Goal: Task Accomplishment & Management: Use online tool/utility

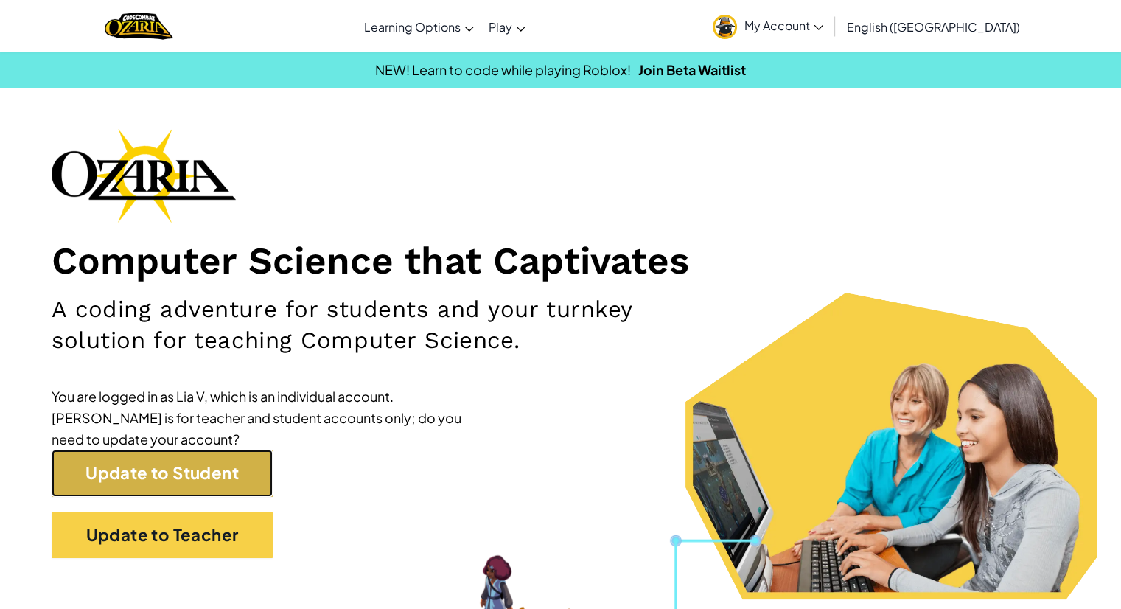
click at [221, 482] on link "Update to Student" at bounding box center [162, 473] width 221 height 46
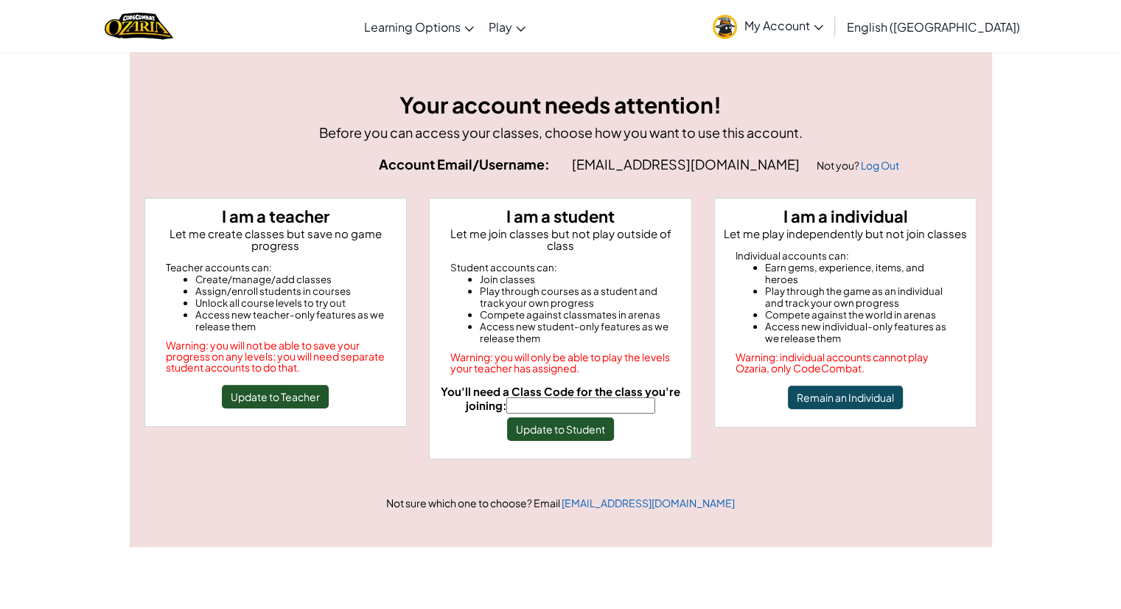
click at [557, 384] on span "You'll need a Class Code for the class you're joining:" at bounding box center [561, 398] width 240 height 28
click at [557, 397] on input "You'll need a Class Code for the class you're joining:" at bounding box center [580, 405] width 149 height 16
click at [578, 397] on input "You'll need a Class Code for the class you're joining:" at bounding box center [580, 405] width 149 height 16
type input "BoatNetClass"
click at [578, 424] on button "Update to Student" at bounding box center [560, 429] width 107 height 24
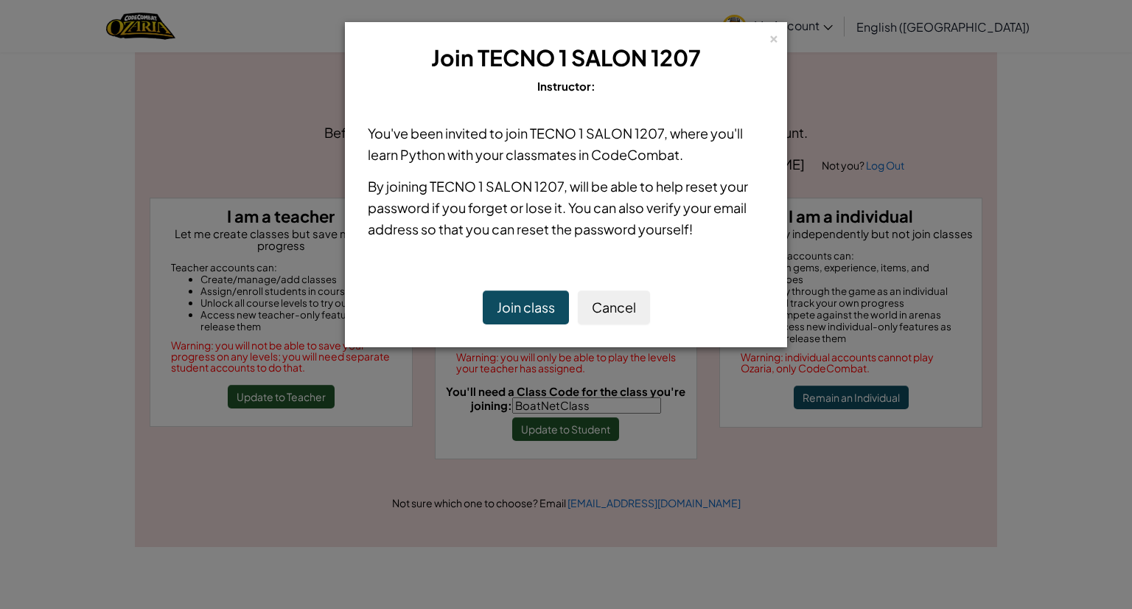
click at [542, 318] on button "Join class" at bounding box center [526, 307] width 86 height 34
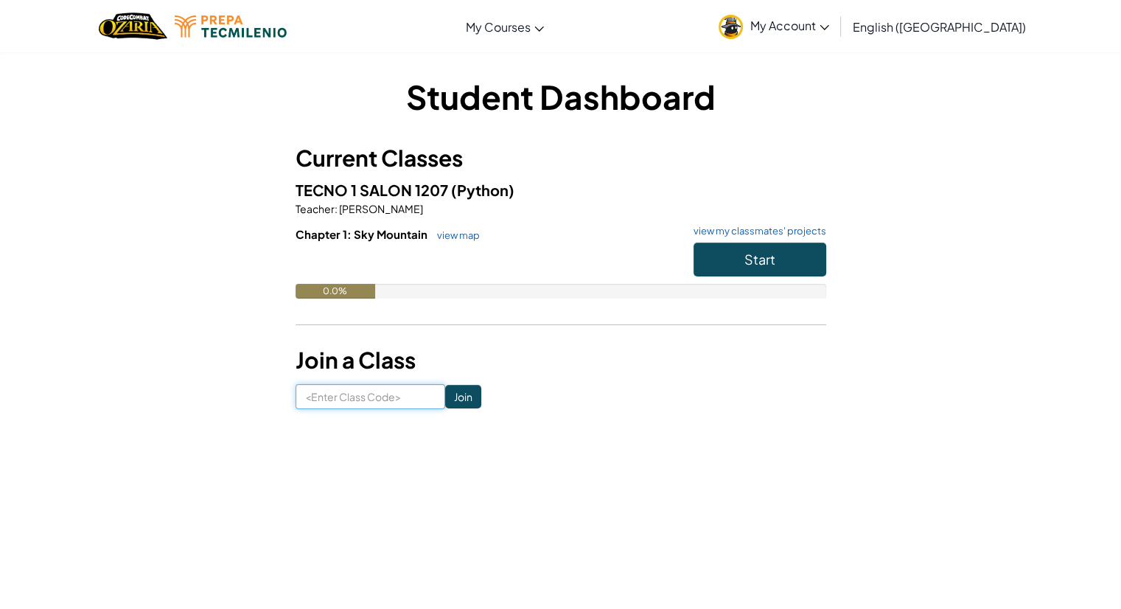
click at [360, 390] on input at bounding box center [371, 396] width 150 height 25
click at [786, 266] on button "Start" at bounding box center [760, 260] width 133 height 34
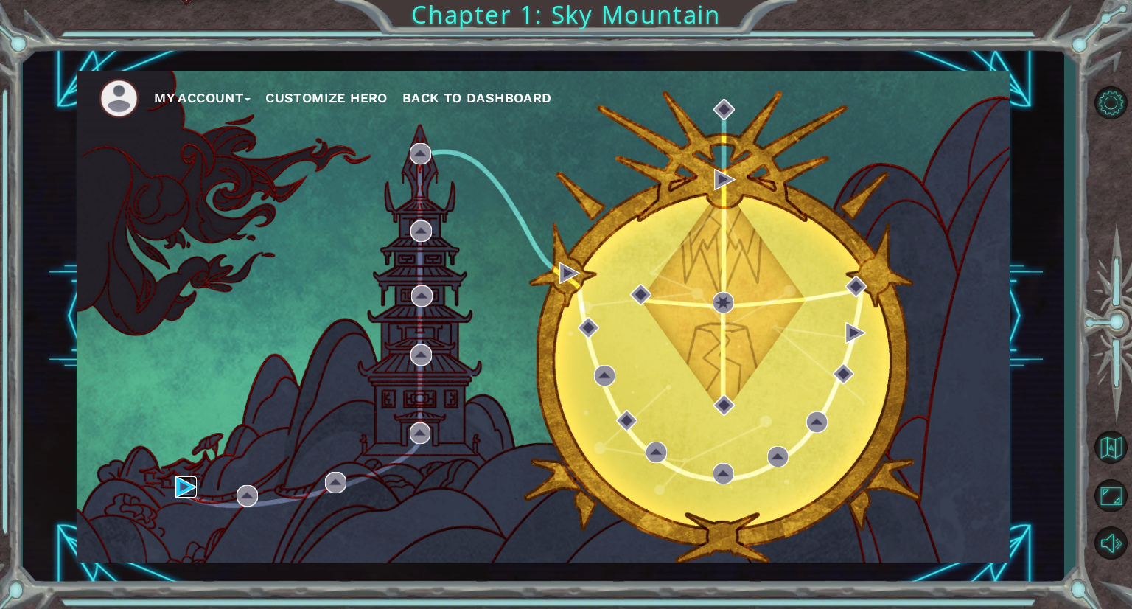
click at [180, 487] on img at bounding box center [185, 486] width 21 height 21
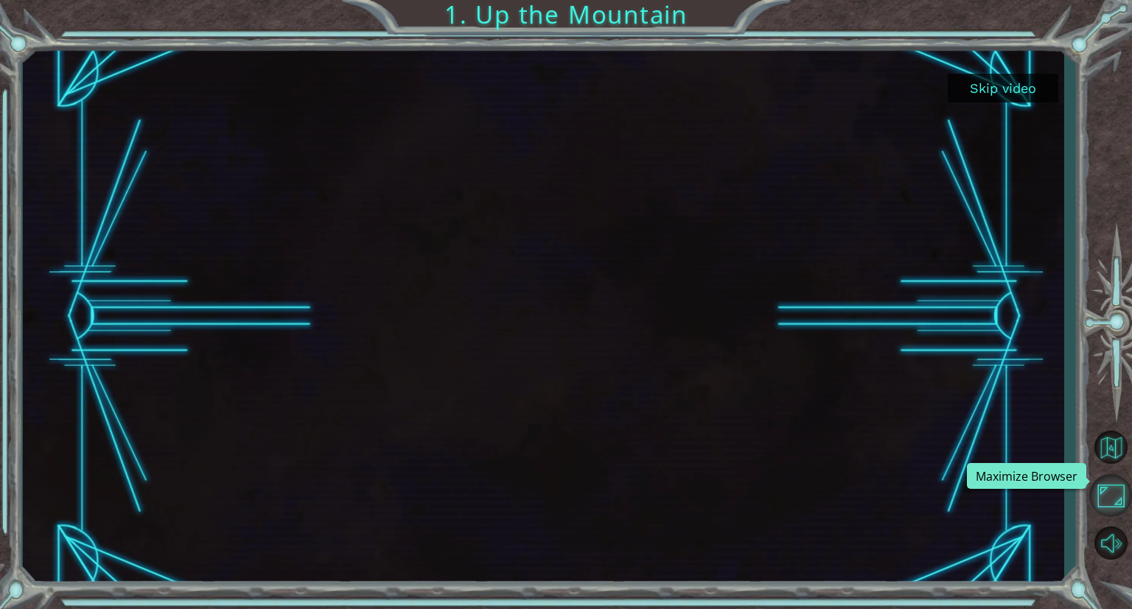
click at [1117, 498] on button "Maximize Browser" at bounding box center [1110, 495] width 43 height 43
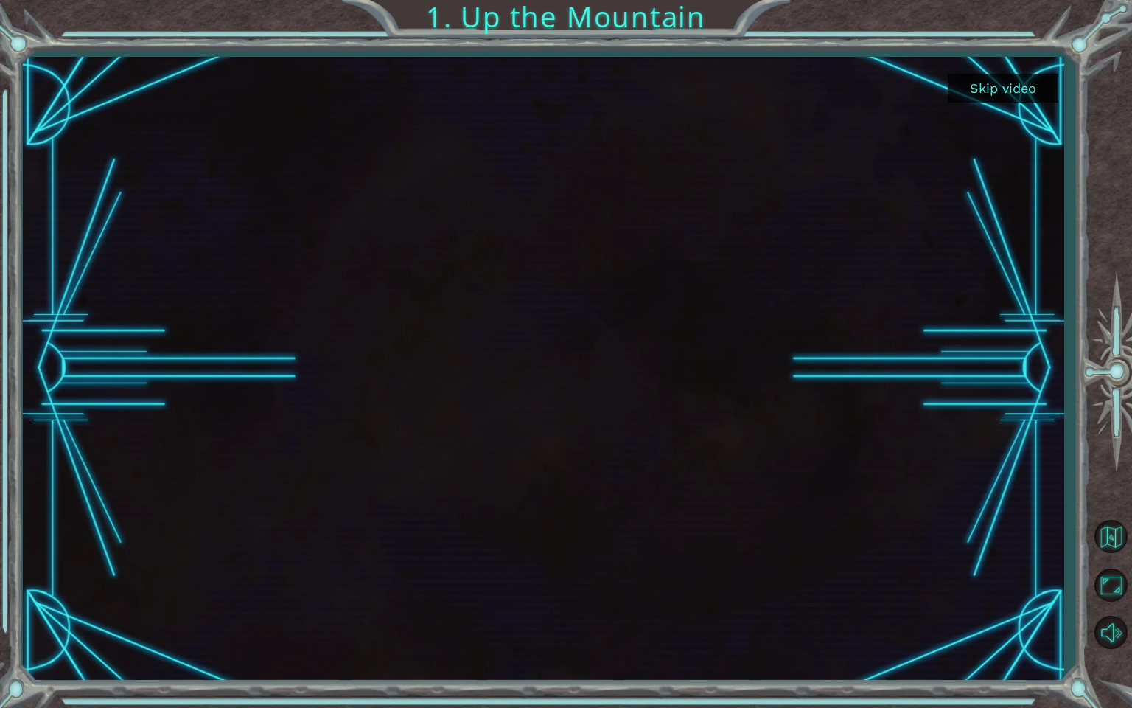
click at [992, 93] on button "Skip video" at bounding box center [1003, 88] width 111 height 29
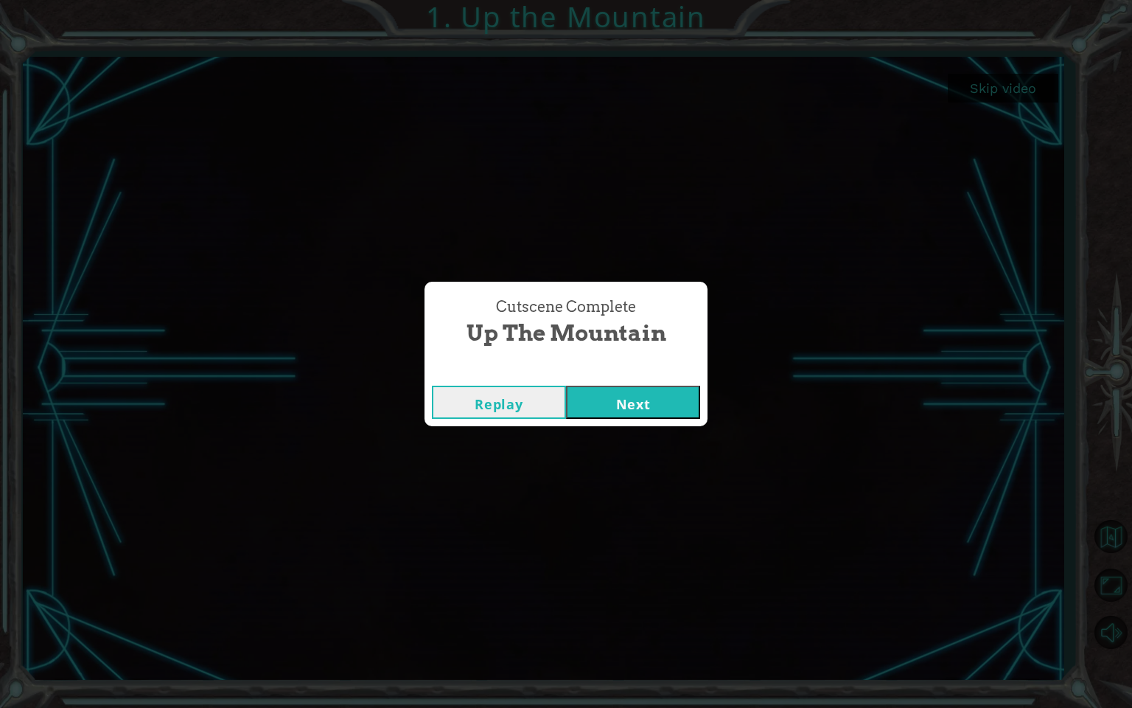
click at [625, 403] on button "Next" at bounding box center [633, 402] width 134 height 33
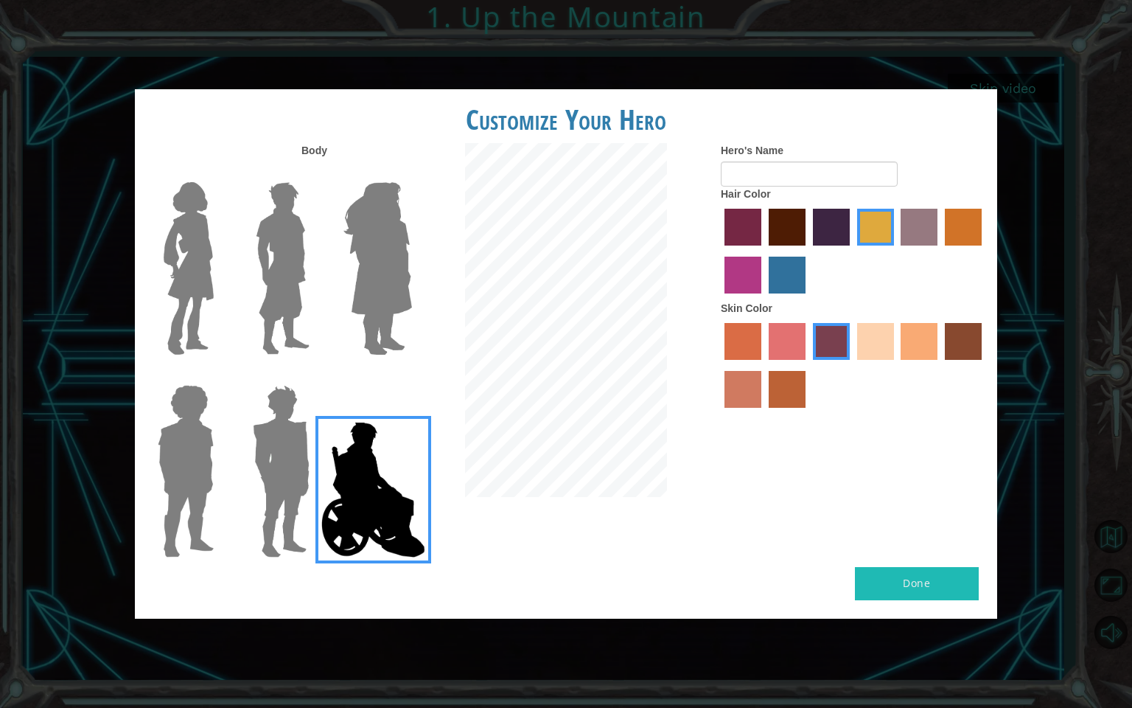
click at [174, 275] on img at bounding box center [189, 268] width 62 height 184
click at [220, 172] on input "Hero Connie" at bounding box center [220, 172] width 0 height 0
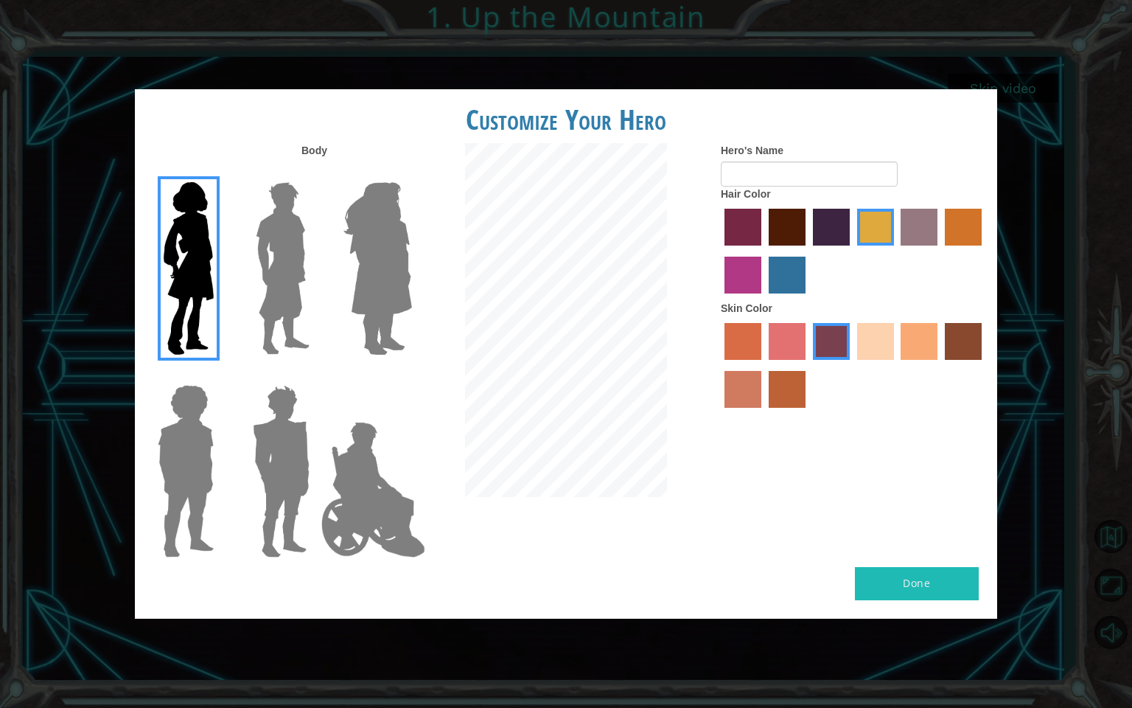
click at [345, 257] on img at bounding box center [378, 268] width 80 height 184
click at [411, 172] on input "Hero Amethyst" at bounding box center [411, 172] width 0 height 0
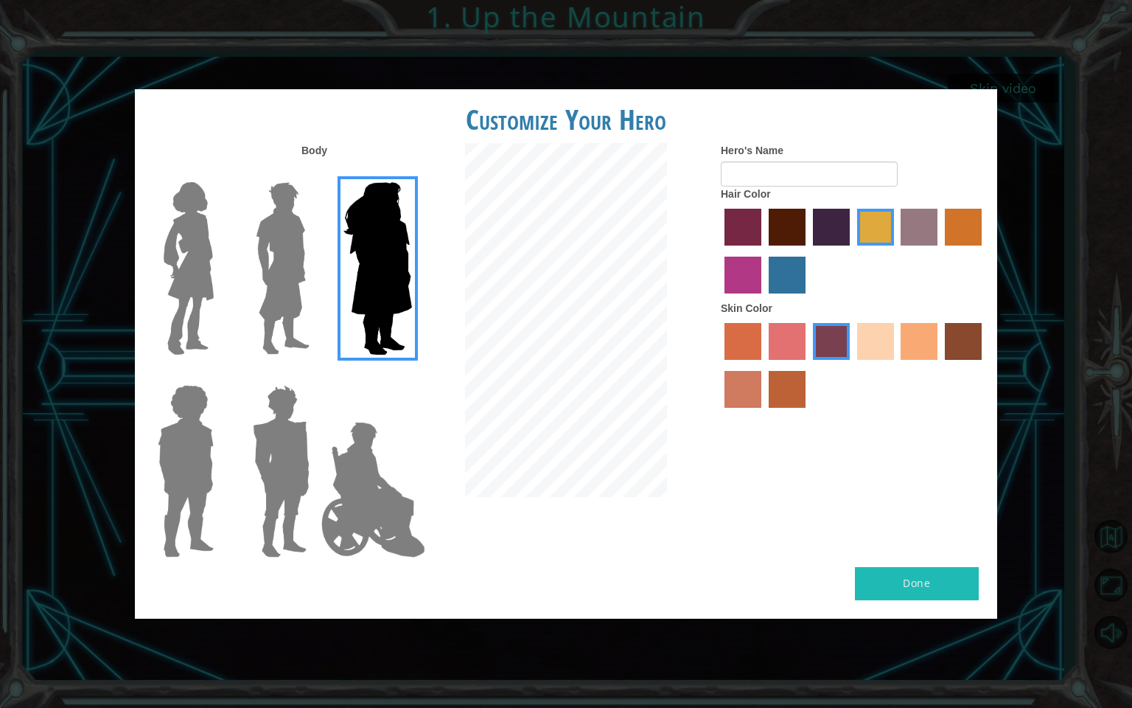
click at [254, 264] on img at bounding box center [283, 268] width 66 height 184
click at [315, 172] on input "Hero Lars" at bounding box center [315, 172] width 0 height 0
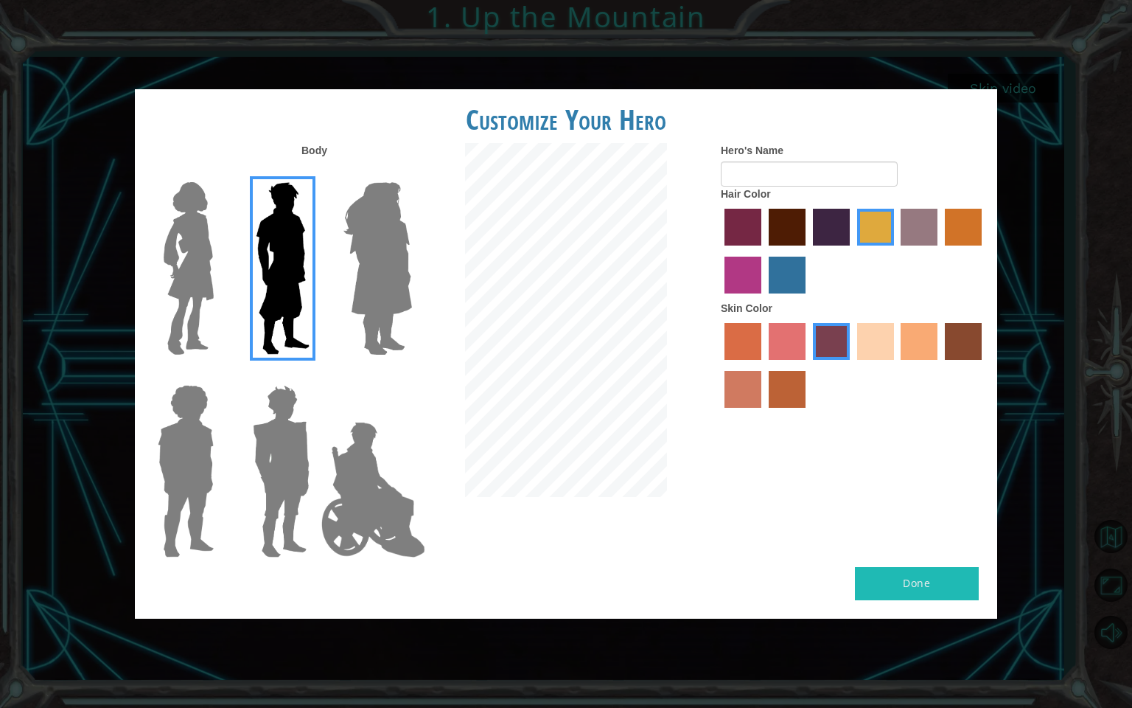
click at [292, 430] on img at bounding box center [281, 471] width 69 height 184
click at [315, 375] on input "Hero Garnet" at bounding box center [315, 375] width 0 height 0
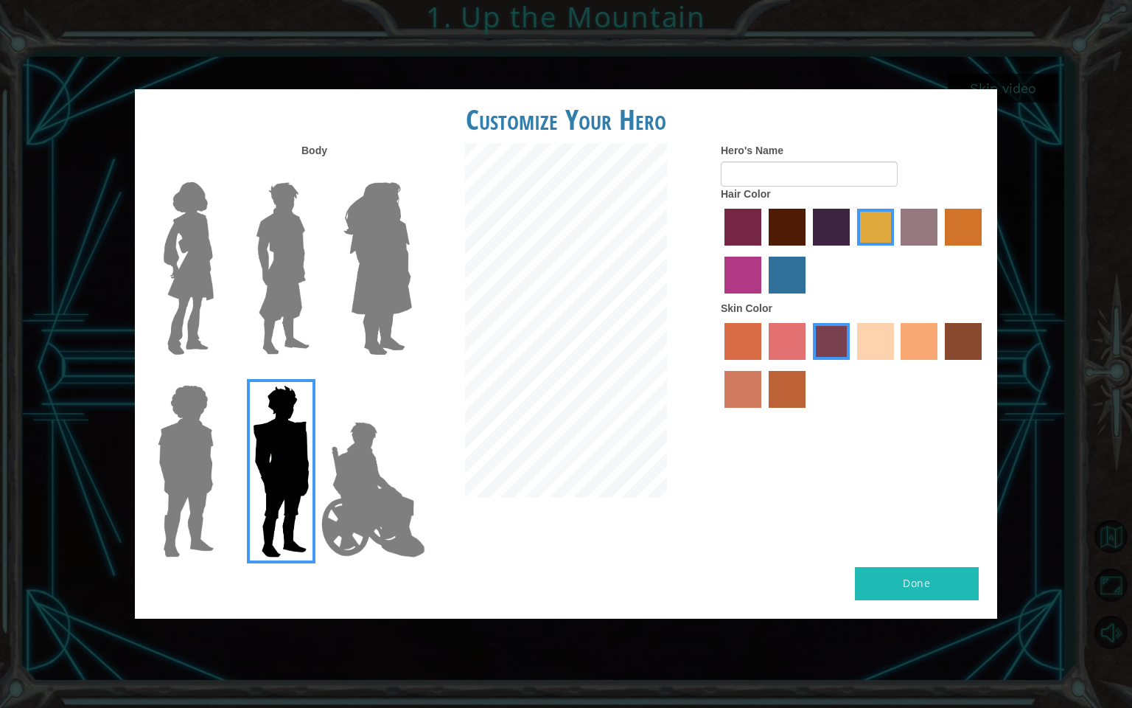
click at [198, 430] on img at bounding box center [186, 471] width 68 height 184
click at [220, 375] on input "Hero Steven" at bounding box center [220, 375] width 0 height 0
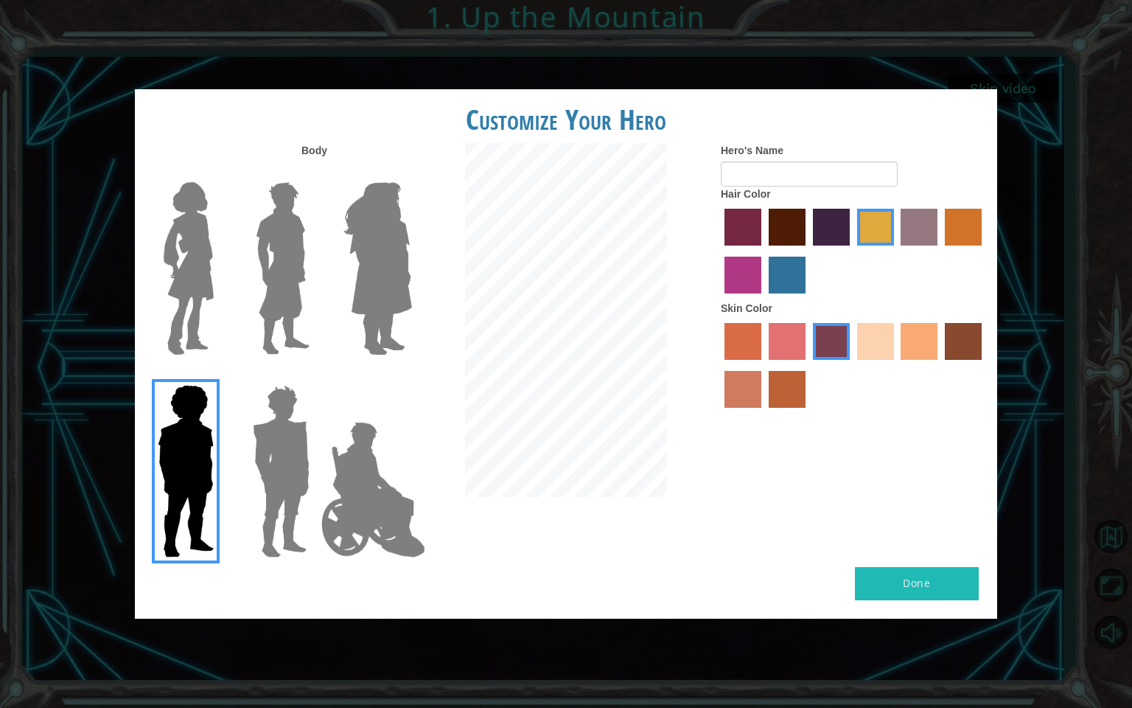
click at [180, 304] on img at bounding box center [189, 268] width 62 height 184
click at [220, 172] on input "Hero Connie" at bounding box center [220, 172] width 0 height 0
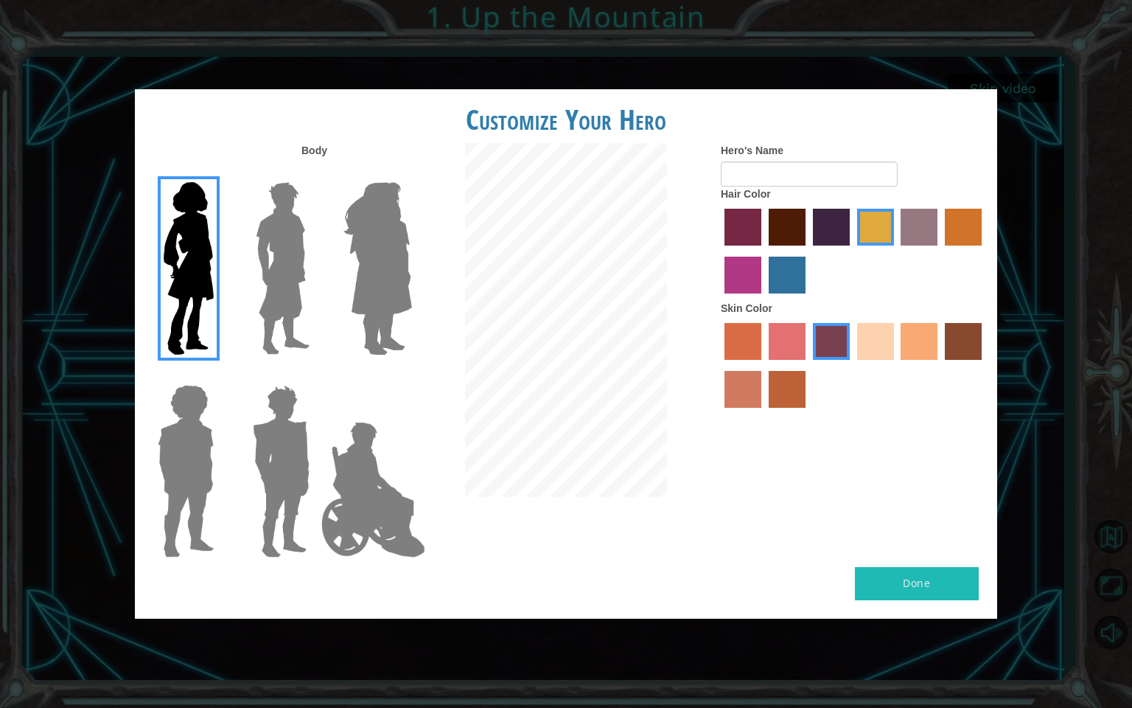
click at [792, 236] on label "maroon hair color" at bounding box center [787, 227] width 37 height 37
click at [764, 251] on input "maroon hair color" at bounding box center [764, 251] width 0 height 0
click at [882, 341] on label "sandy beach skin color" at bounding box center [875, 341] width 37 height 37
click at [852, 365] on input "sandy beach skin color" at bounding box center [852, 365] width 0 height 0
click at [930, 338] on label "tacao skin color" at bounding box center [919, 341] width 37 height 37
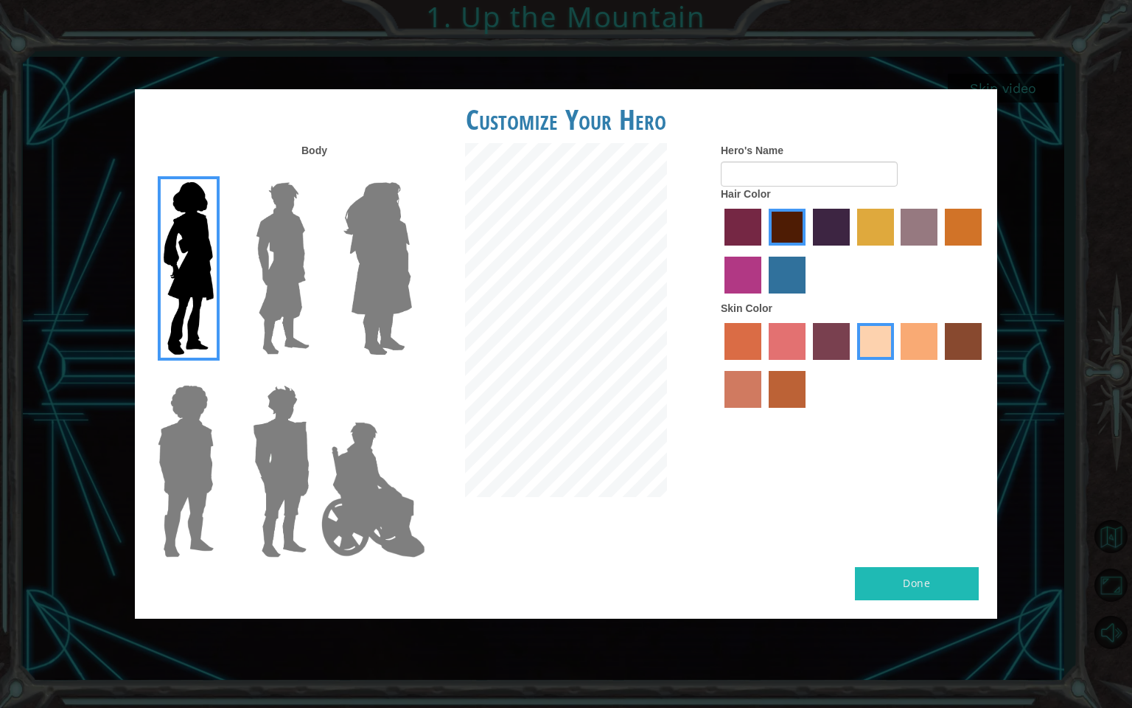
click at [896, 365] on input "tacao skin color" at bounding box center [896, 365] width 0 height 0
click at [772, 164] on input "Hero's Name" at bounding box center [809, 173] width 177 height 25
type input "Liav"
click at [920, 590] on button "Done" at bounding box center [917, 583] width 124 height 33
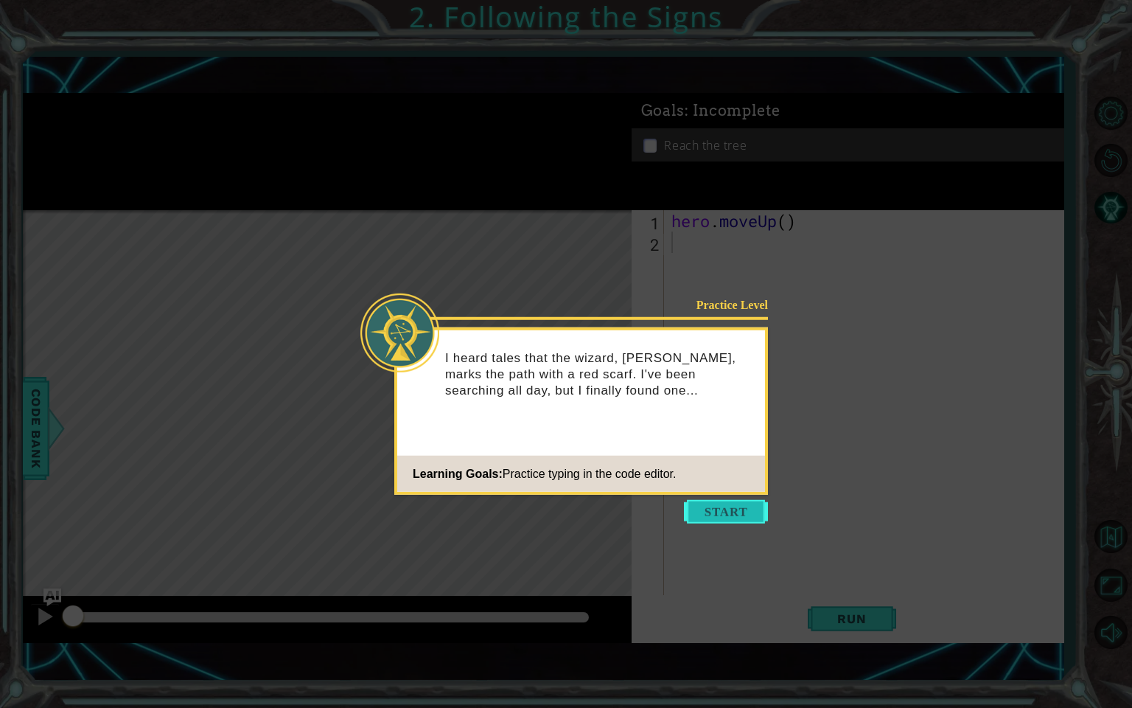
click at [724, 511] on button "Start" at bounding box center [726, 512] width 84 height 24
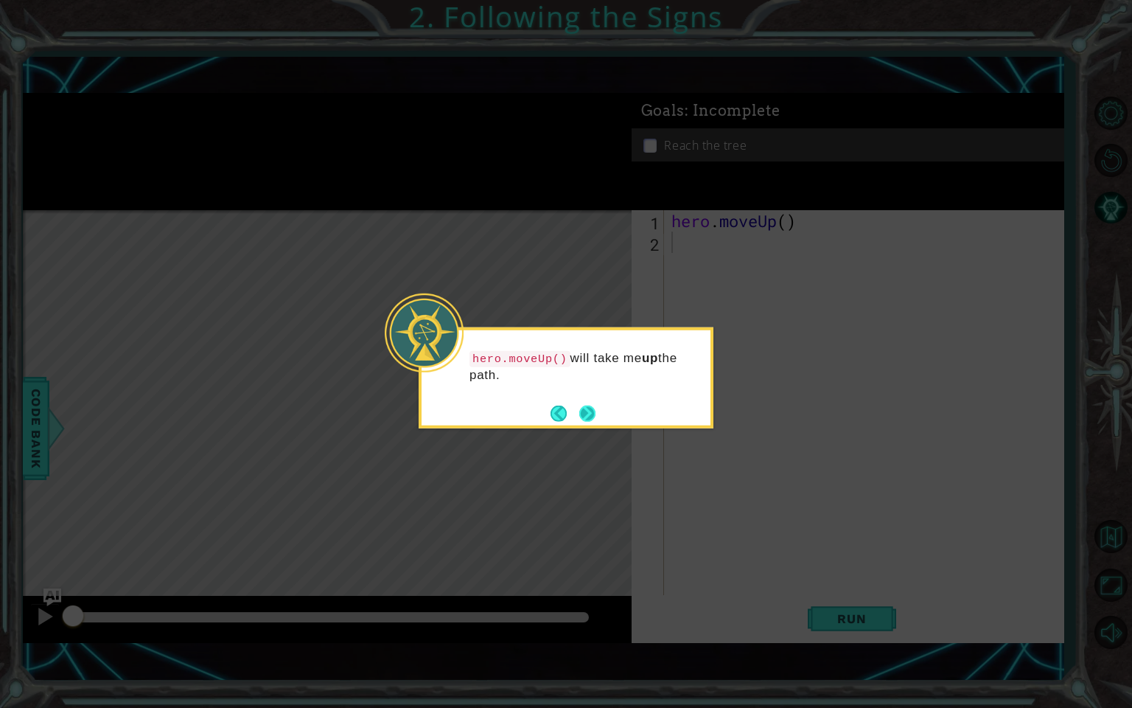
click at [584, 405] on button "Next" at bounding box center [587, 413] width 17 height 17
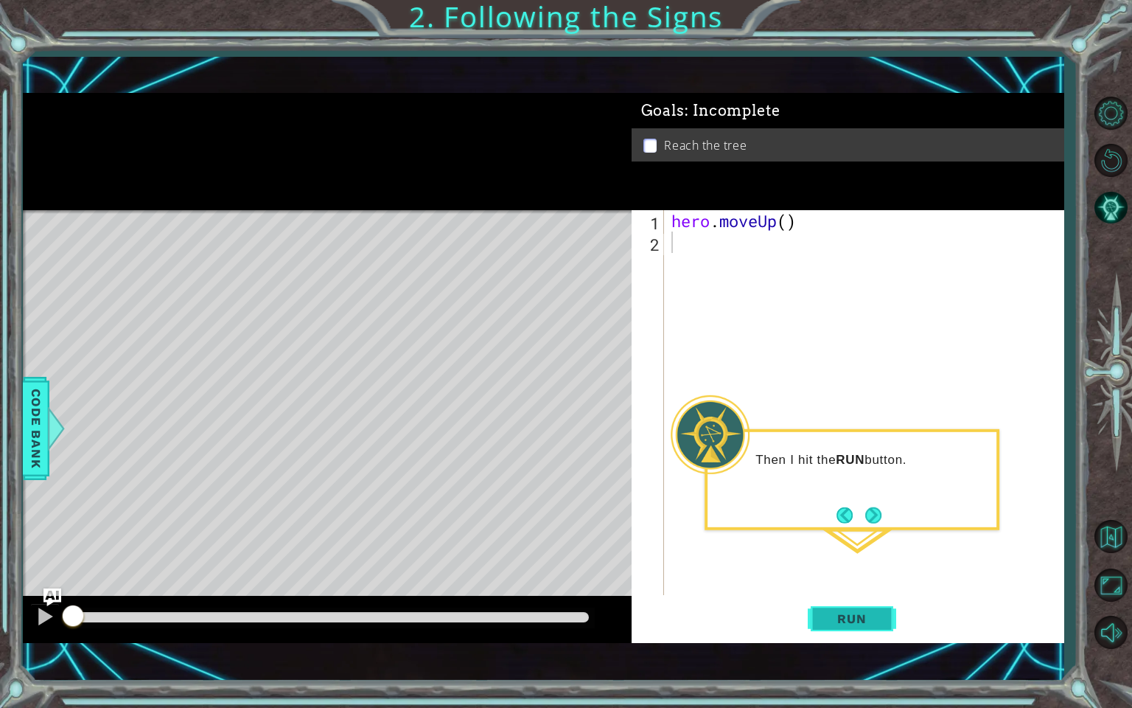
click at [858, 608] on span "Run" at bounding box center [852, 618] width 58 height 15
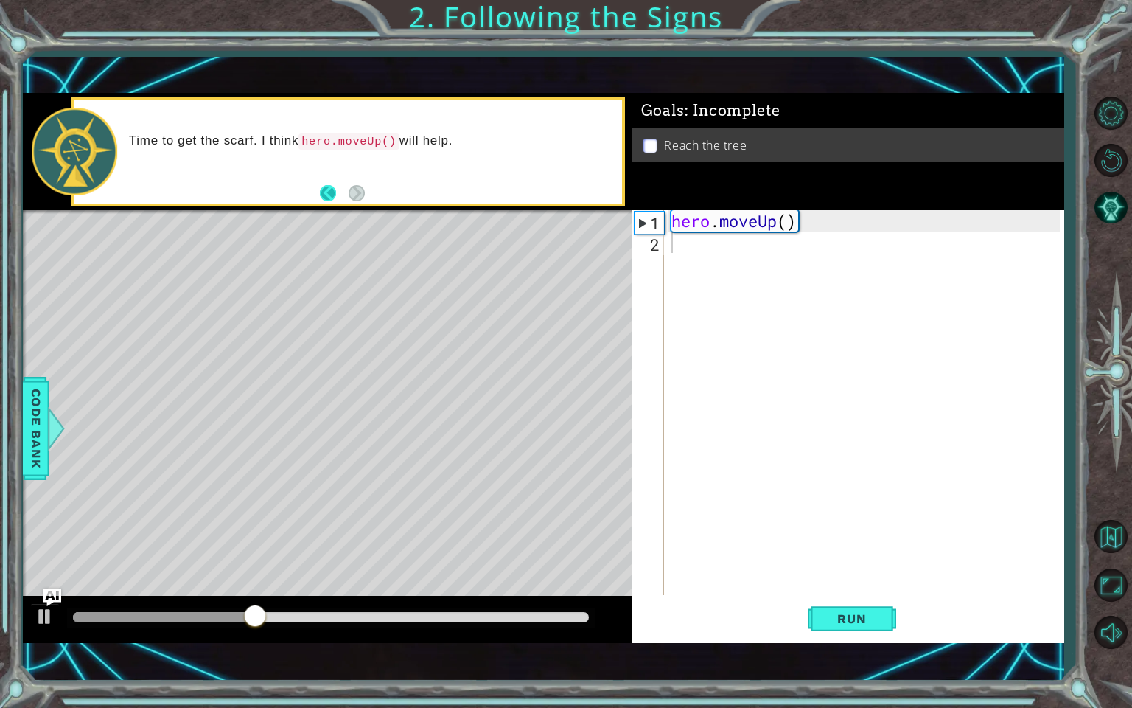
click at [328, 188] on button "Back" at bounding box center [334, 193] width 29 height 16
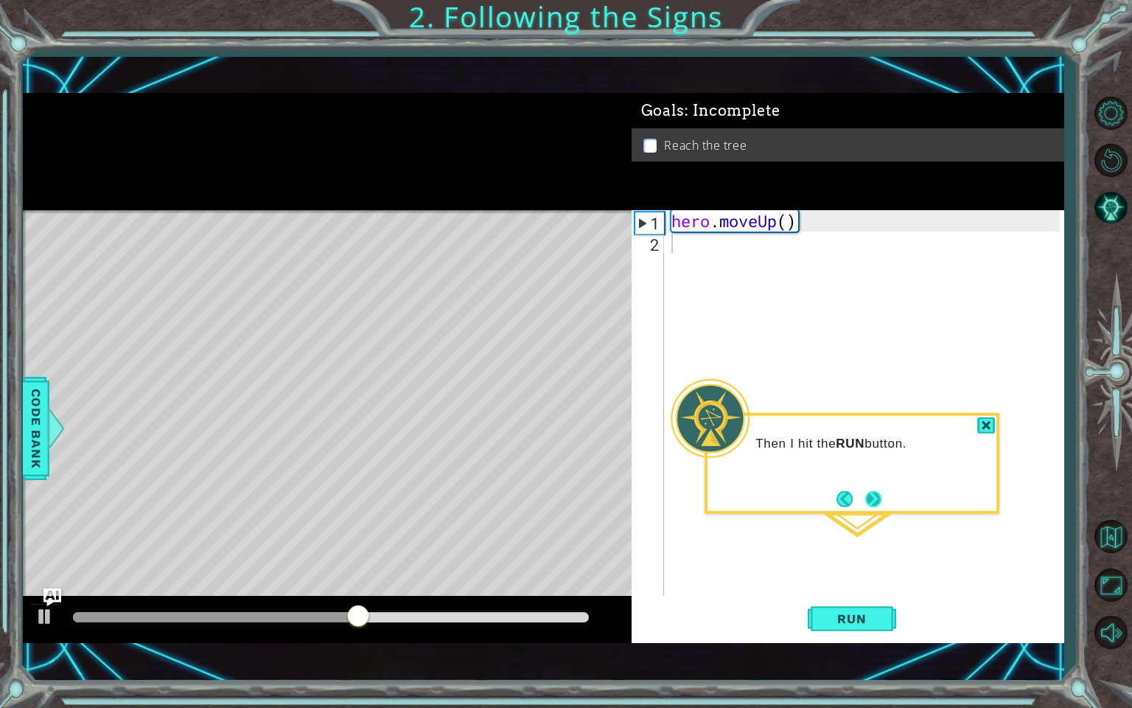
click at [861, 501] on footer at bounding box center [859, 498] width 45 height 22
click at [869, 497] on button "Next" at bounding box center [874, 499] width 18 height 18
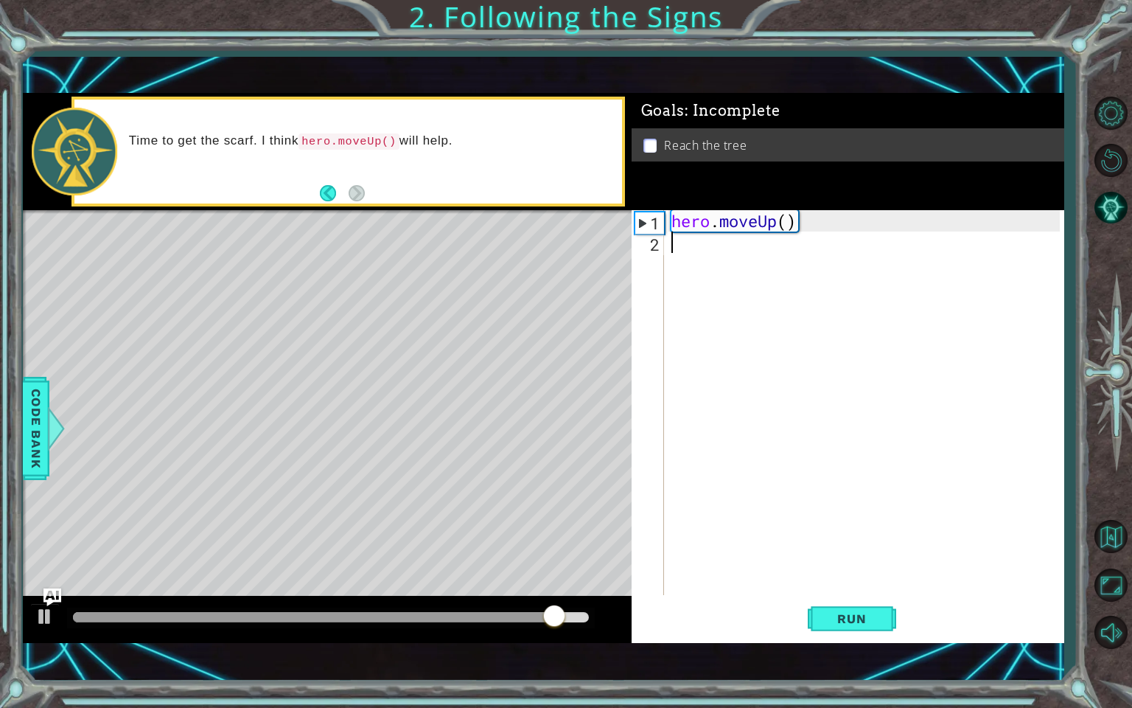
drag, startPoint x: 695, startPoint y: 265, endPoint x: 693, endPoint y: 254, distance: 11.3
click at [693, 254] on div "hero . moveUp ( )" at bounding box center [868, 424] width 399 height 428
click at [724, 229] on div "hero . moveUp ( )" at bounding box center [868, 424] width 399 height 428
type textarea "hero.moveUp()"
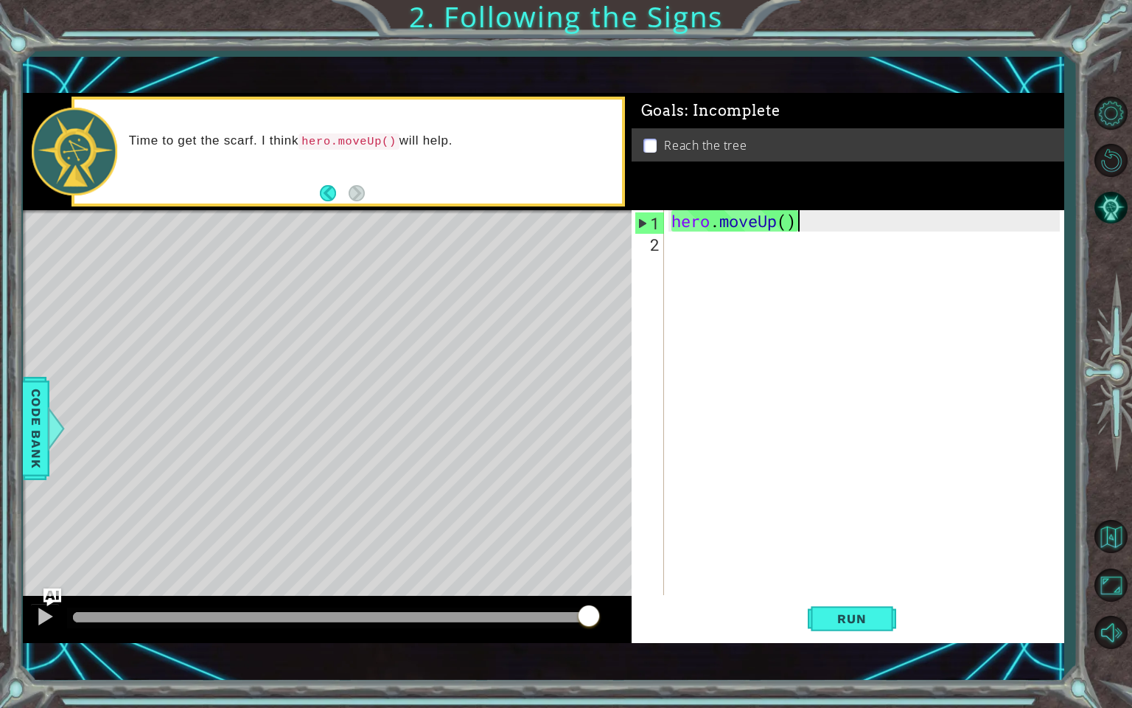
click at [793, 220] on div "hero . moveUp ( )" at bounding box center [868, 424] width 399 height 428
click at [722, 243] on div "hero . moveUp ( )" at bounding box center [868, 424] width 399 height 428
click at [826, 217] on div "hero . moveUp ( )" at bounding box center [868, 424] width 399 height 428
click at [788, 223] on div "hero . moveUp ( )" at bounding box center [868, 424] width 399 height 428
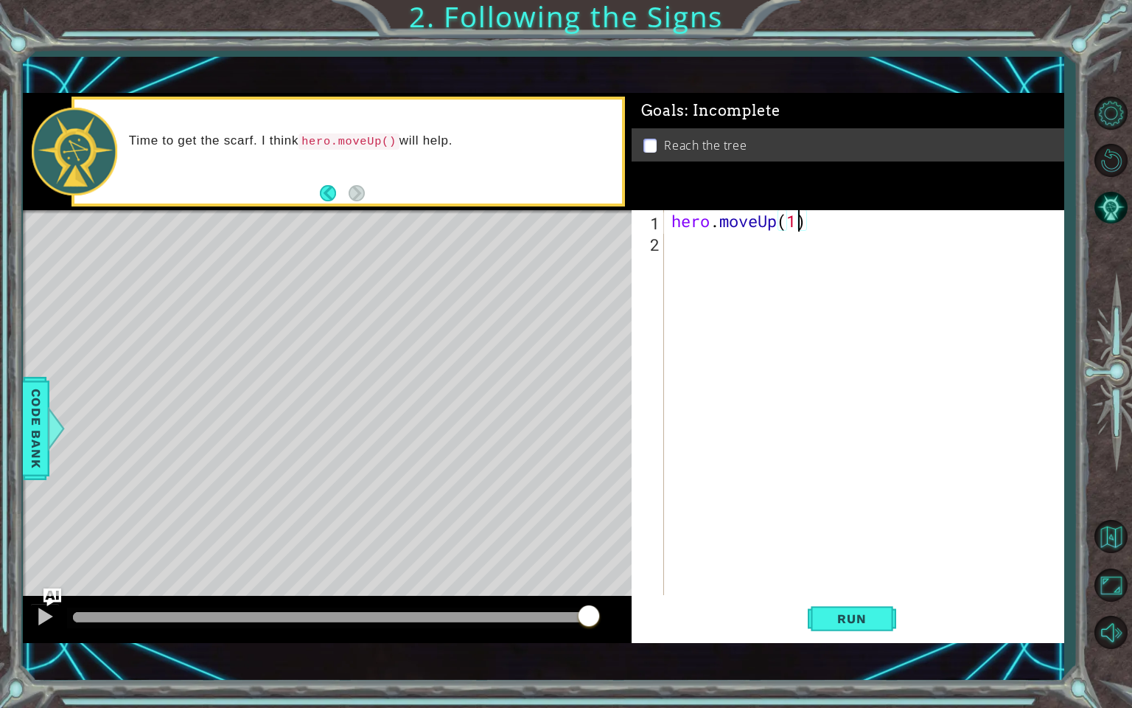
type textarea "hero.moveUp()"
click at [692, 248] on div "hero . moveUp ( )" at bounding box center [868, 424] width 399 height 428
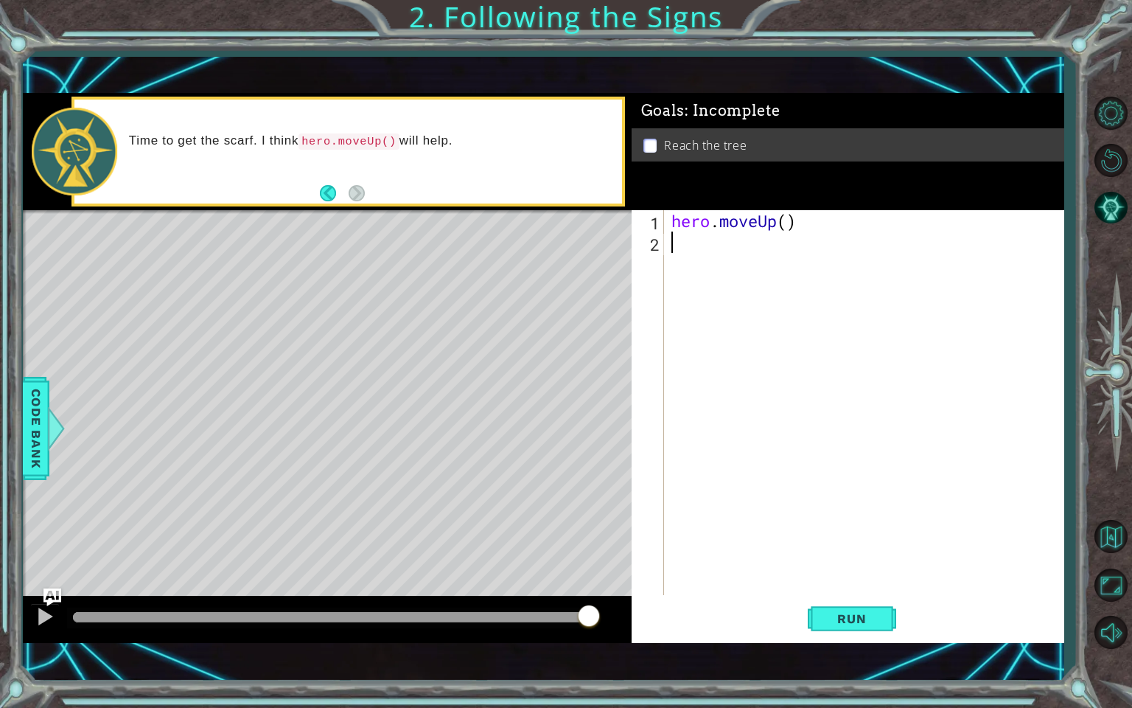
type textarea "h"
click at [711, 257] on div "h ero.moveUp press enter" at bounding box center [800, 280] width 279 height 53
click at [846, 608] on span "Run" at bounding box center [852, 618] width 58 height 15
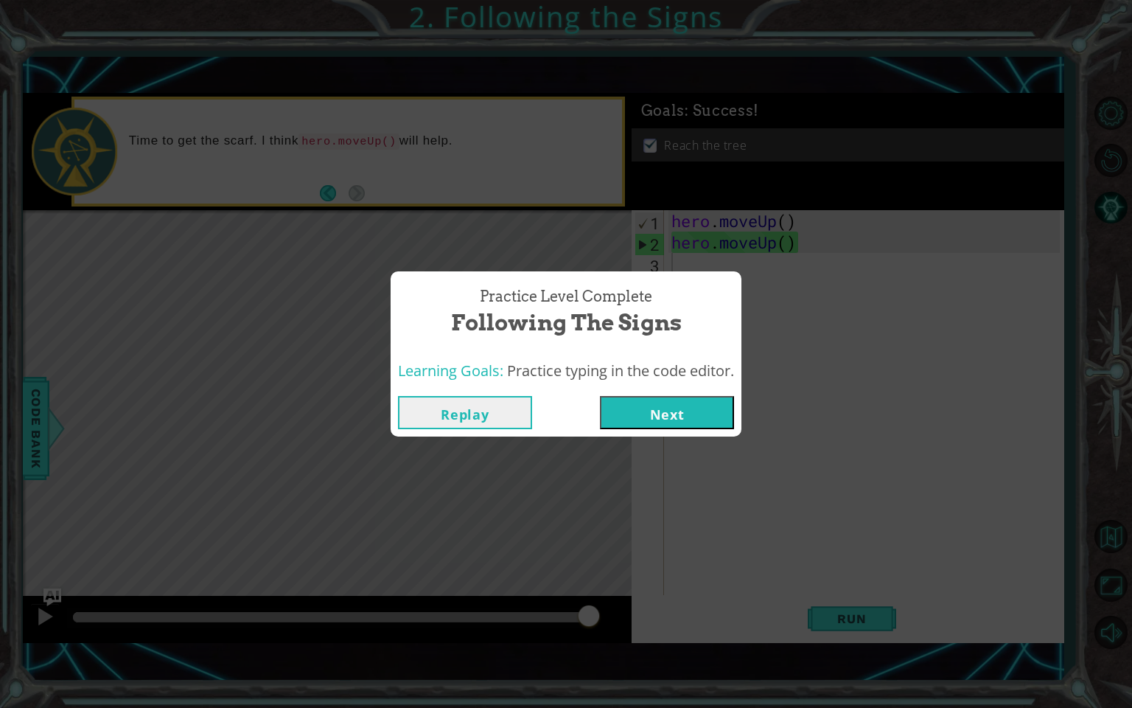
click at [705, 426] on button "Next" at bounding box center [667, 412] width 134 height 33
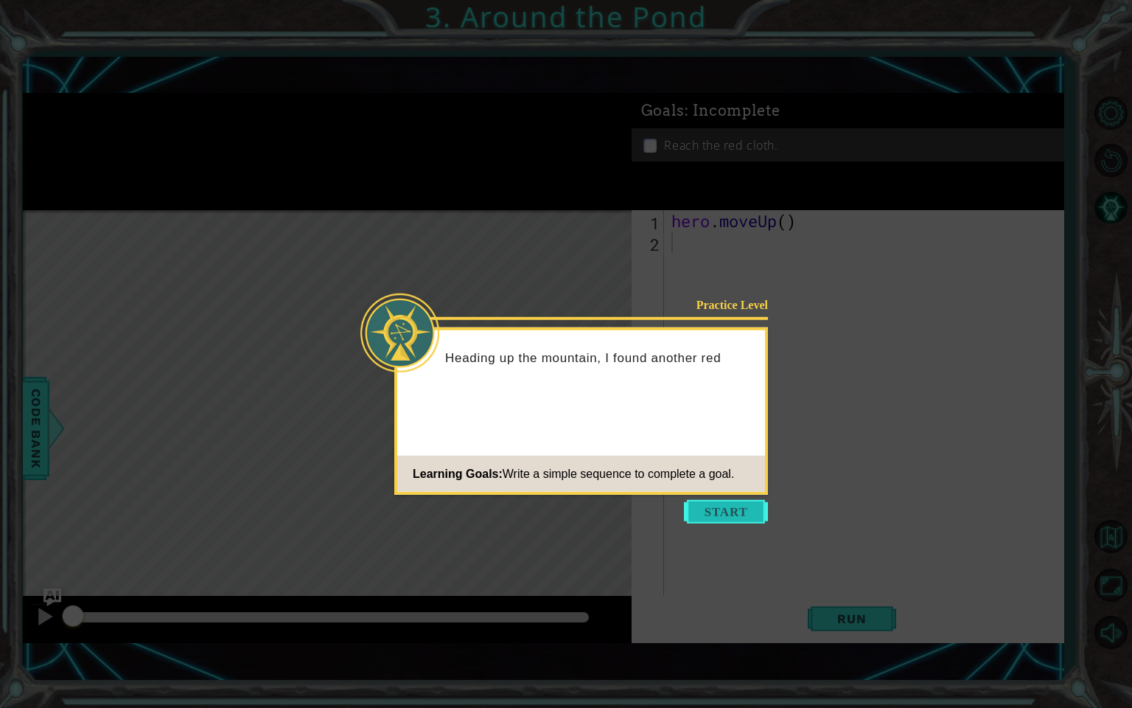
click at [729, 508] on button "Start" at bounding box center [726, 512] width 84 height 24
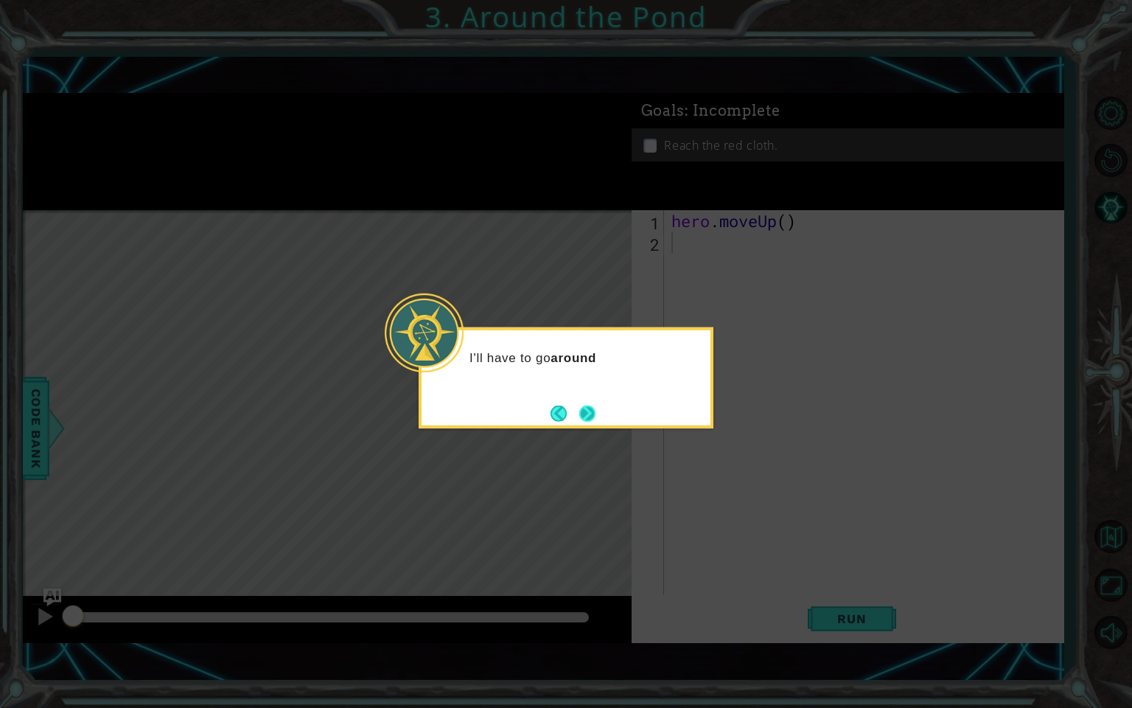
click at [596, 418] on button "Next" at bounding box center [587, 413] width 17 height 17
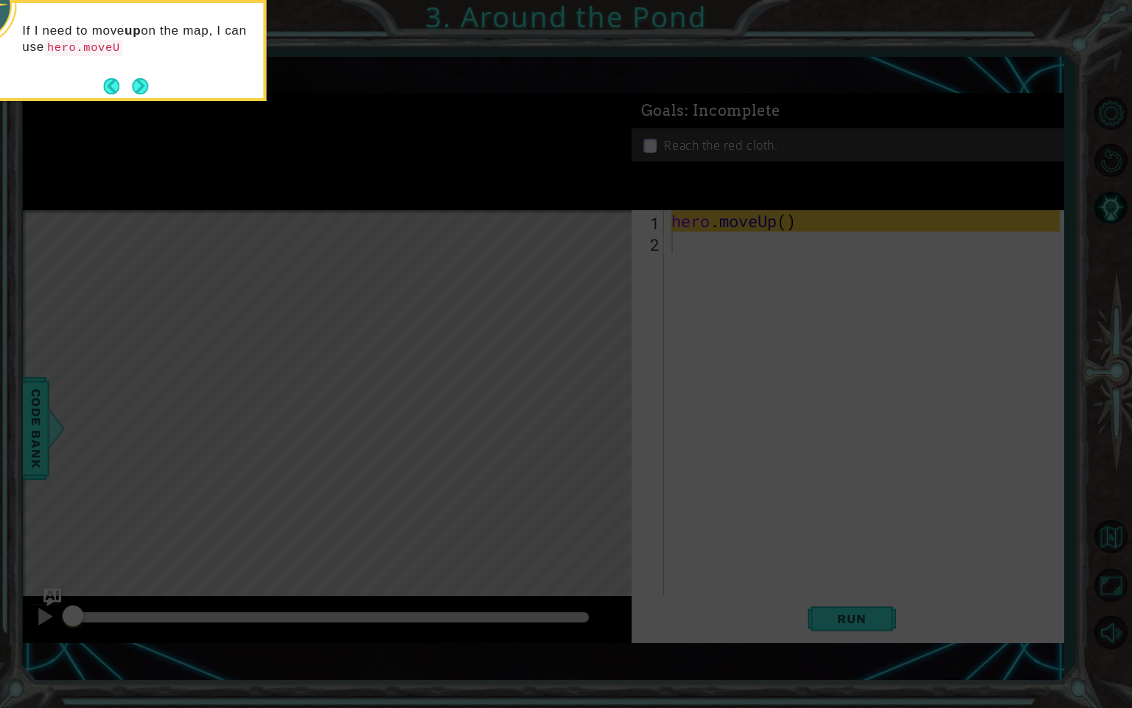
click at [360, 82] on icon at bounding box center [566, 354] width 1132 height 708
click at [142, 94] on footer at bounding box center [125, 86] width 45 height 22
click at [142, 87] on button "Next" at bounding box center [140, 85] width 17 height 17
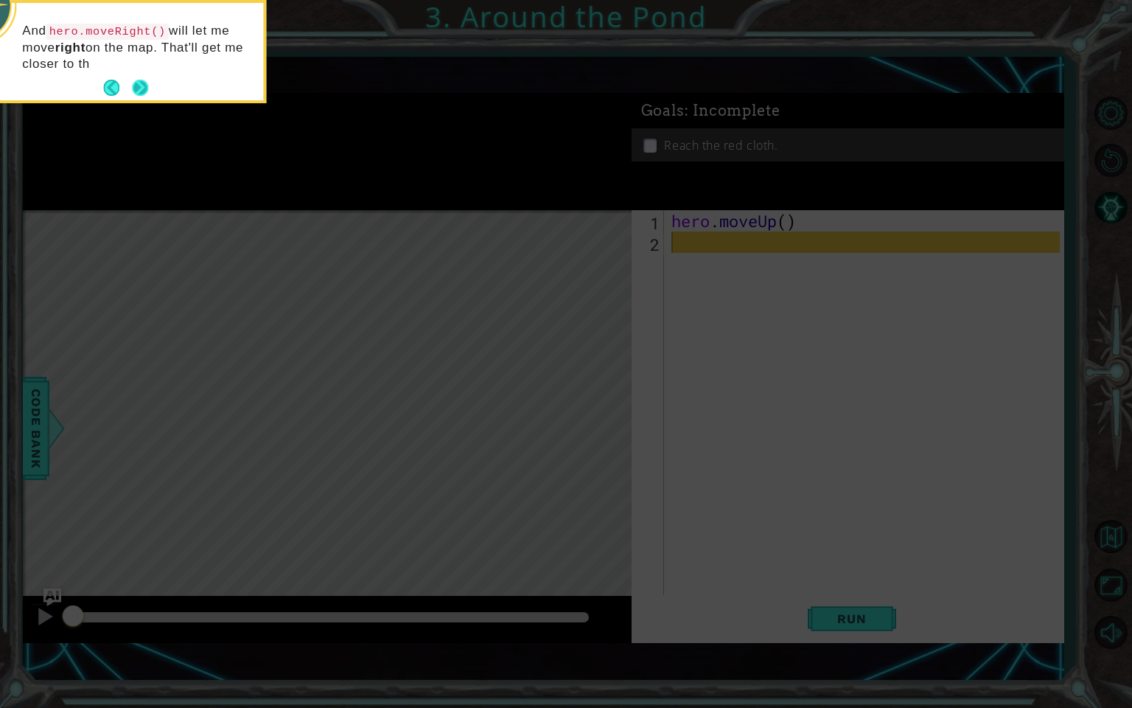
click at [142, 84] on button "Next" at bounding box center [140, 88] width 18 height 18
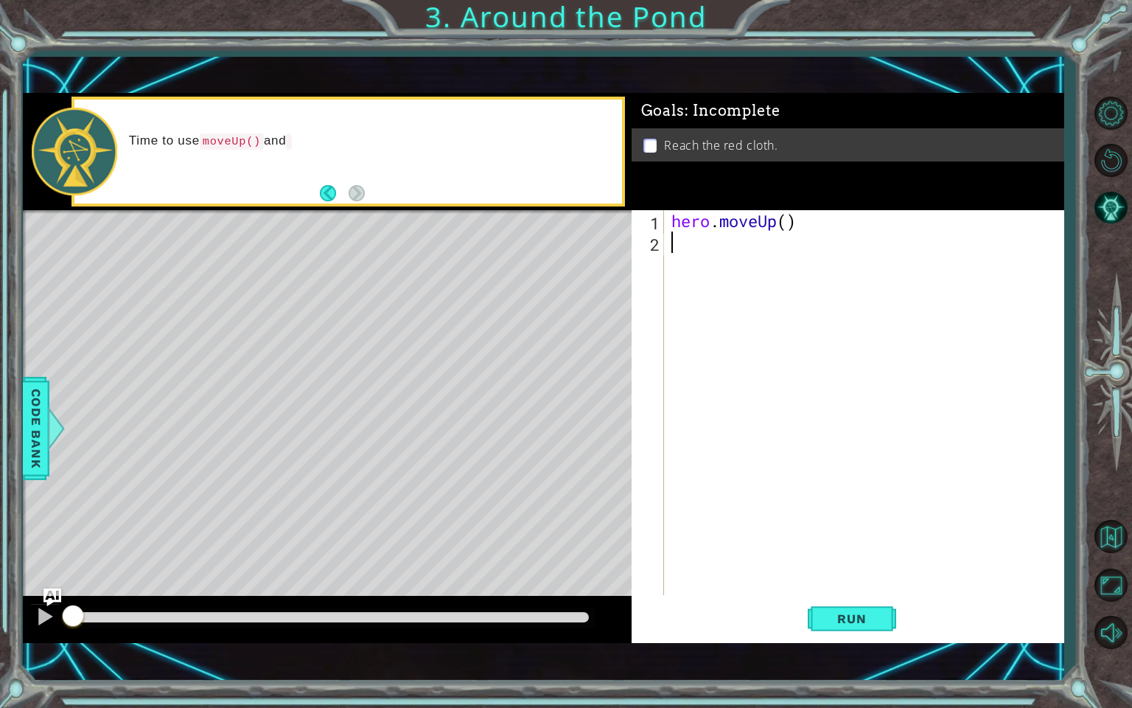
type textarea "h"
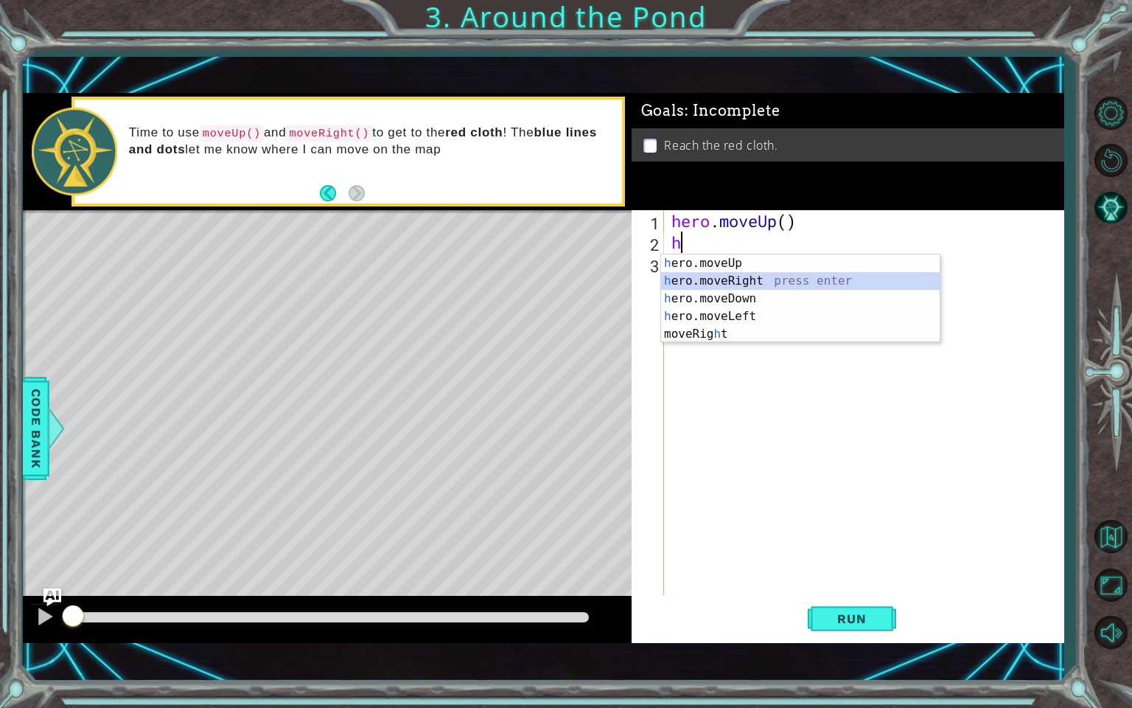
click at [744, 282] on div "h ero.moveUp press enter h ero.moveRight press enter h ero.moveDown press enter…" at bounding box center [800, 316] width 279 height 124
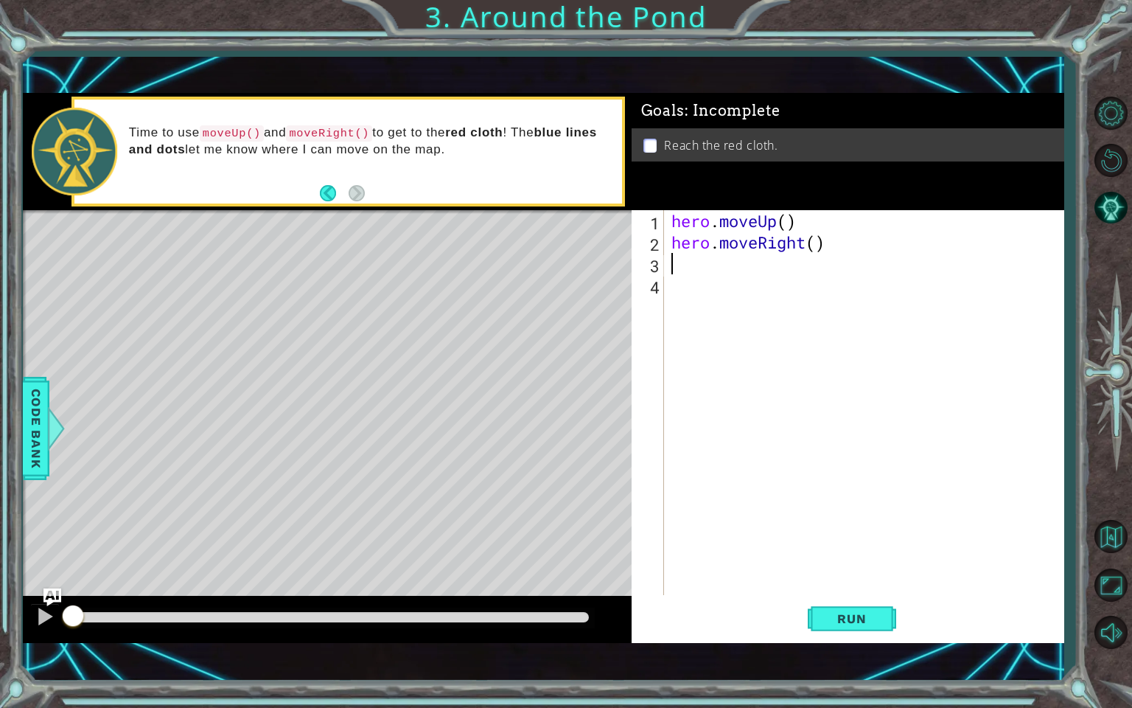
click at [674, 261] on div "hero . moveUp ( ) hero . moveRight ( )" at bounding box center [868, 424] width 399 height 428
click at [834, 608] on button "Run" at bounding box center [852, 617] width 88 height 43
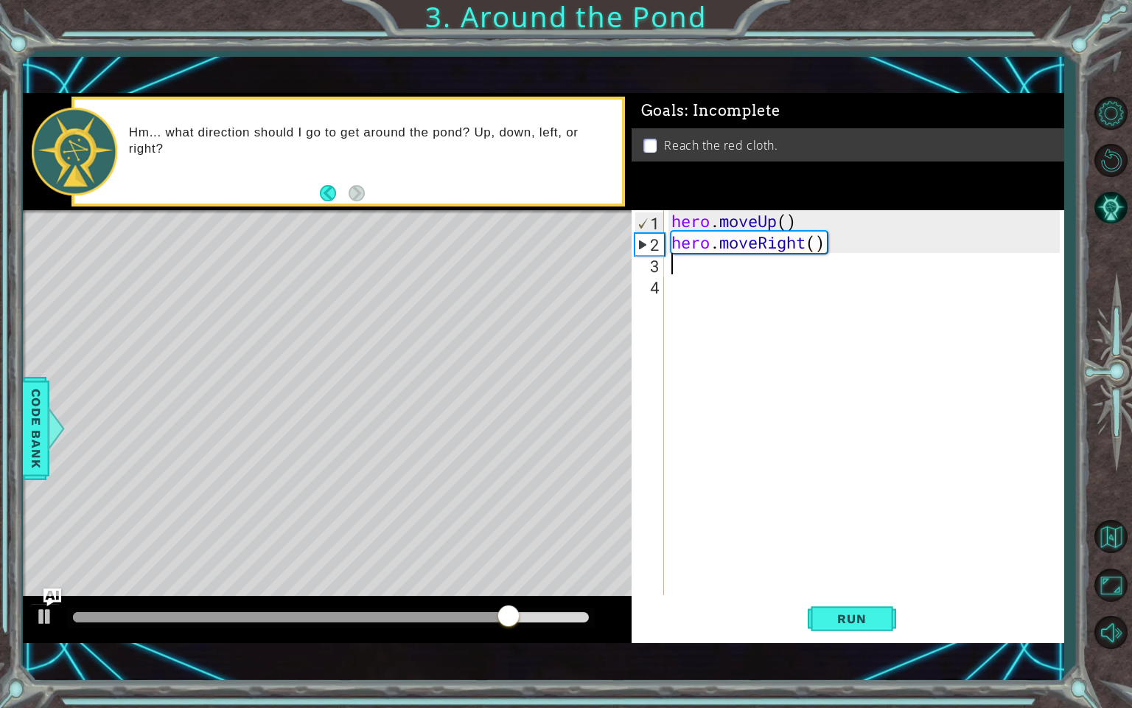
type textarea "h"
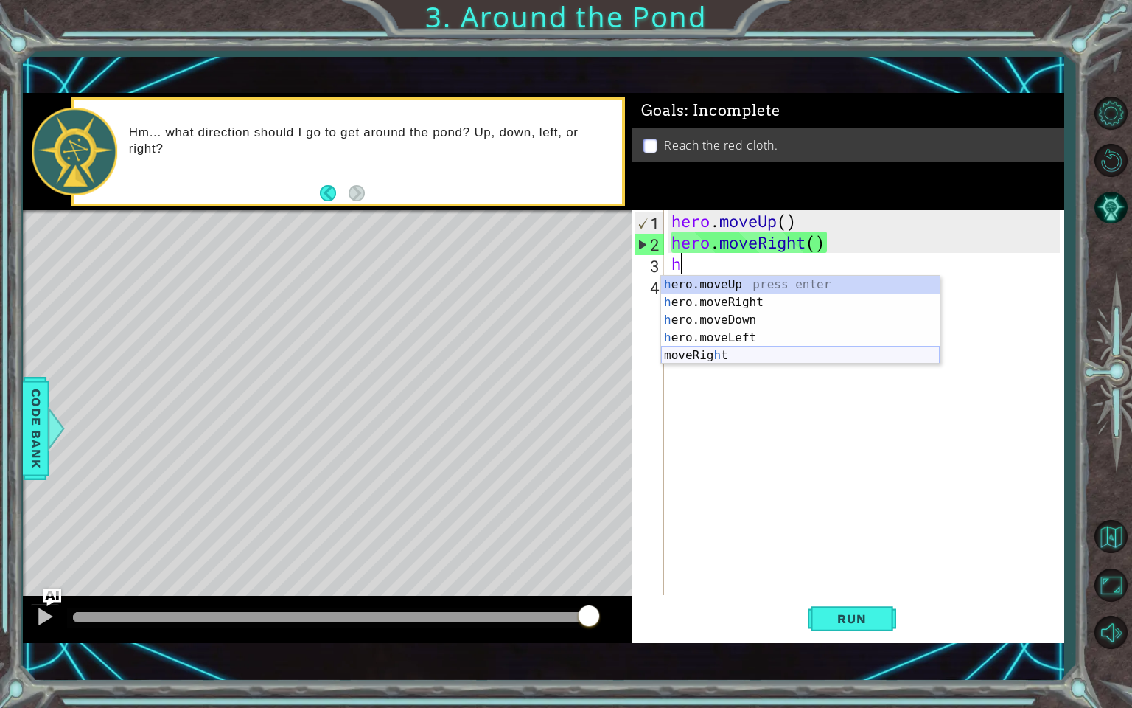
click at [725, 354] on div "h ero.moveUp press enter h ero.moveRight press enter h ero.moveDown press enter…" at bounding box center [800, 338] width 279 height 124
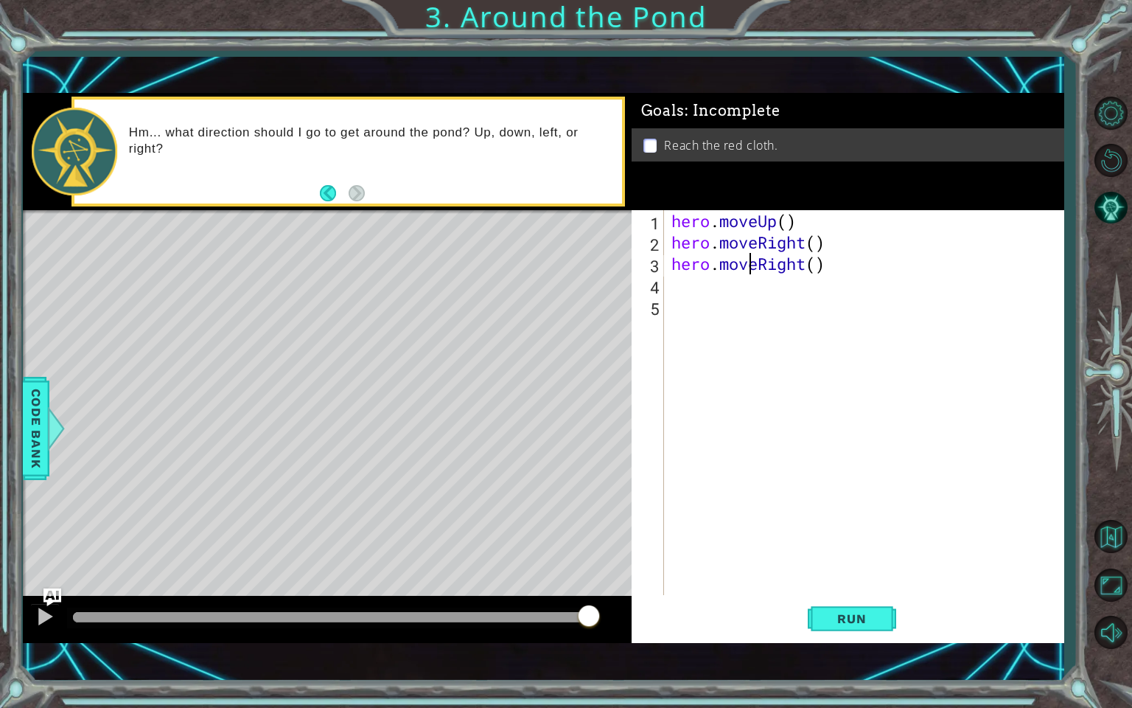
click at [750, 260] on div "hero . moveUp ( ) hero . moveRight ( ) hero . moveRight ( )" at bounding box center [868, 424] width 399 height 428
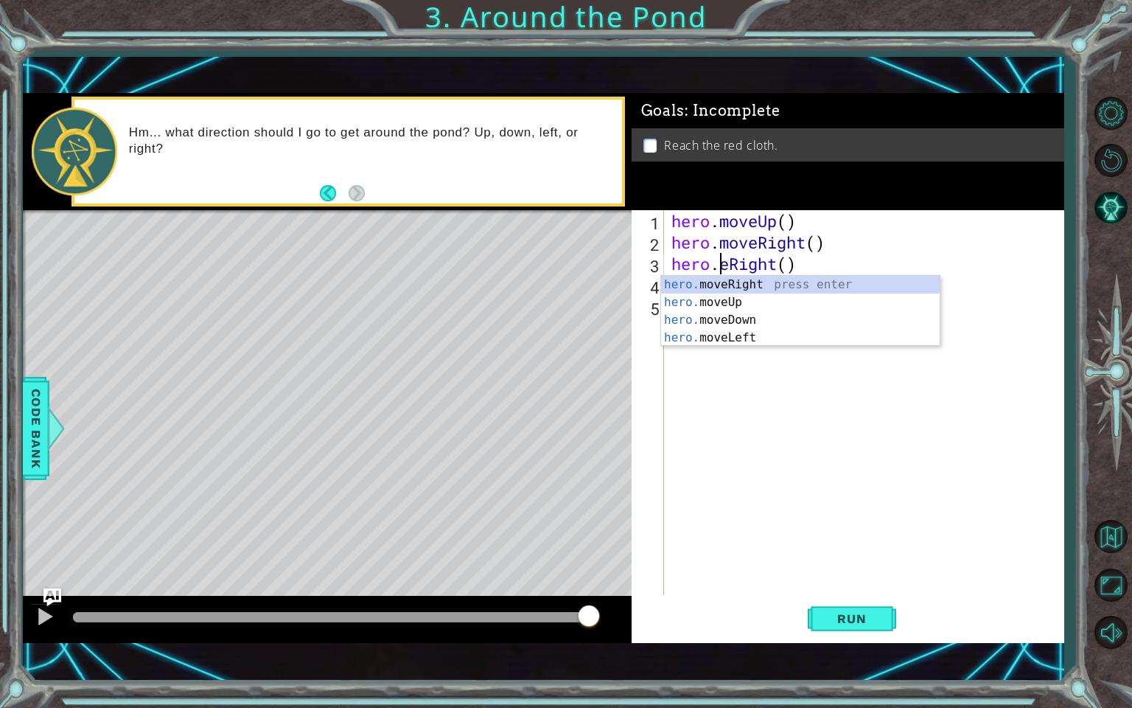
type textarea "heroeRight()"
type textarea "hero"
click at [740, 282] on div "hero .moveUp press enter hero .moveRight press enter hero .moveDown press enter…" at bounding box center [800, 329] width 279 height 106
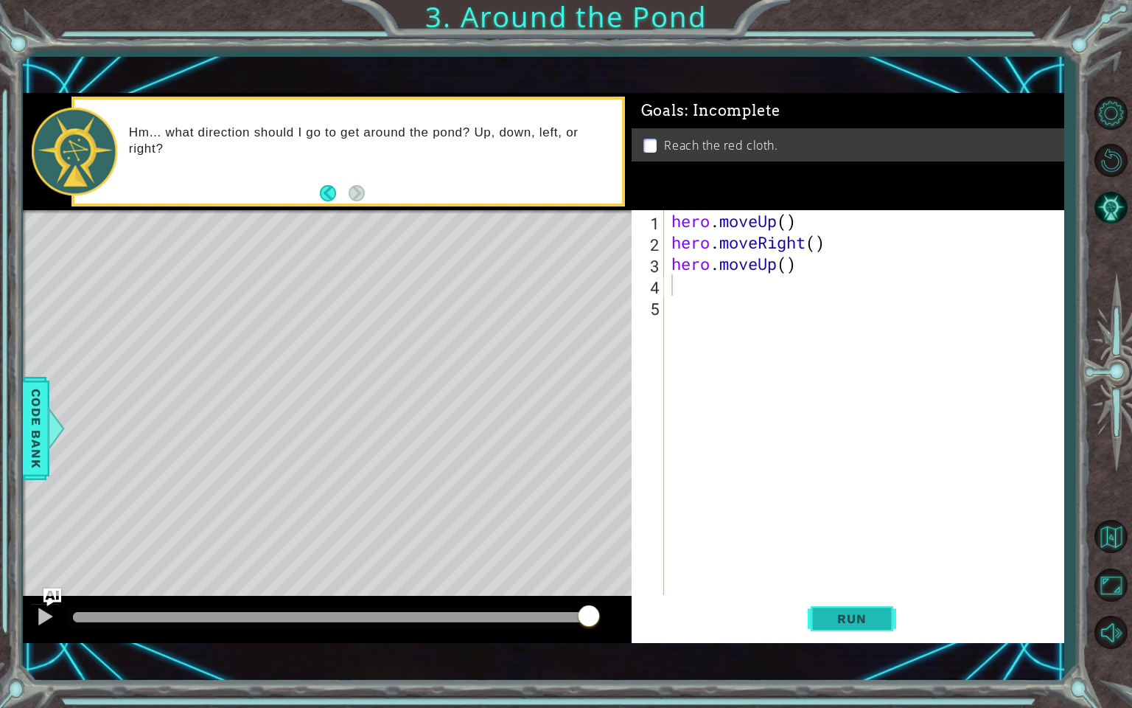
click at [855, 608] on span "Run" at bounding box center [852, 618] width 58 height 15
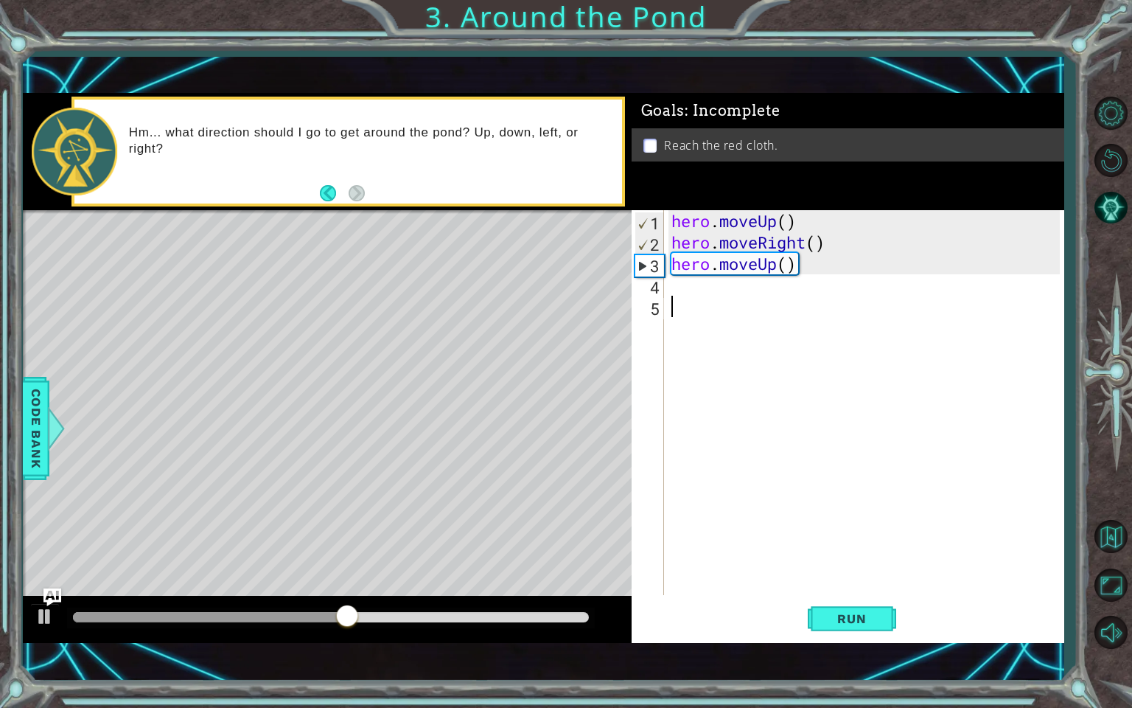
click at [823, 314] on div "hero . moveUp ( ) hero . moveRight ( ) hero . moveUp ( )" at bounding box center [868, 424] width 399 height 428
click at [784, 281] on div "hero . moveUp ( ) hero . moveRight ( ) hero . moveUp ( )" at bounding box center [868, 424] width 399 height 428
type textarea "h"
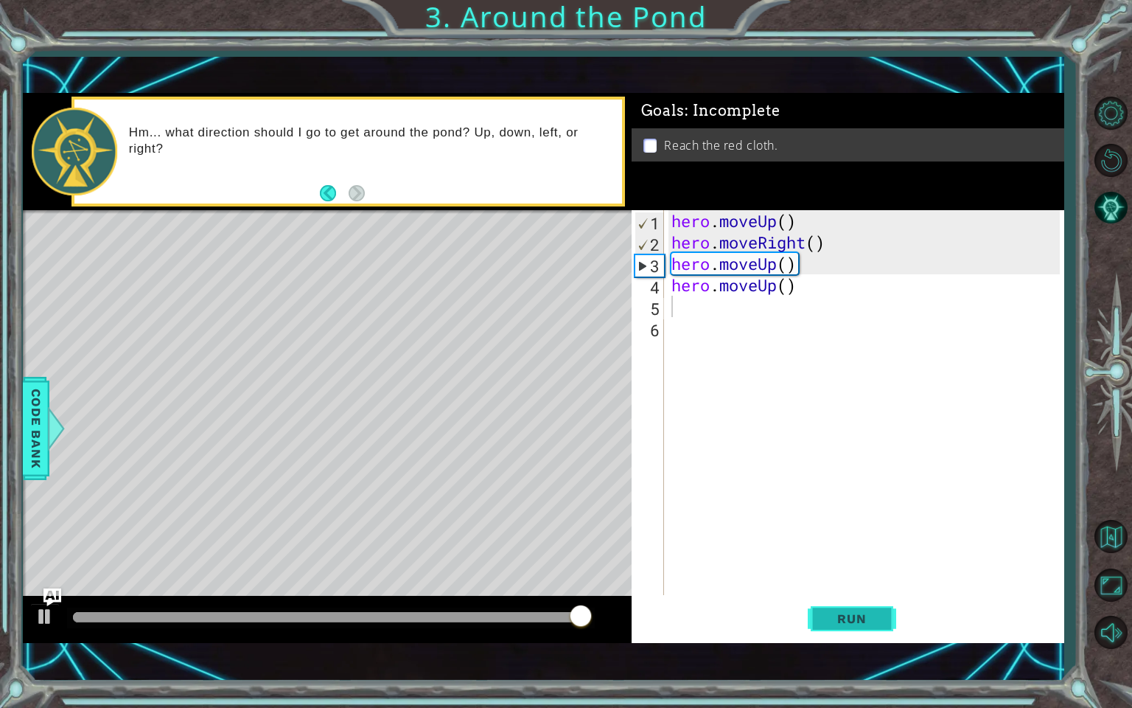
click at [828, 608] on span "Run" at bounding box center [852, 618] width 58 height 15
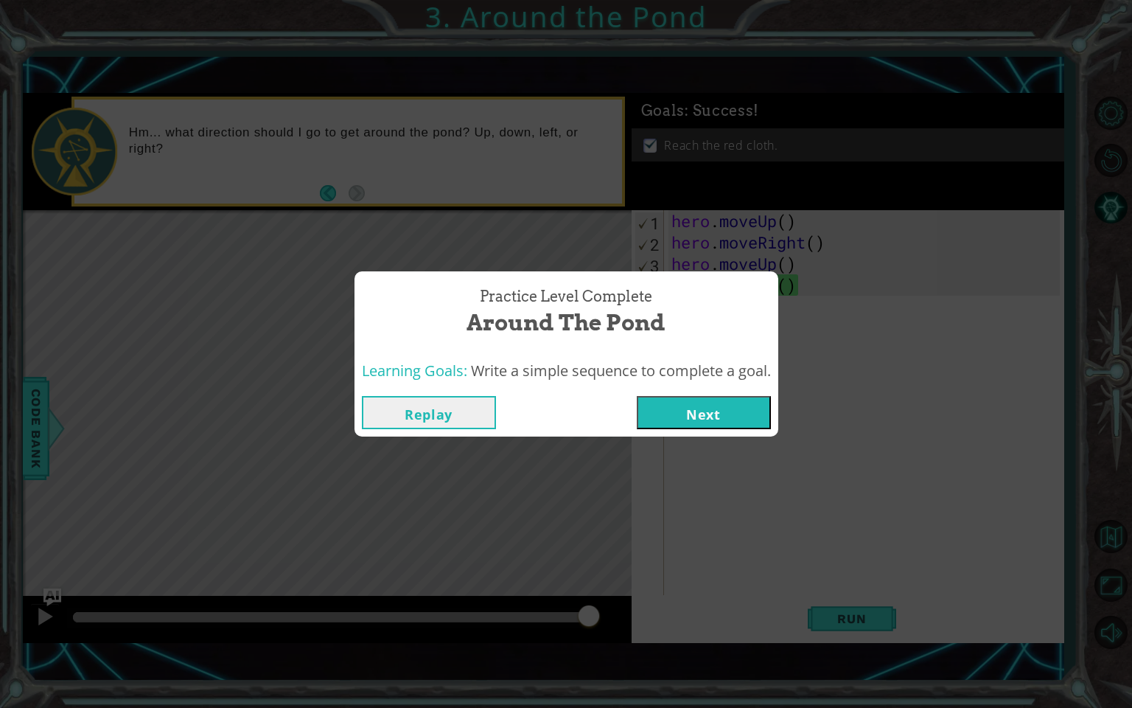
click at [712, 407] on button "Next" at bounding box center [704, 412] width 134 height 33
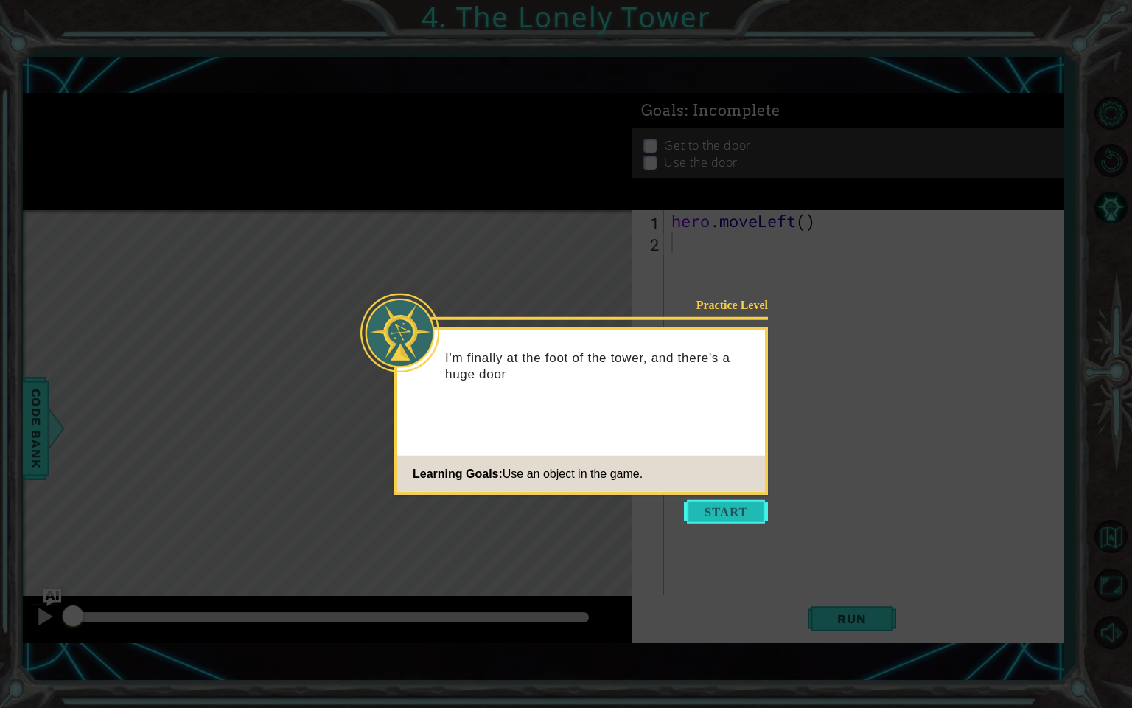
click at [725, 515] on button "Start" at bounding box center [726, 512] width 84 height 24
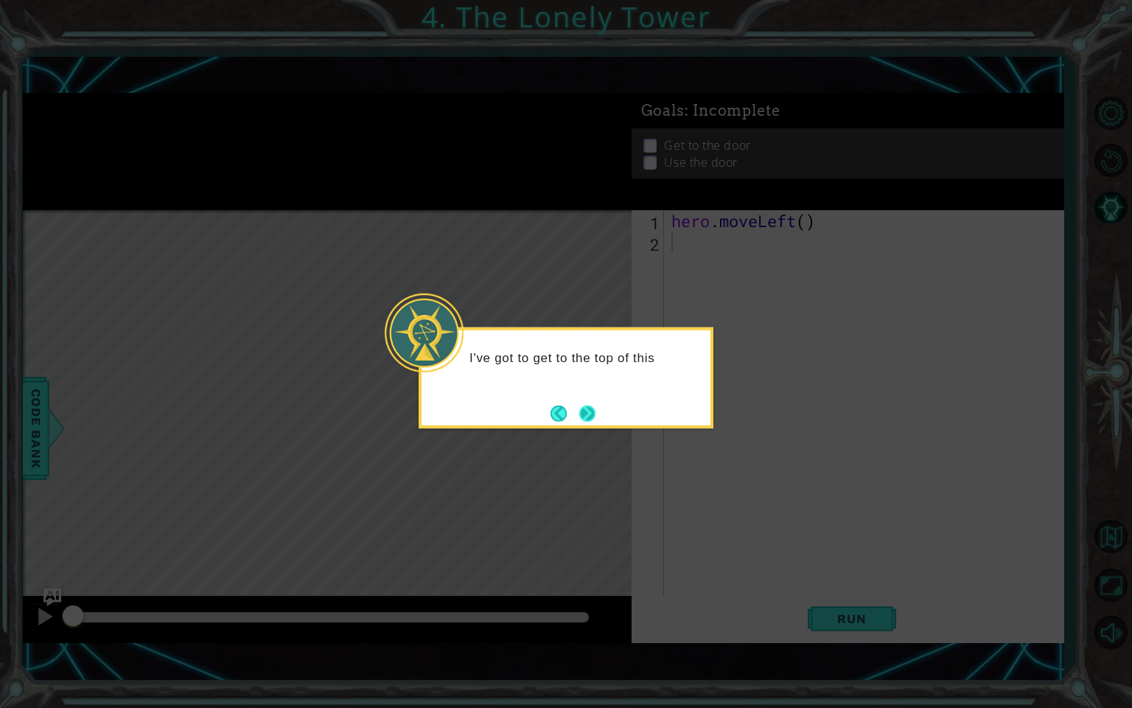
click at [589, 411] on button "Next" at bounding box center [587, 413] width 17 height 17
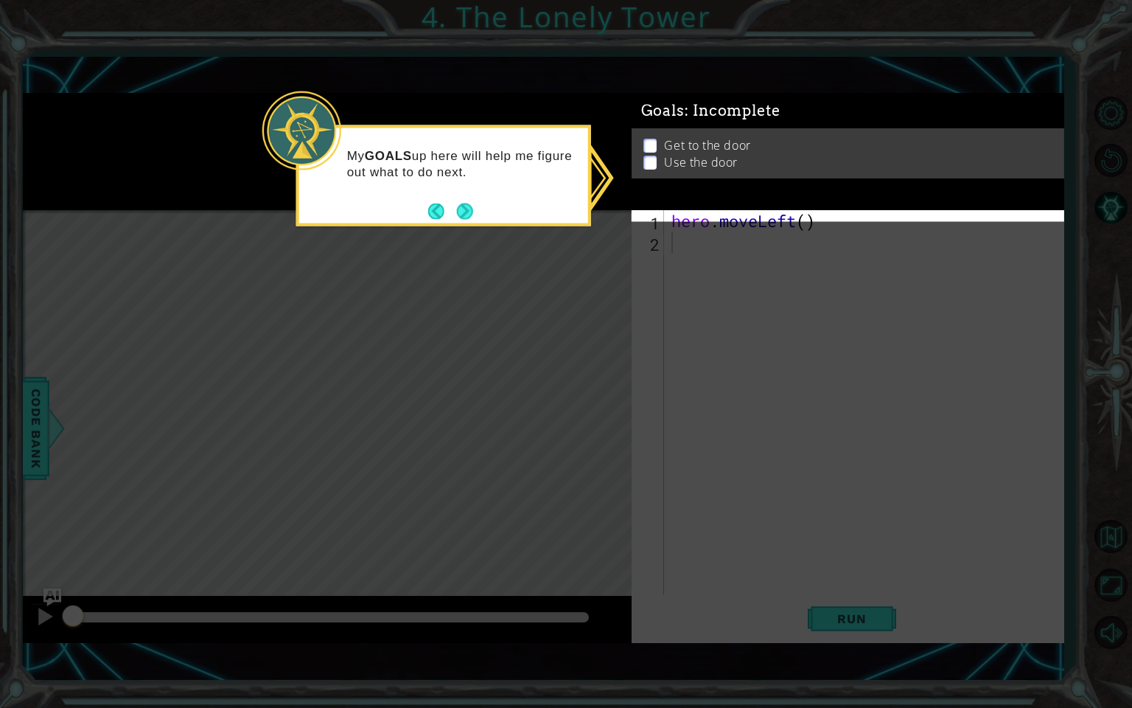
click at [458, 197] on div "My GOALS up here will help me figure out what to do next." at bounding box center [443, 170] width 289 height 74
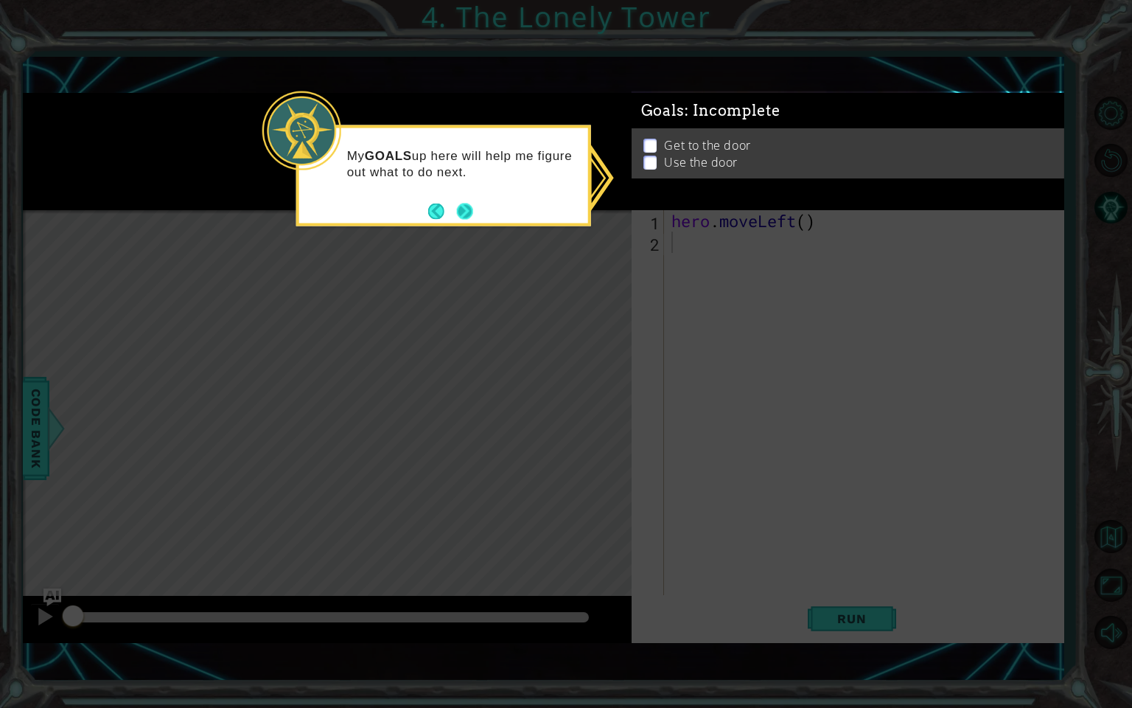
click at [466, 210] on button "Next" at bounding box center [464, 211] width 17 height 17
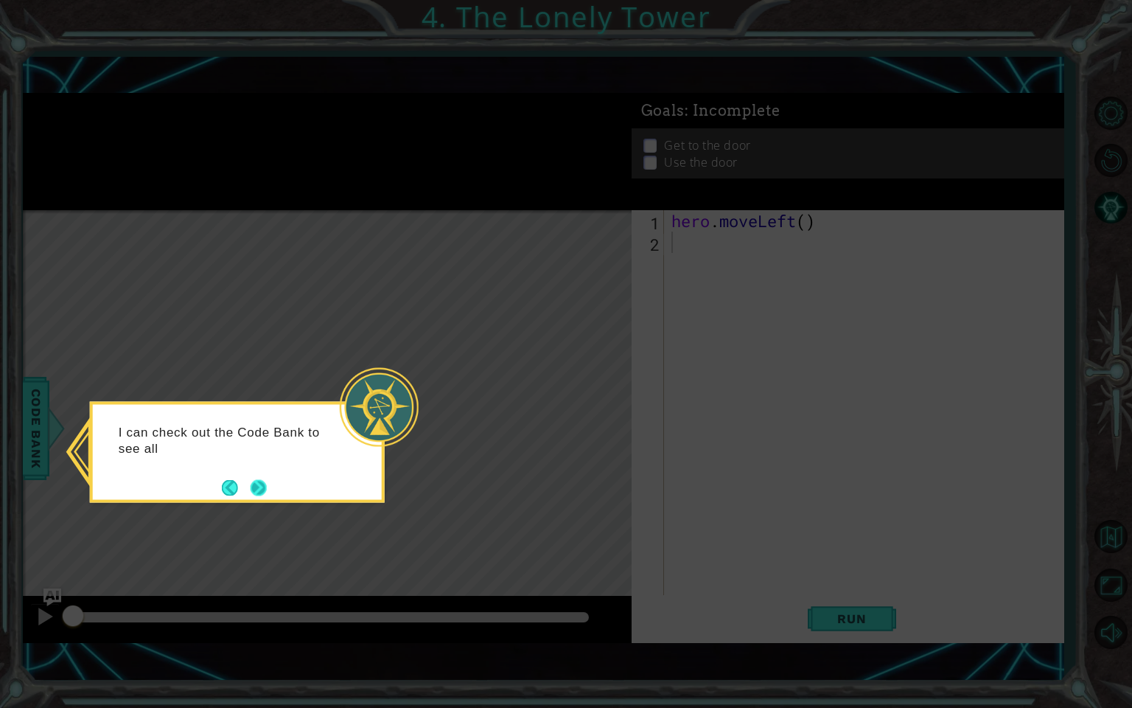
click at [263, 487] on button "Next" at bounding box center [258, 487] width 18 height 18
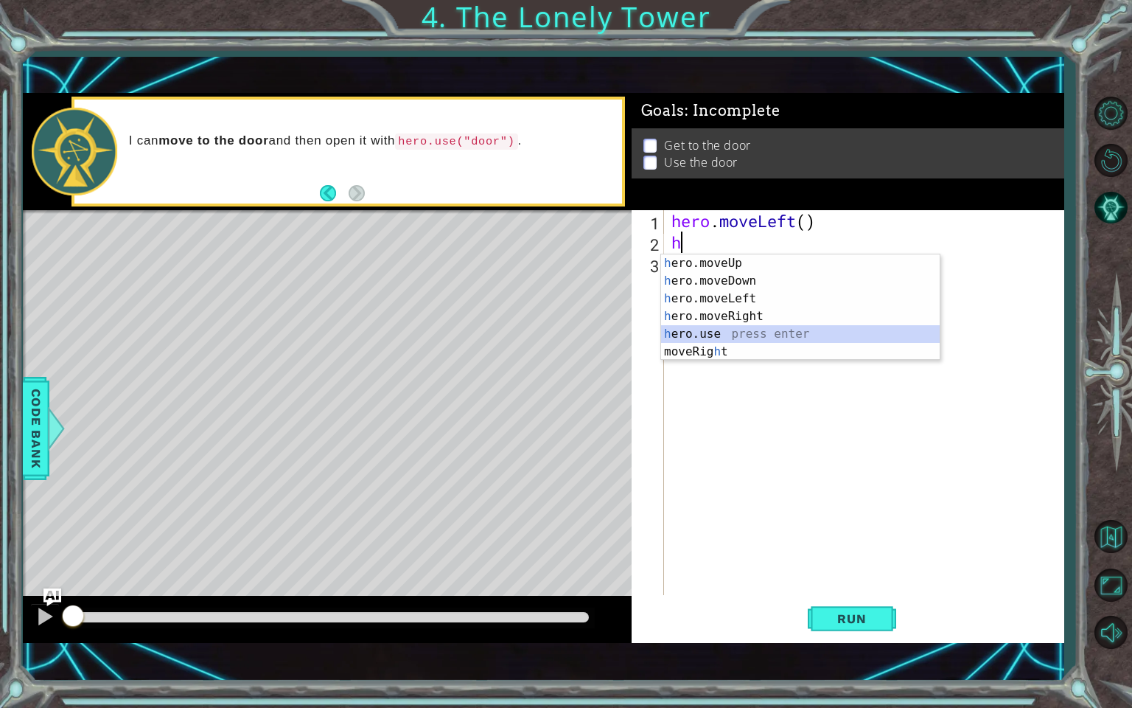
click at [727, 331] on div "h ero.moveUp press enter h ero.moveDown press enter h ero.moveLeft press enter …" at bounding box center [800, 325] width 279 height 142
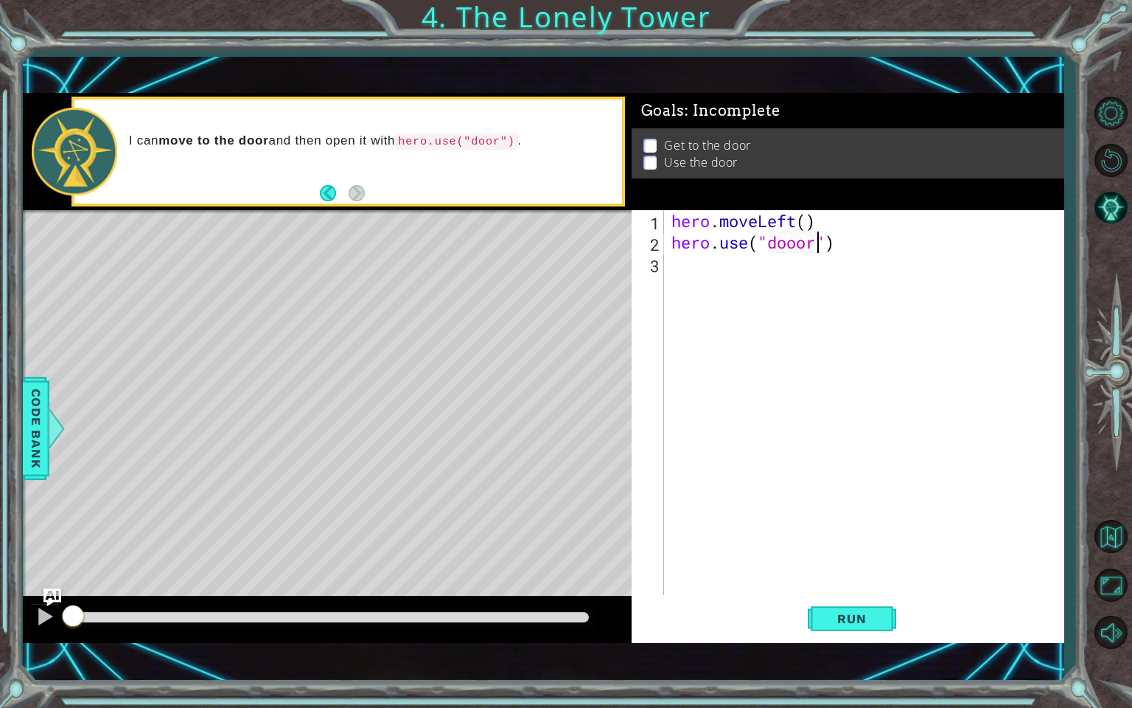
scroll to position [0, 6]
type textarea "hero.use("door")"
click at [858, 608] on button "Run" at bounding box center [852, 617] width 88 height 43
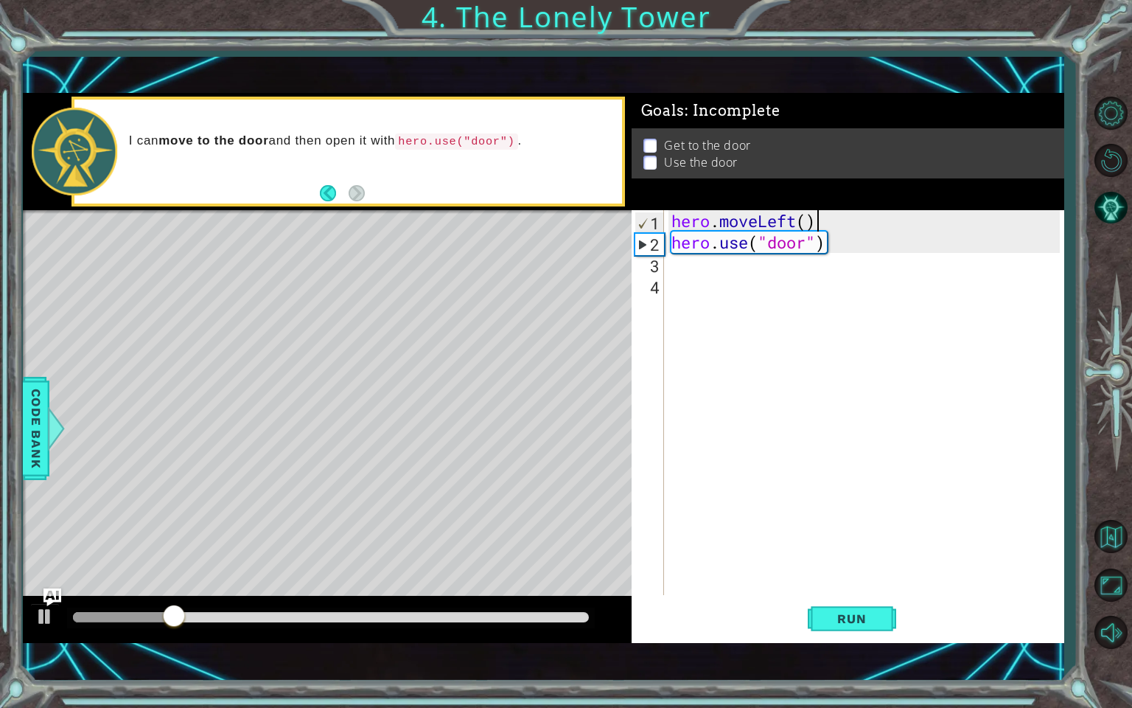
click at [828, 225] on div "hero . moveLeft ( ) hero . use ( "door" )" at bounding box center [868, 424] width 399 height 428
type textarea "hero.moveLeft()"
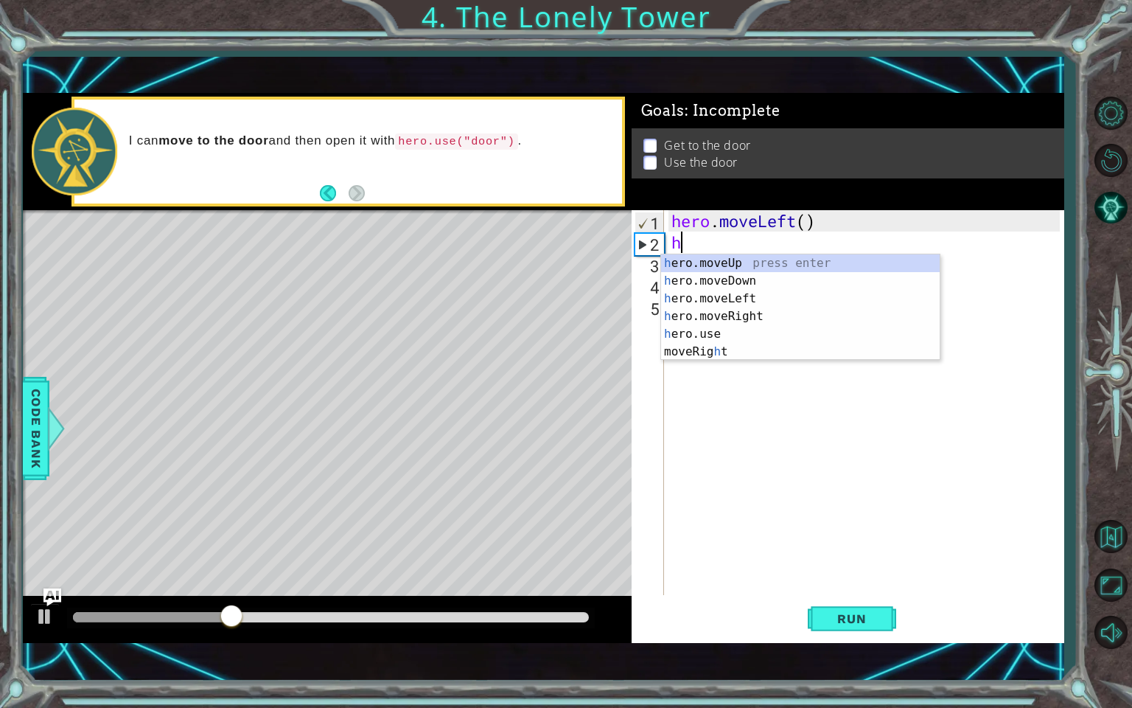
type textarea "h"
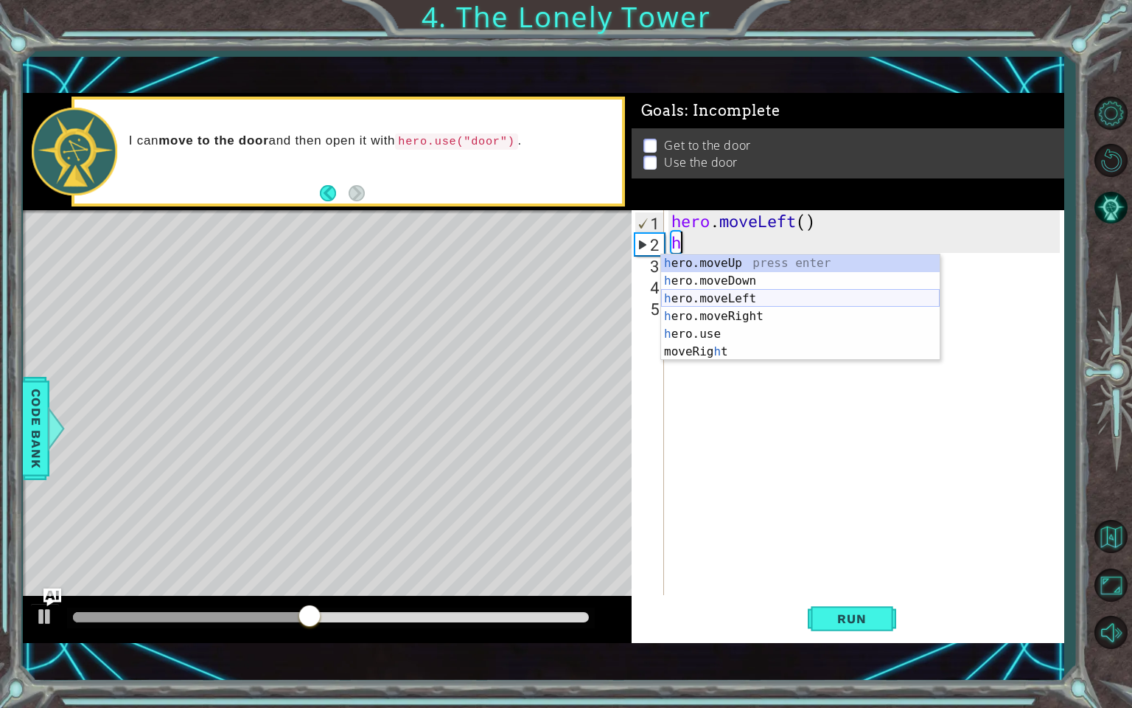
click at [747, 298] on div "h ero.moveUp press enter h ero.moveDown press enter h ero.moveLeft press enter …" at bounding box center [800, 325] width 279 height 142
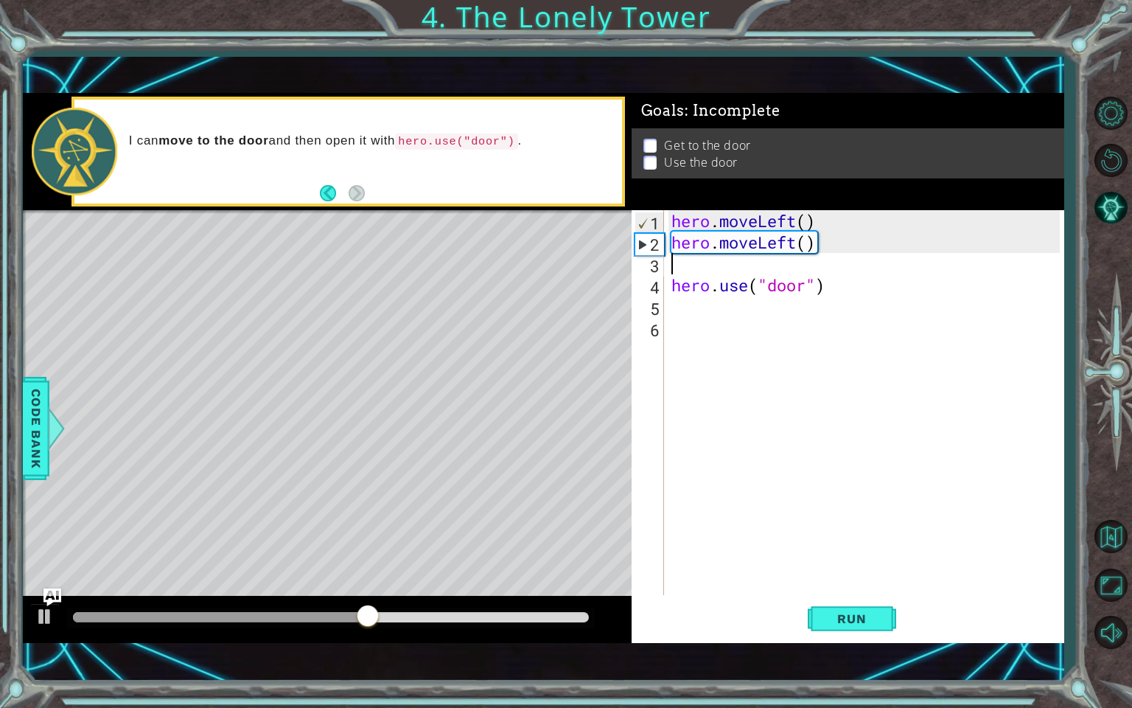
type textarea "h"
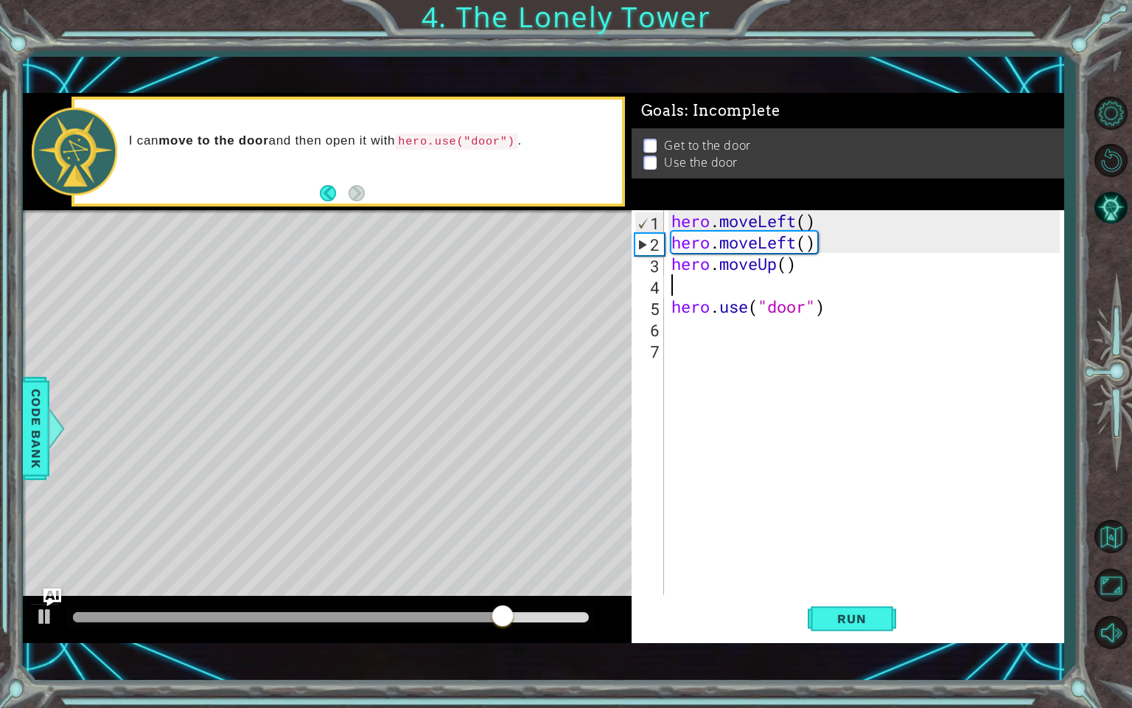
type textarea "h"
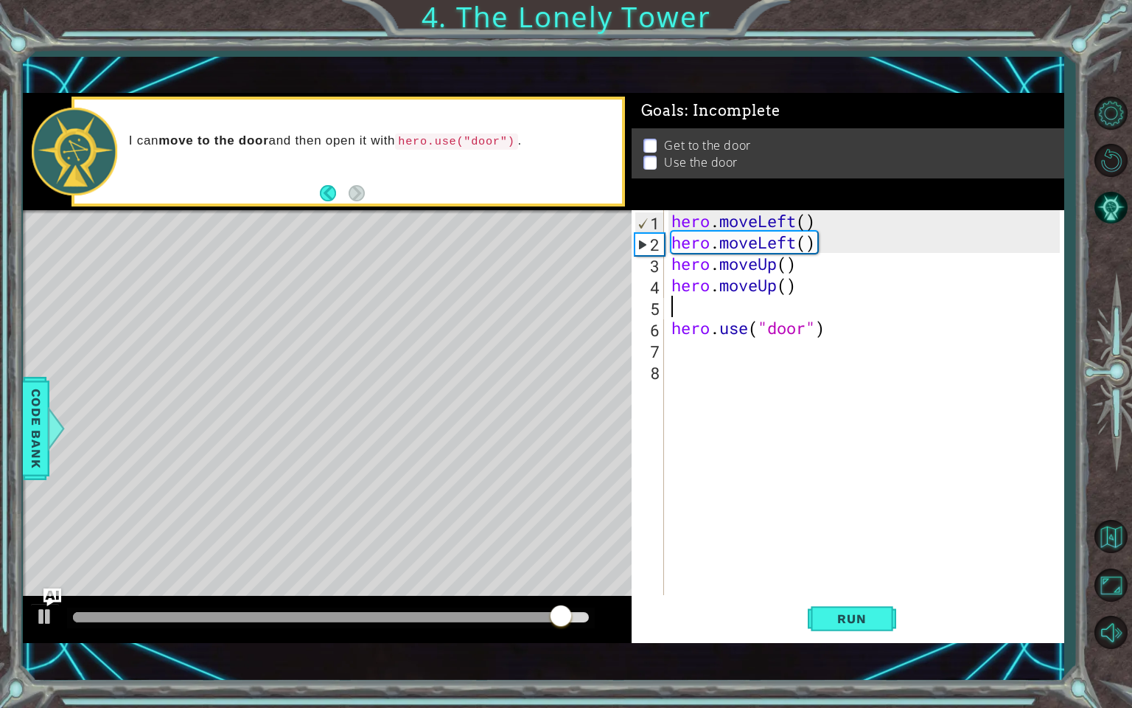
type textarea "h"
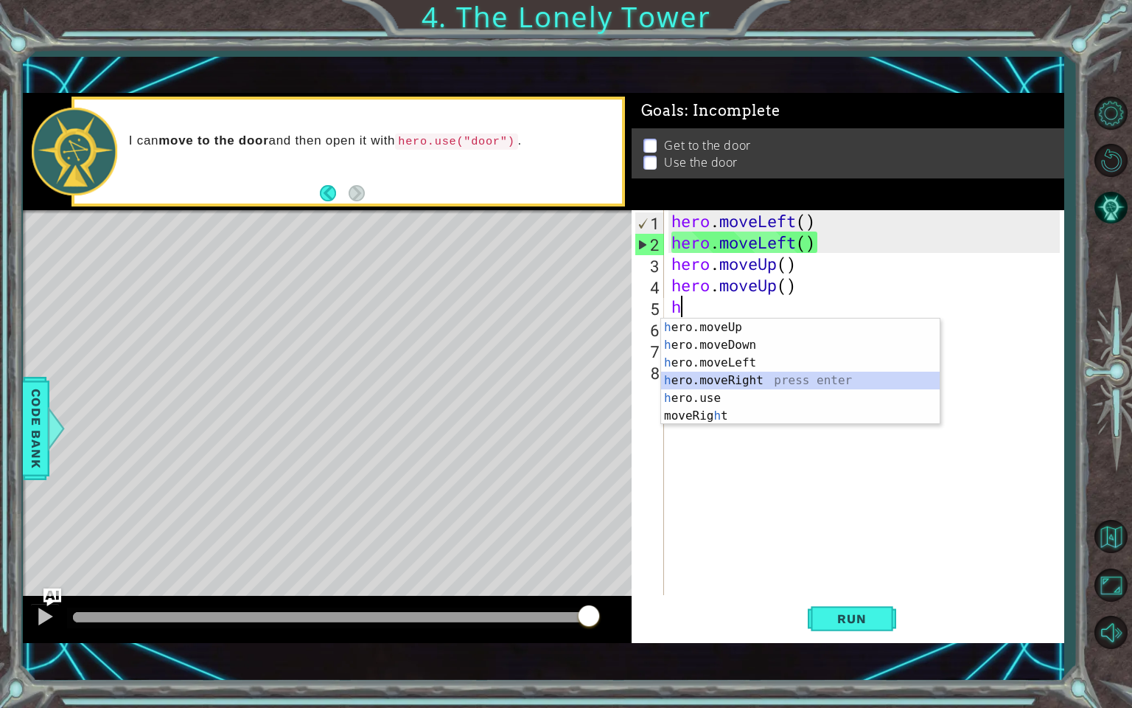
click at [739, 372] on div "h ero.moveUp press enter h ero.moveDown press enter h ero.moveLeft press enter …" at bounding box center [800, 389] width 279 height 142
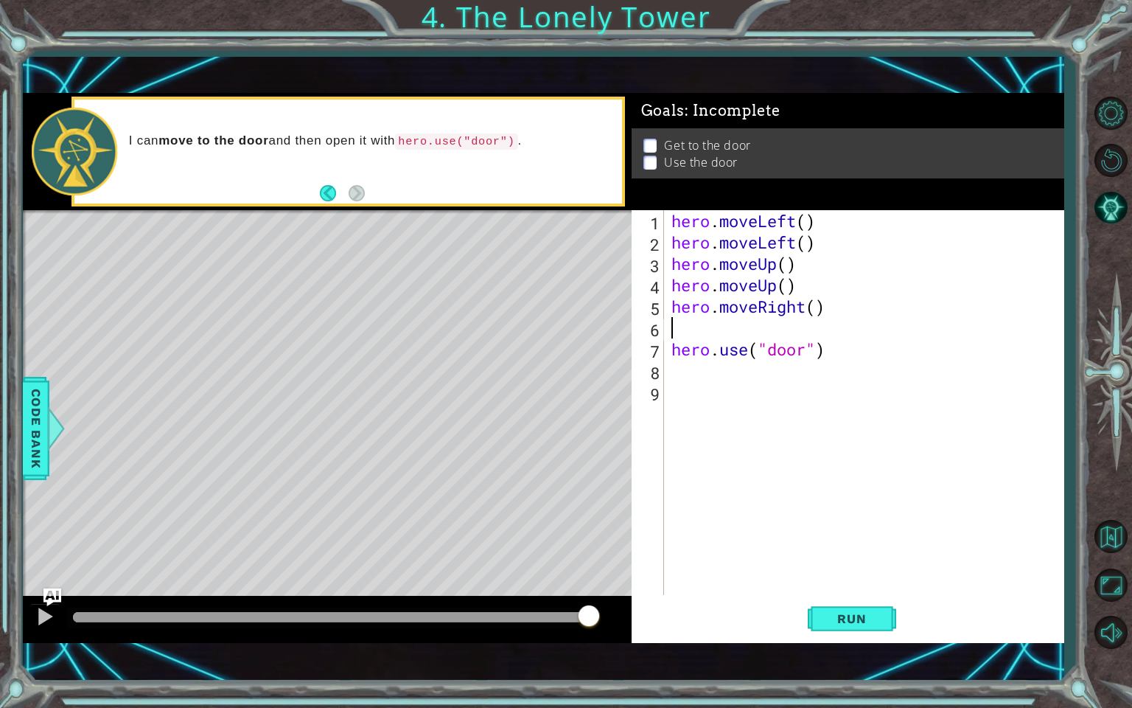
type textarea "h"
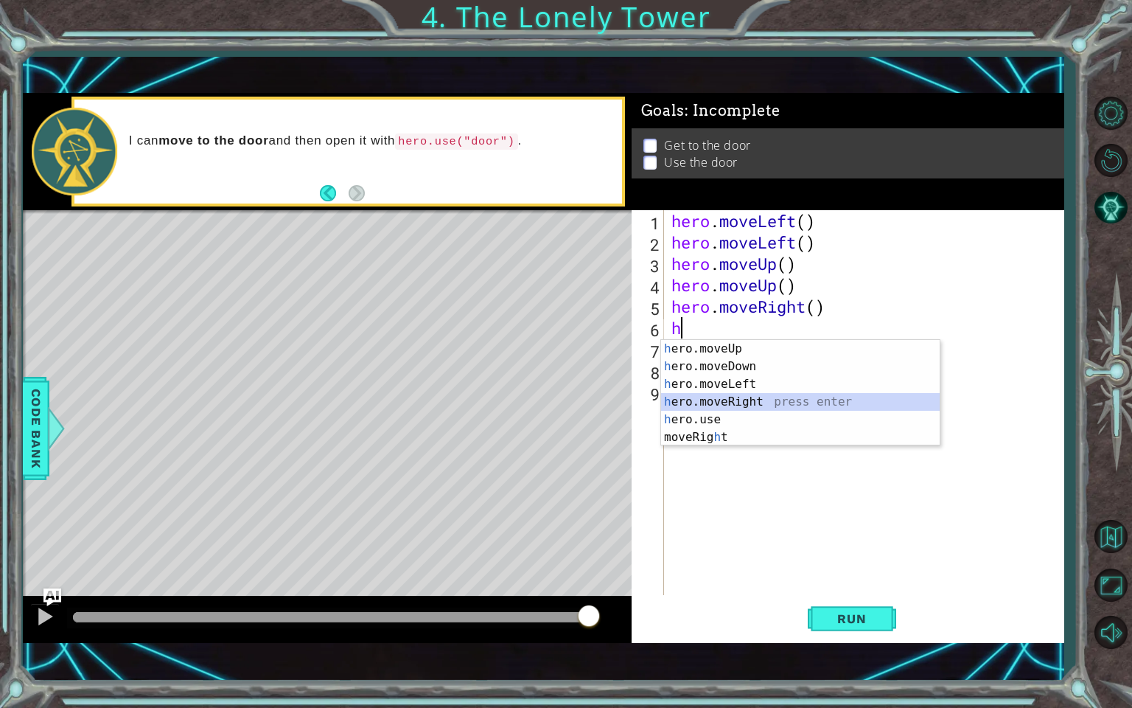
click at [739, 398] on div "h ero.moveUp press enter h ero.moveDown press enter h ero.moveLeft press enter …" at bounding box center [800, 411] width 279 height 142
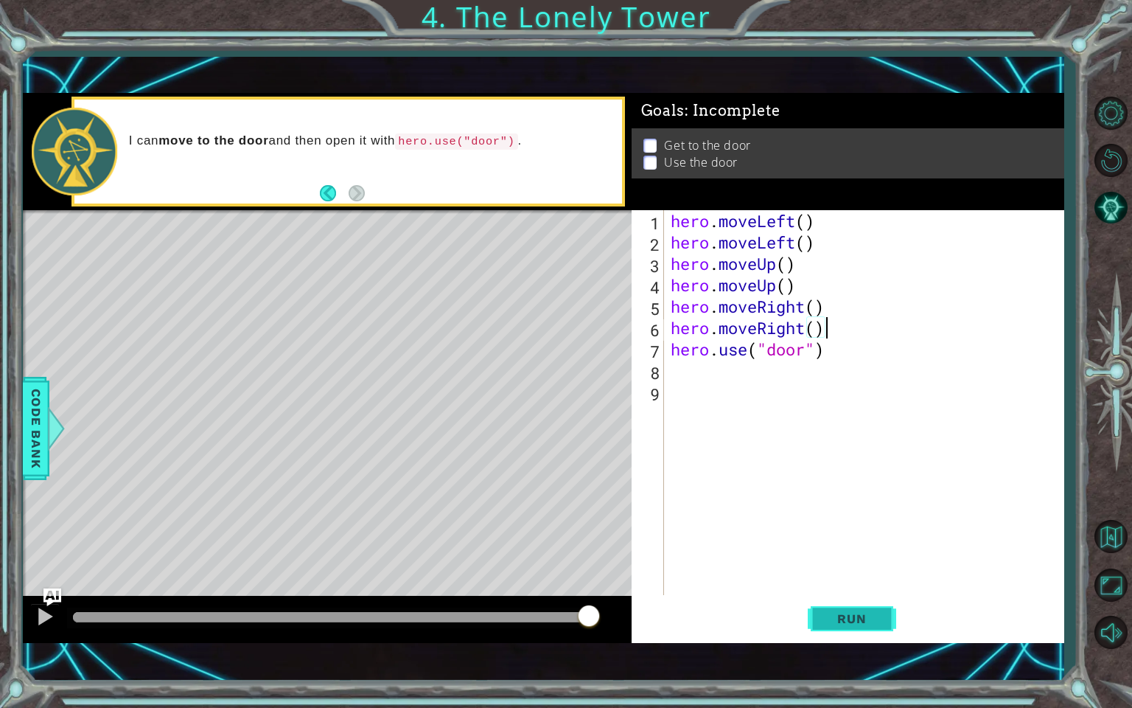
type textarea "hero.moveRight()"
click at [848, 608] on span "Run" at bounding box center [852, 618] width 58 height 15
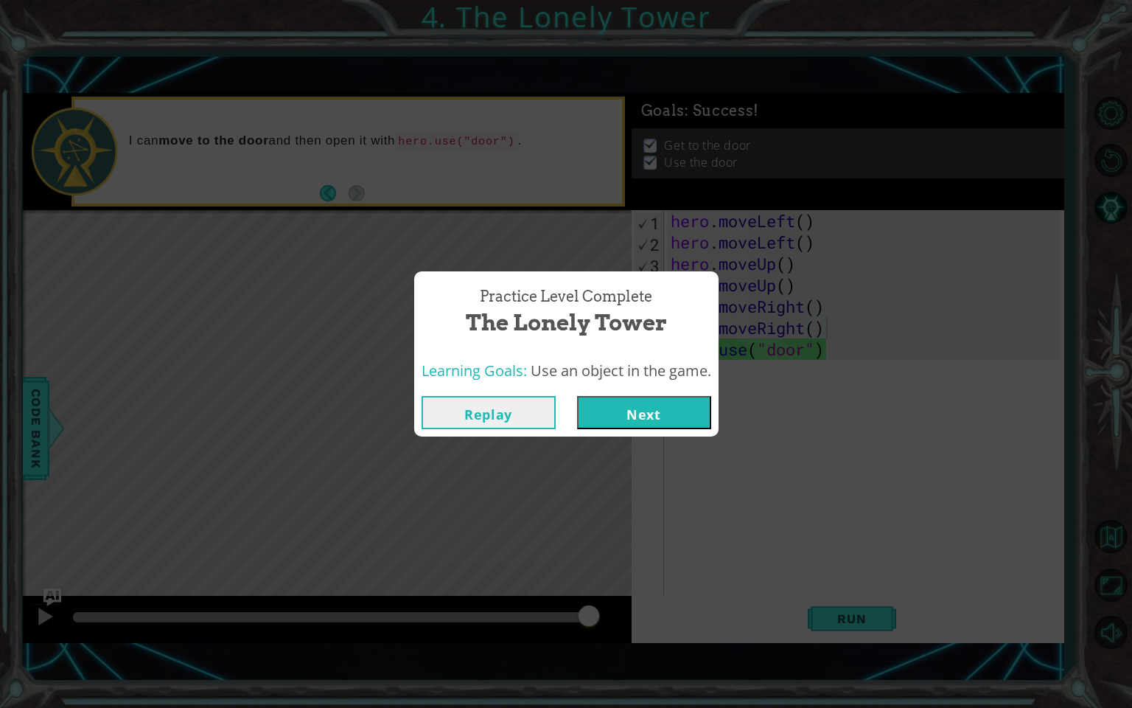
click at [662, 419] on button "Next" at bounding box center [644, 412] width 134 height 33
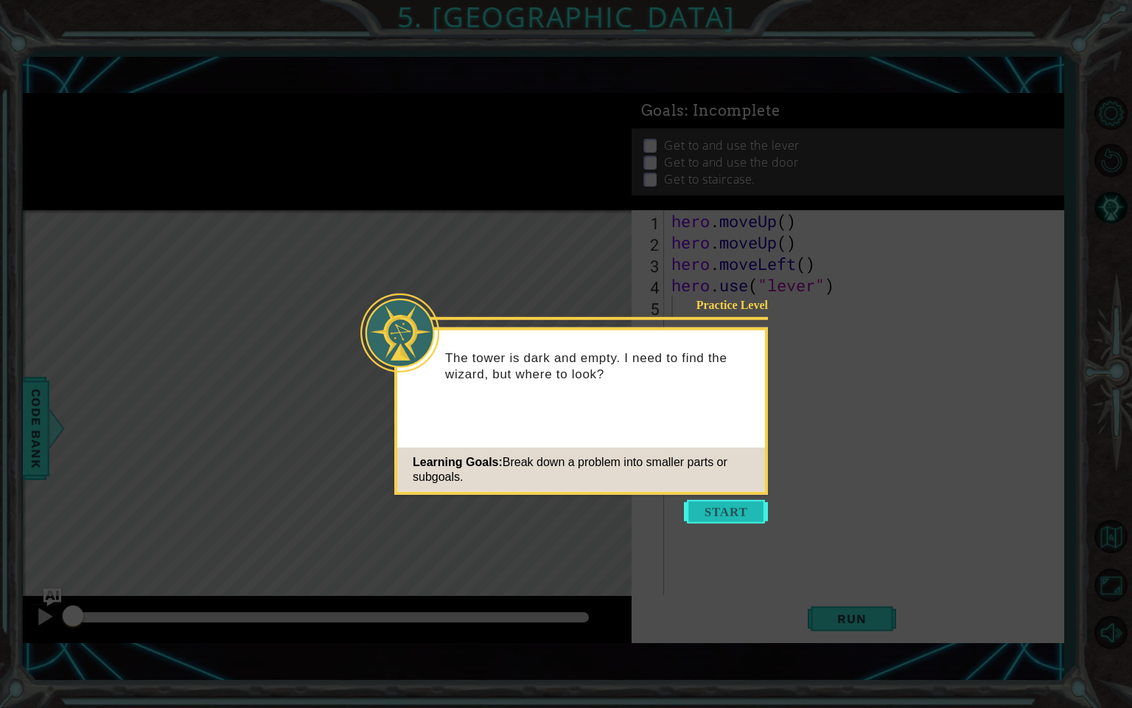
click at [749, 513] on button "Start" at bounding box center [726, 512] width 84 height 24
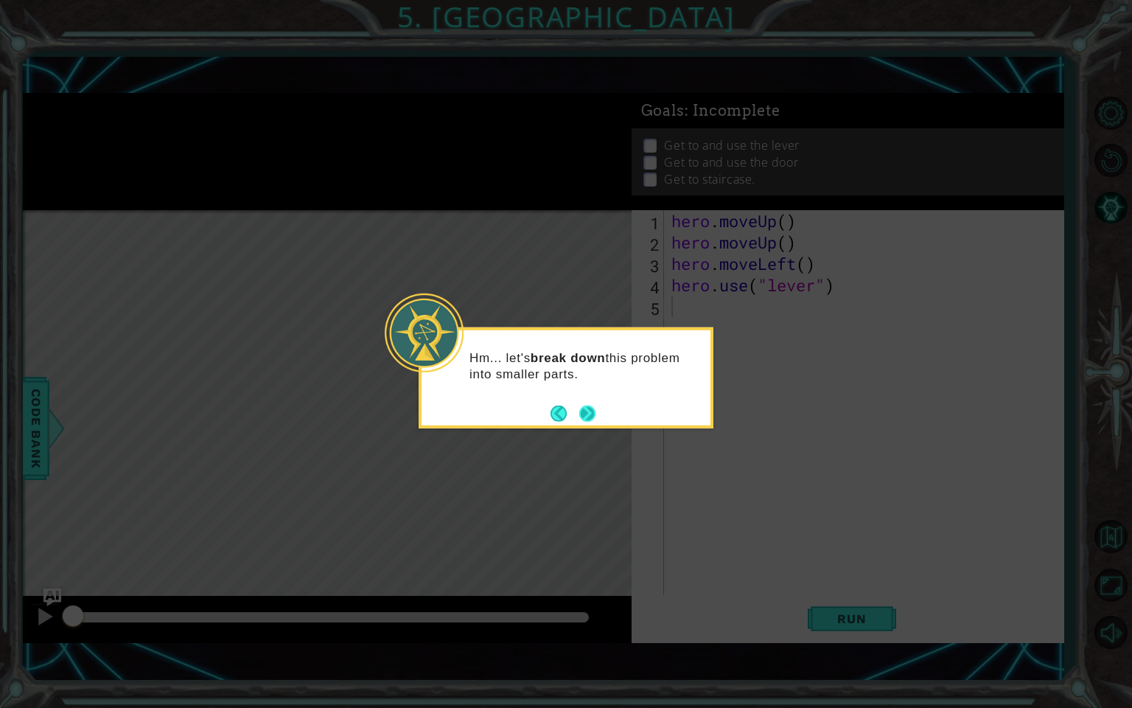
click at [592, 404] on button "Next" at bounding box center [587, 413] width 27 height 27
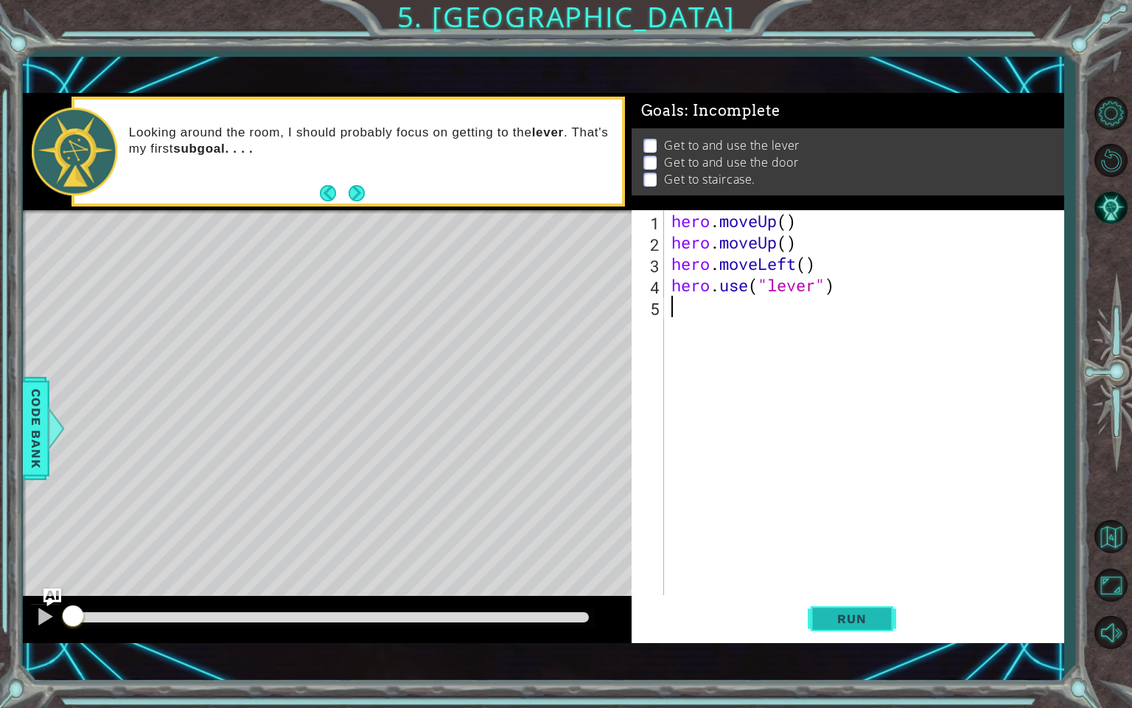
click at [838, 608] on span "Run" at bounding box center [852, 618] width 58 height 15
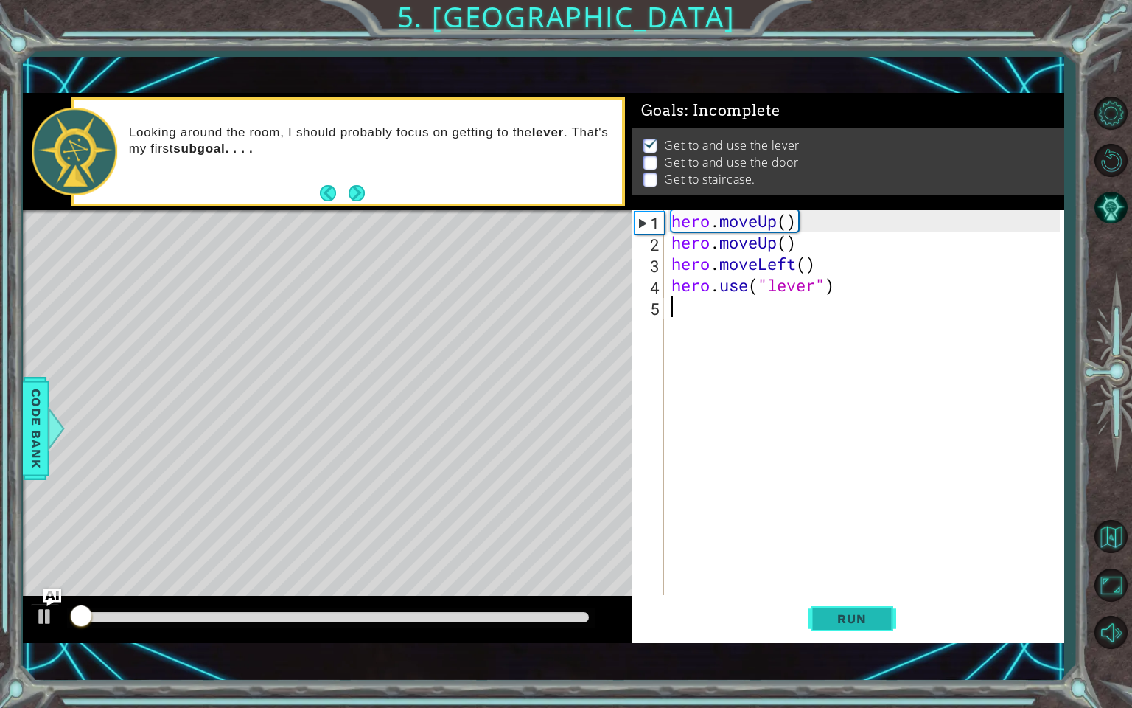
scroll to position [1, 0]
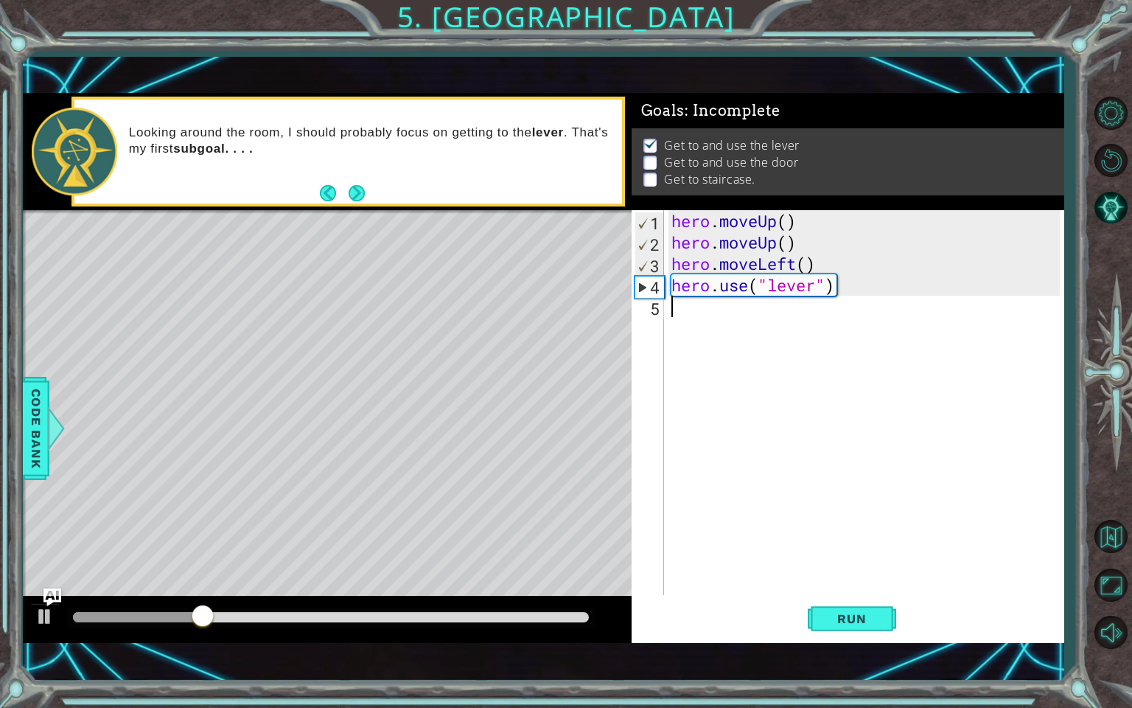
type textarea "h"
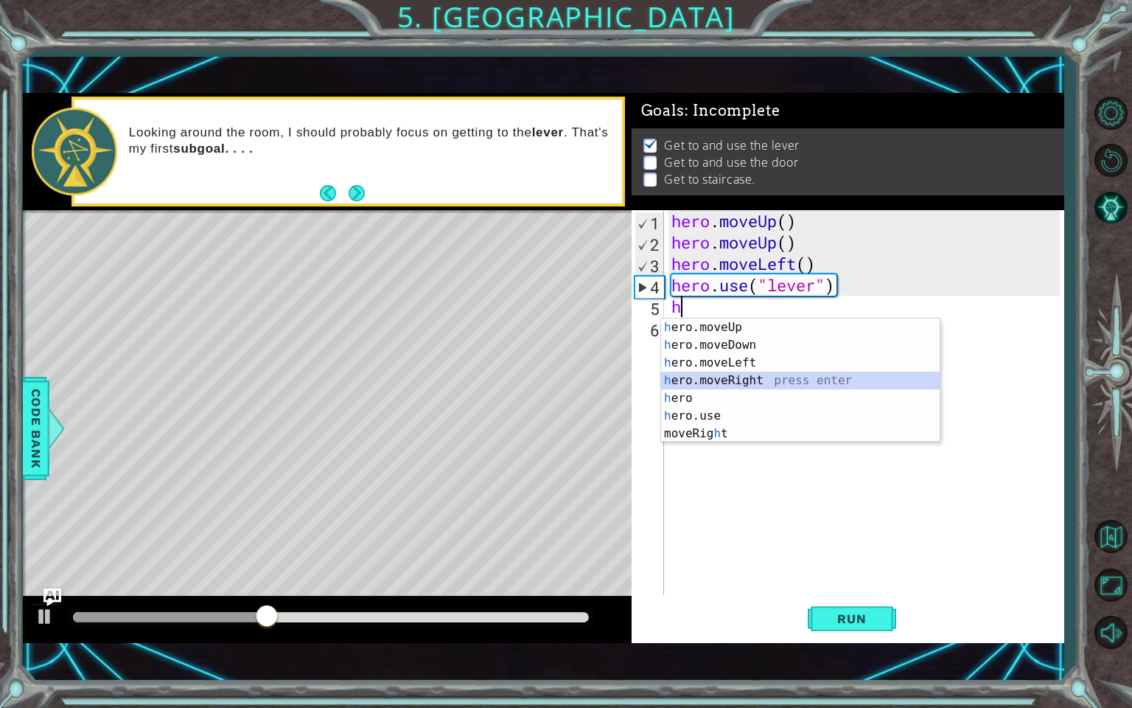
click at [750, 388] on div "h ero.moveUp press enter h ero.moveDown press enter h ero.moveLeft press enter …" at bounding box center [800, 397] width 279 height 159
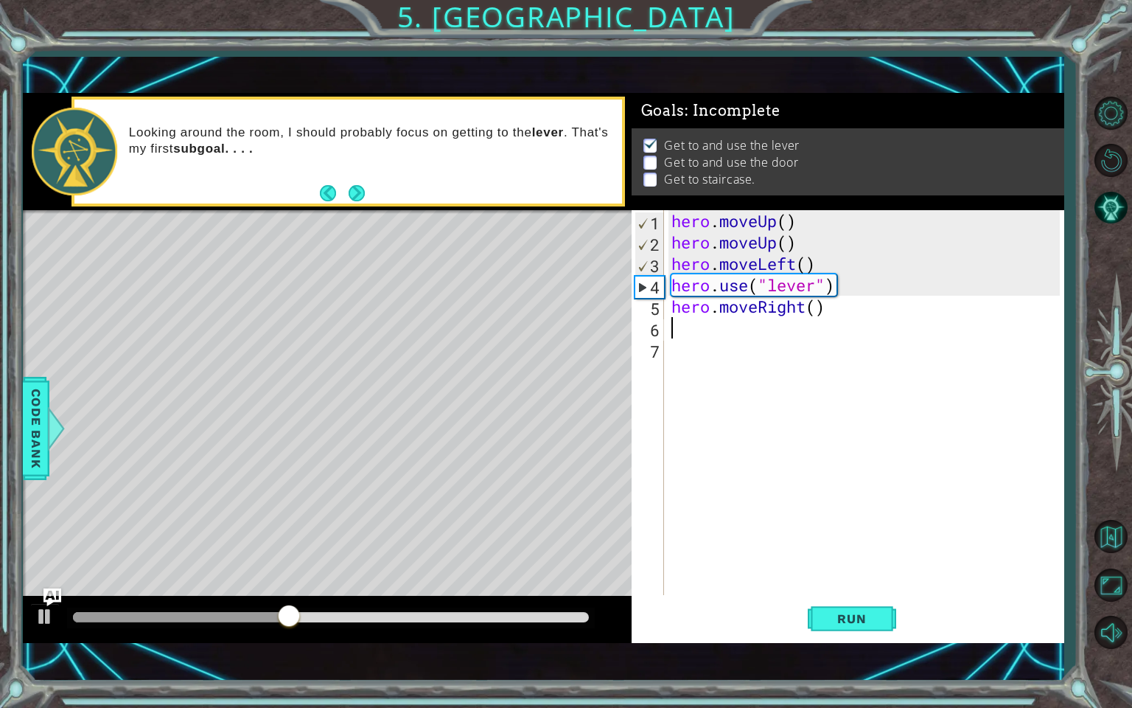
type textarea "h"
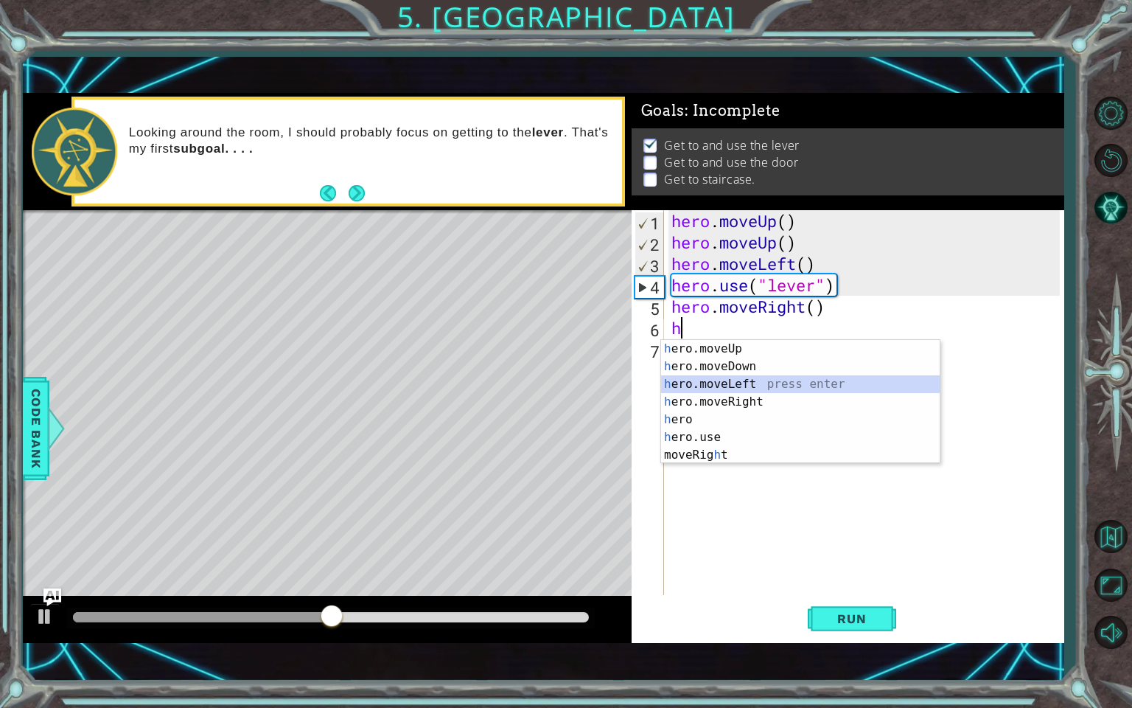
click at [738, 386] on div "h ero.moveUp press enter h ero.moveDown press enter h ero.moveLeft press enter …" at bounding box center [800, 419] width 279 height 159
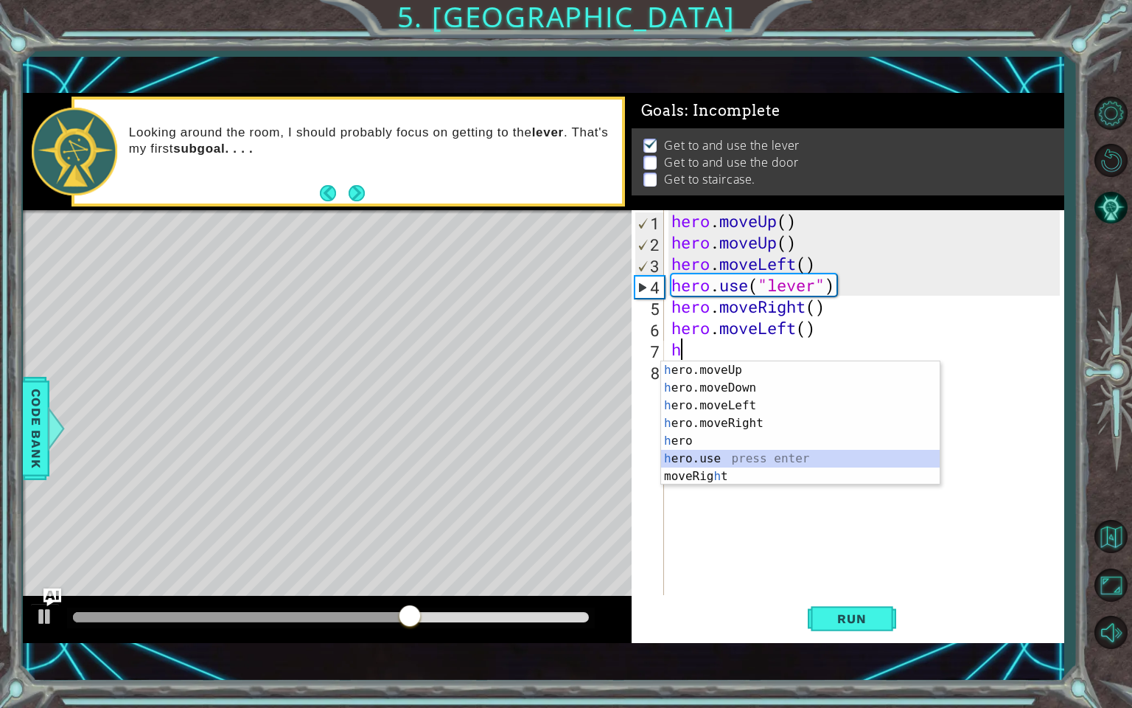
click at [728, 457] on div "h ero.moveUp press enter h ero.moveDown press enter h ero.moveLeft press enter …" at bounding box center [800, 440] width 279 height 159
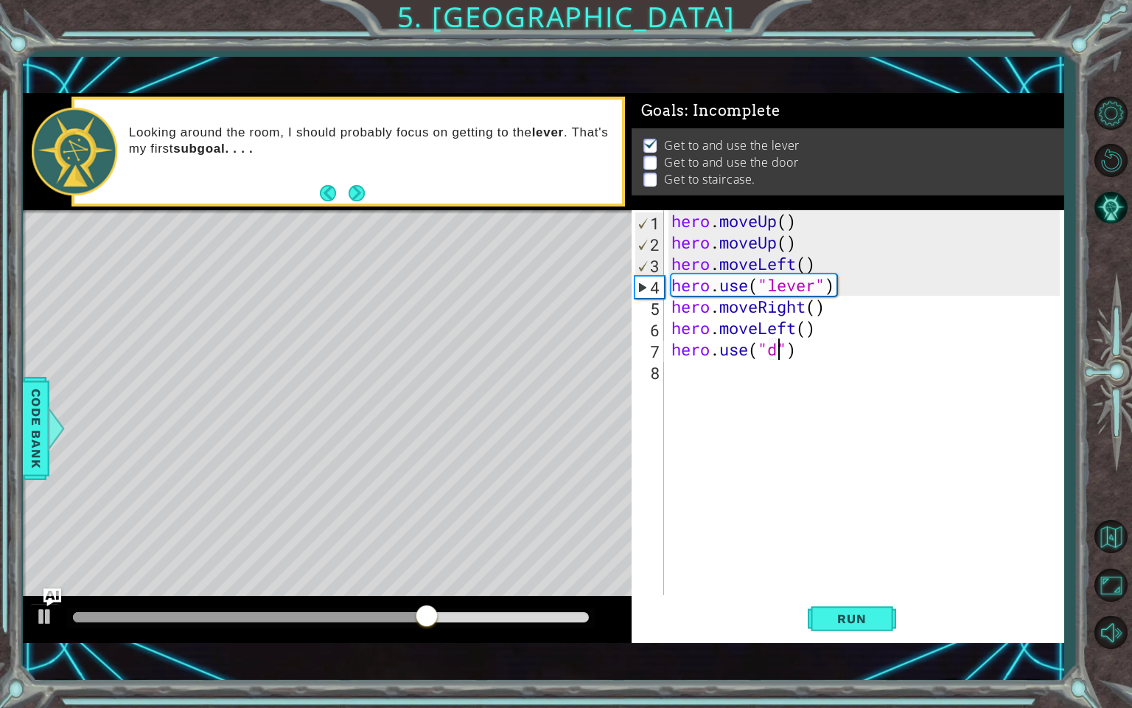
type textarea "hero.use("door")"
click at [858, 608] on span "Run" at bounding box center [852, 618] width 58 height 15
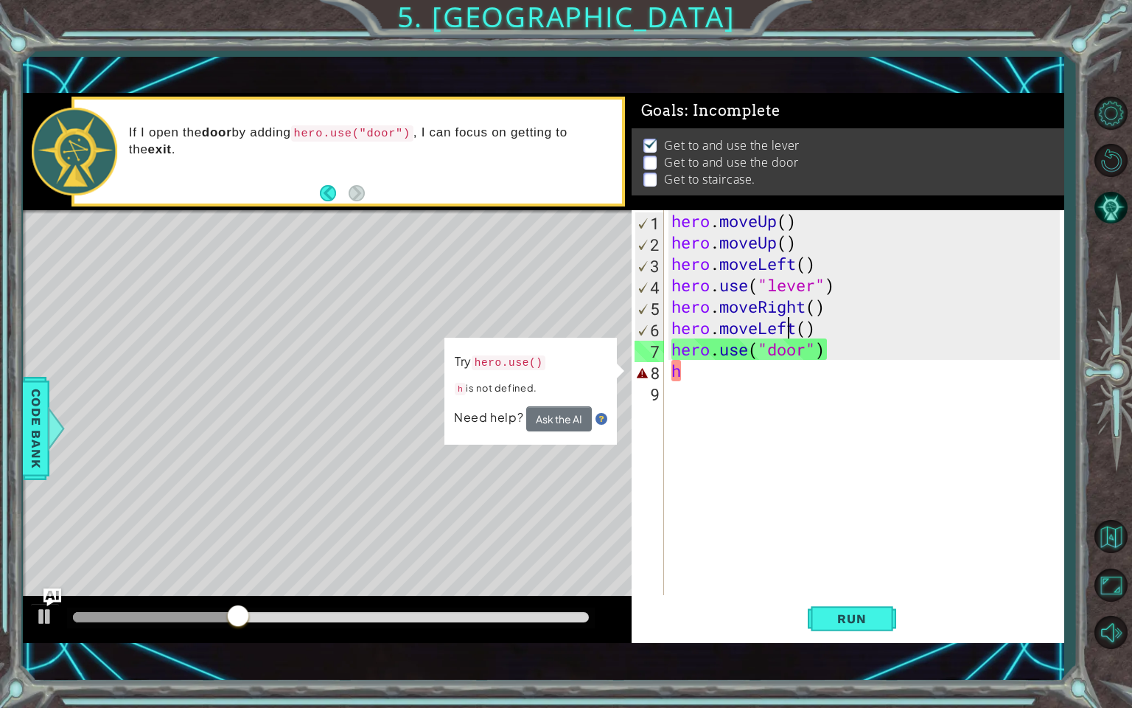
click at [789, 327] on div "hero . moveUp ( ) hero . moveUp ( ) hero . moveLeft ( ) hero . use ( "lever" ) …" at bounding box center [868, 424] width 399 height 428
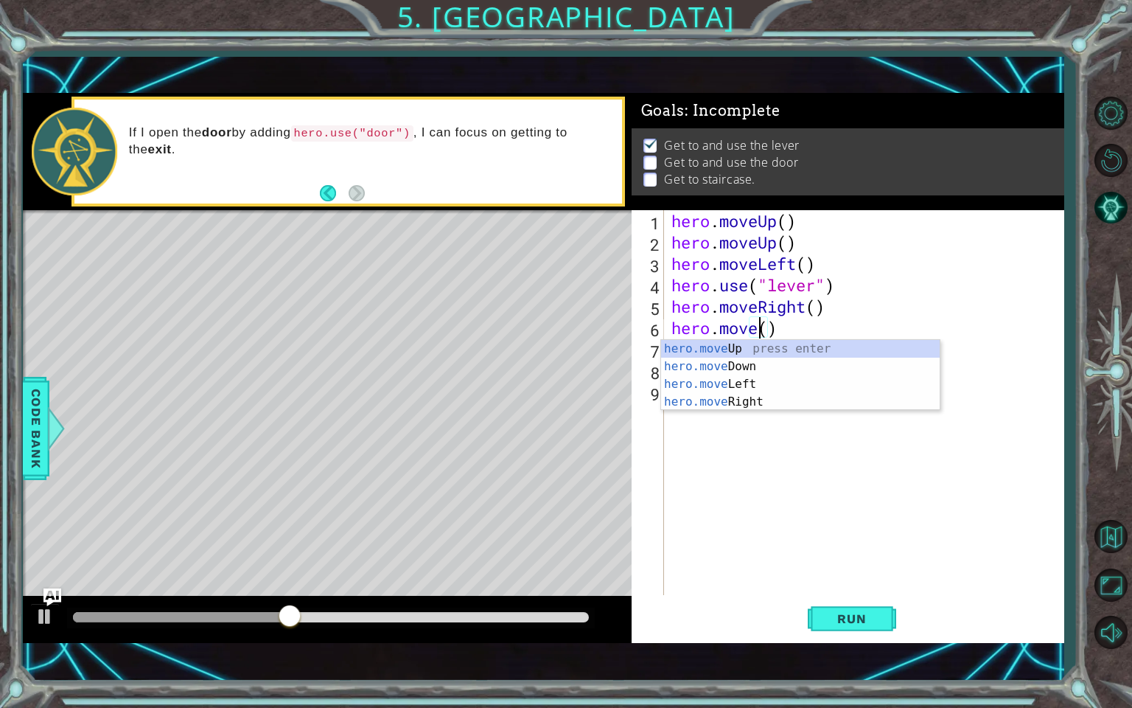
scroll to position [0, 3]
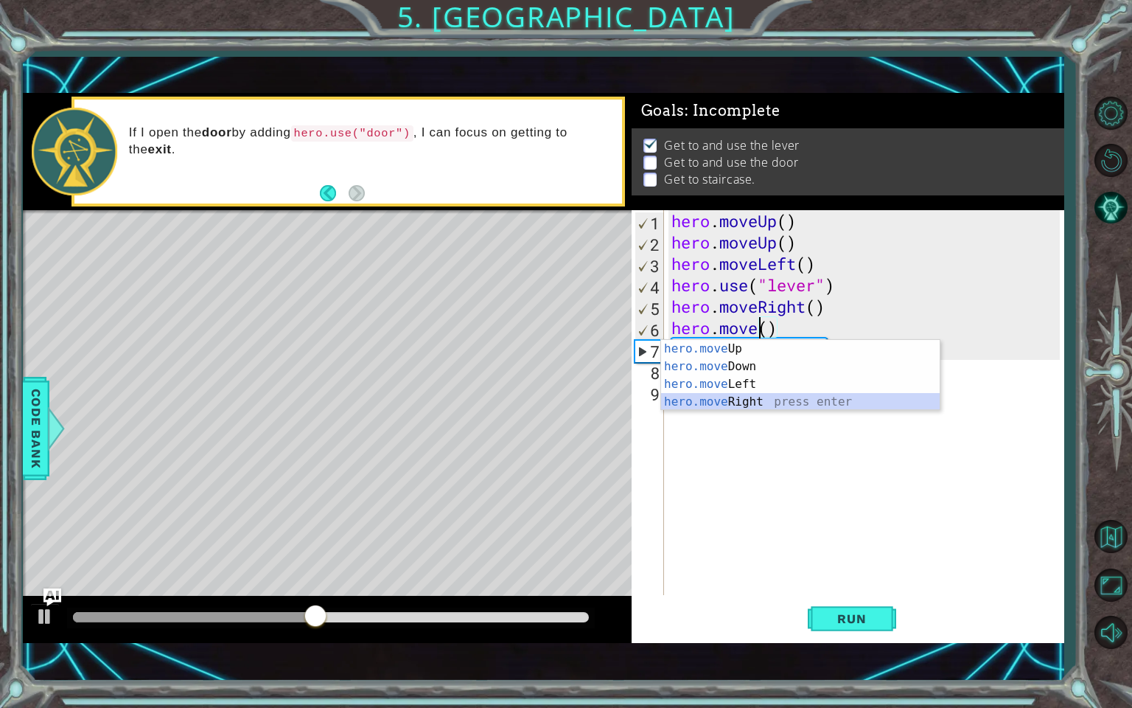
click at [762, 393] on div "hero.move Up press enter hero.move Down press enter hero.move Left press enter …" at bounding box center [800, 393] width 279 height 106
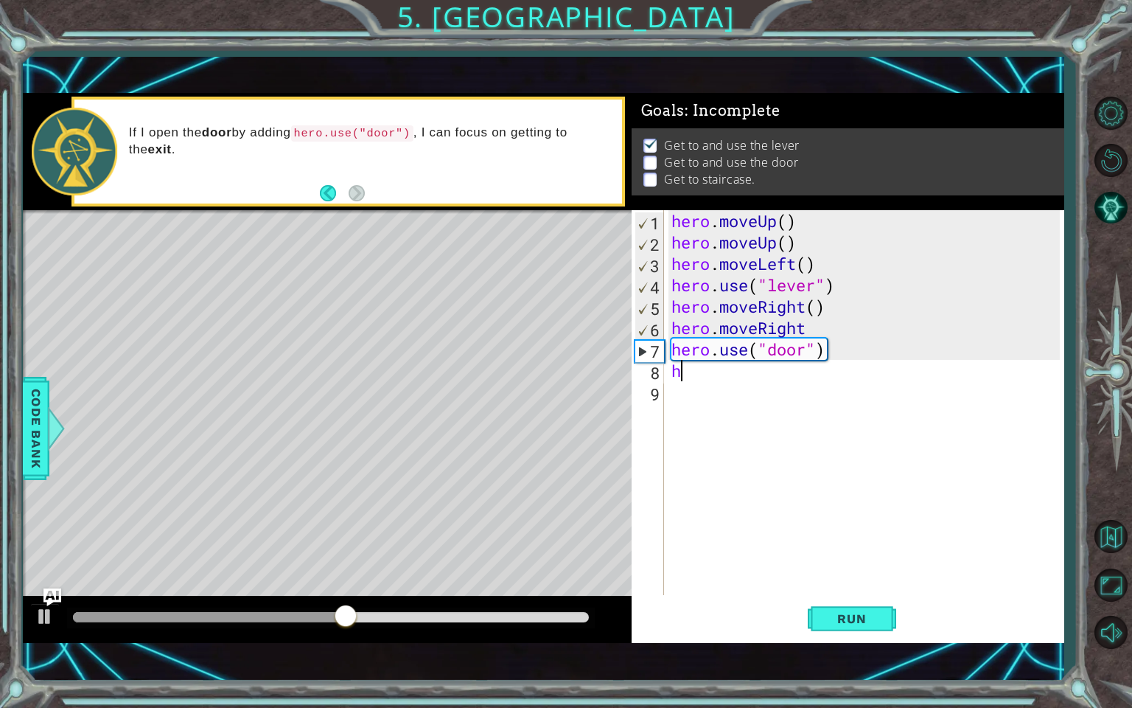
click at [750, 378] on div "hero . moveUp ( ) hero . moveUp ( ) hero . moveLeft ( ) hero . use ( "lever" ) …" at bounding box center [868, 424] width 399 height 428
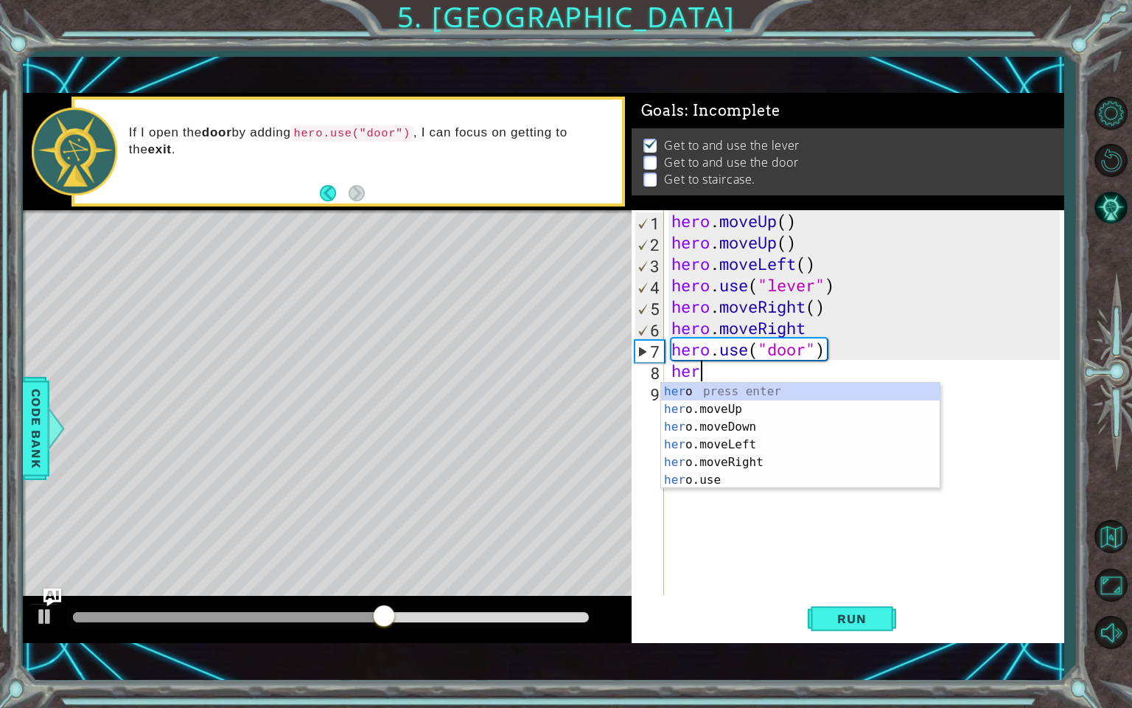
type textarea "her"
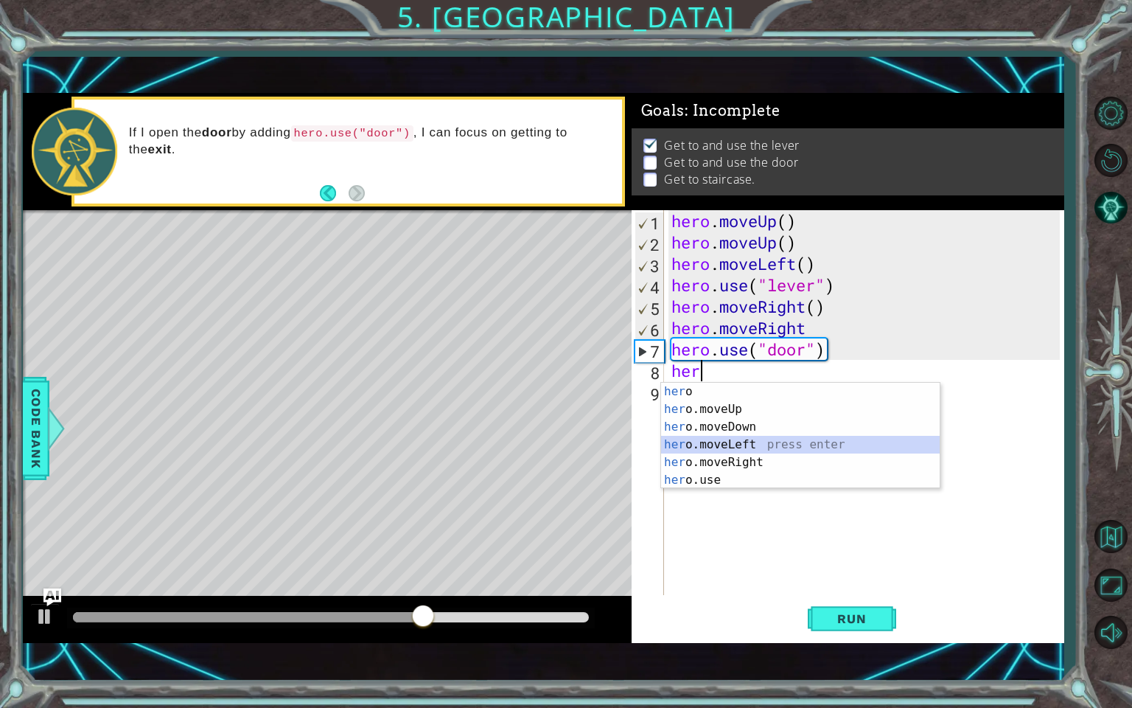
click at [739, 445] on div "her o press enter her o.moveUp press enter her o.moveDown press enter her o.mov…" at bounding box center [800, 454] width 279 height 142
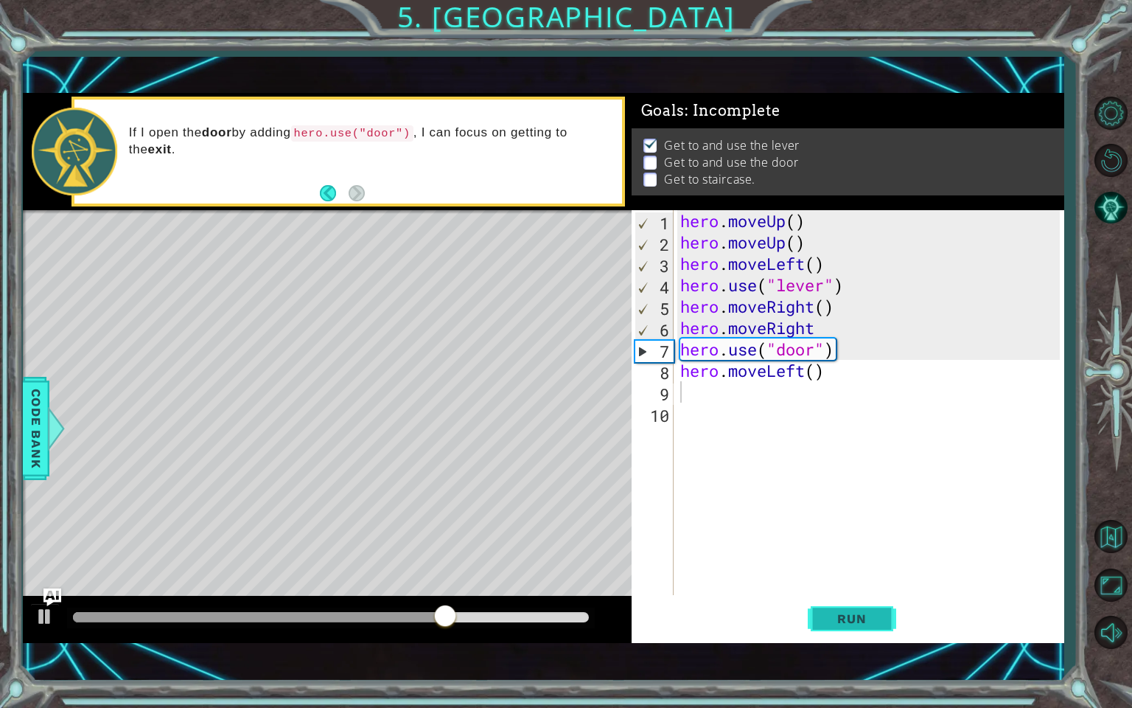
click at [860, 608] on span "Run" at bounding box center [852, 618] width 58 height 15
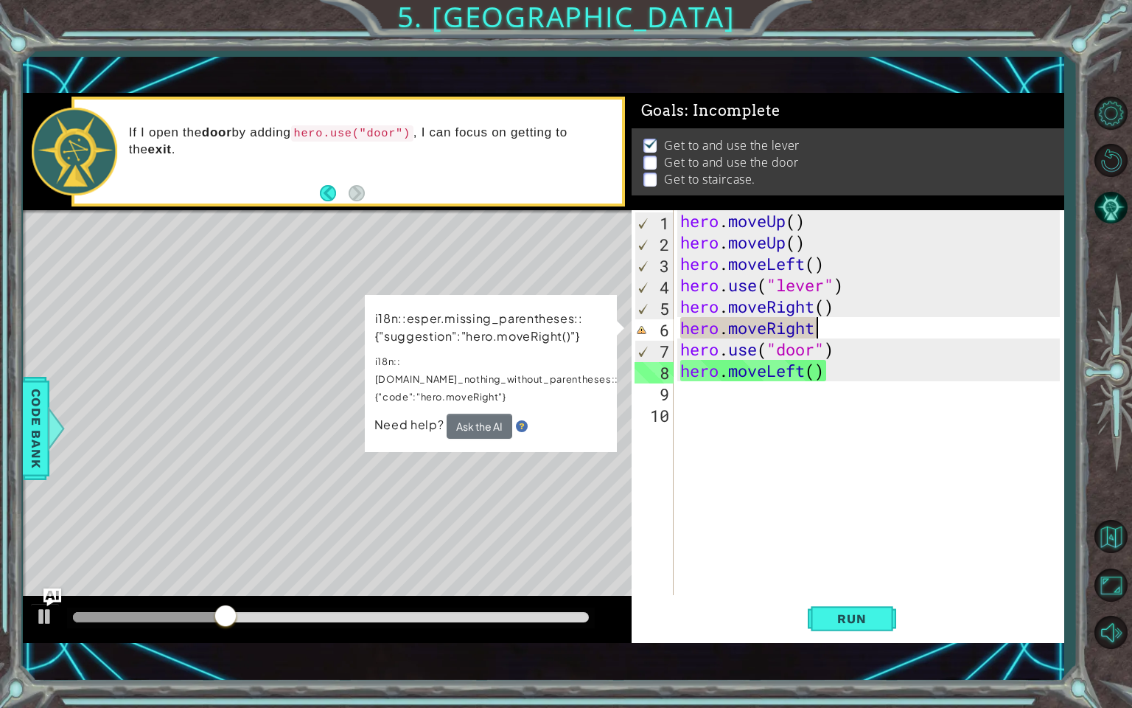
click at [837, 330] on div "hero . moveUp ( ) hero . moveUp ( ) hero . moveLeft ( ) hero . use ( "lever" ) …" at bounding box center [872, 424] width 390 height 428
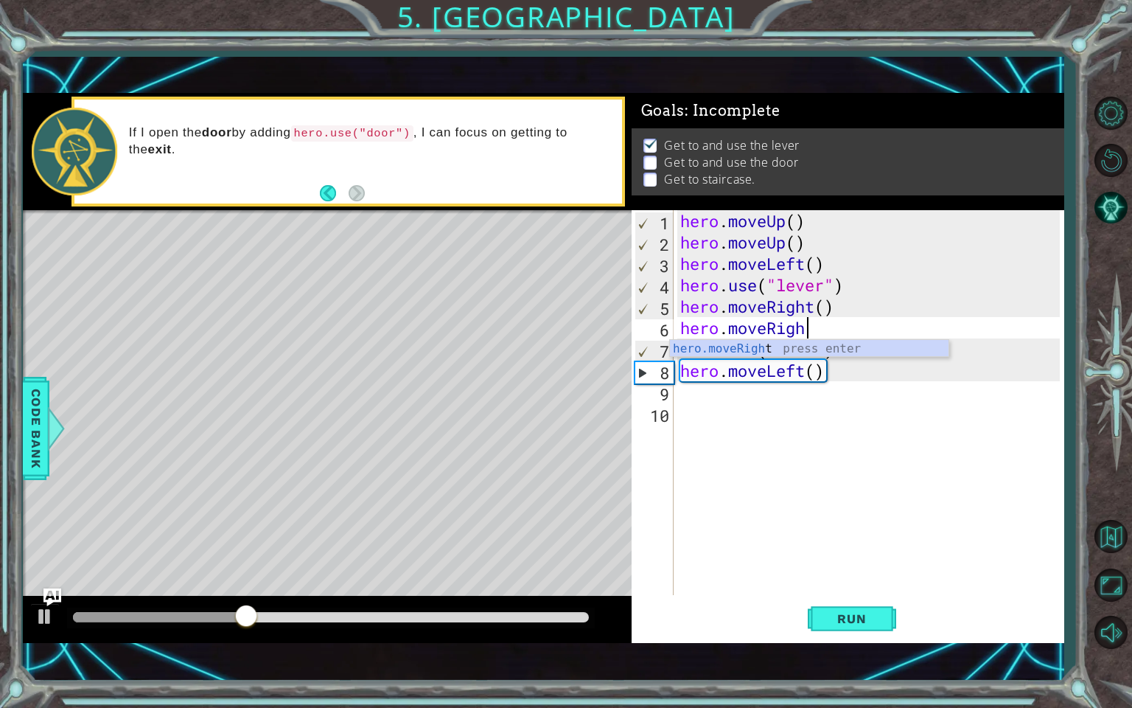
type textarea "hero.moveRig"
click at [837, 352] on div "hero.moveRig ht press enter" at bounding box center [809, 366] width 279 height 53
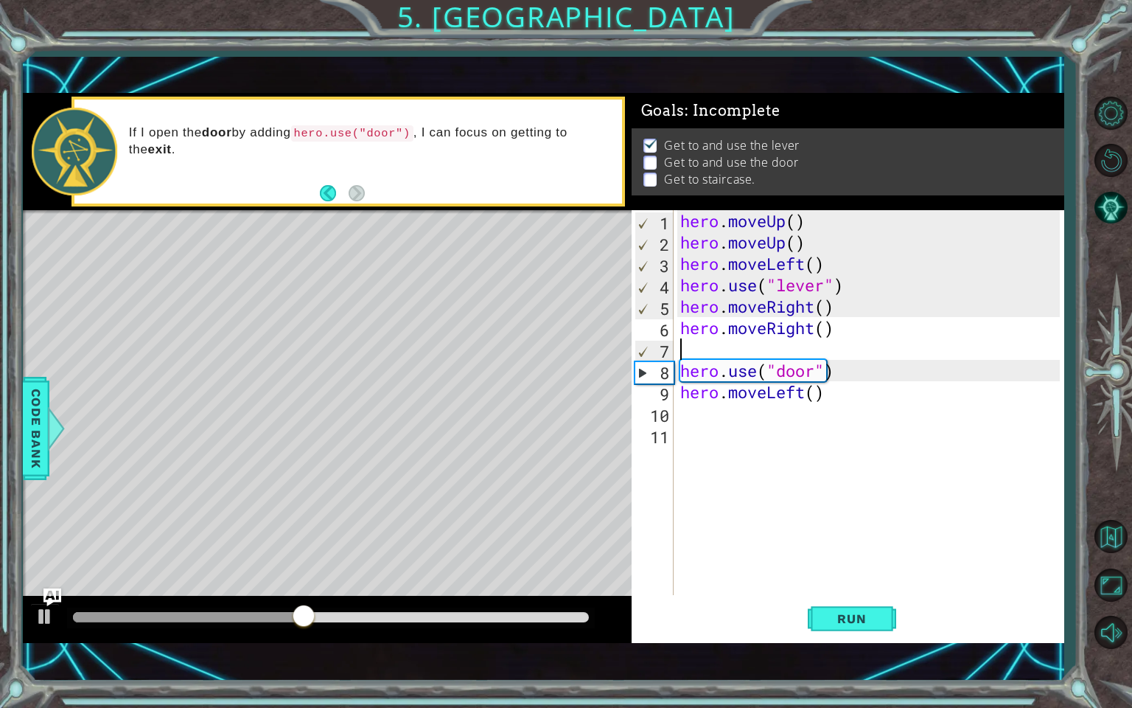
click at [769, 349] on div "hero . moveUp ( ) hero . moveUp ( ) hero . moveLeft ( ) hero . use ( "lever" ) …" at bounding box center [872, 424] width 390 height 428
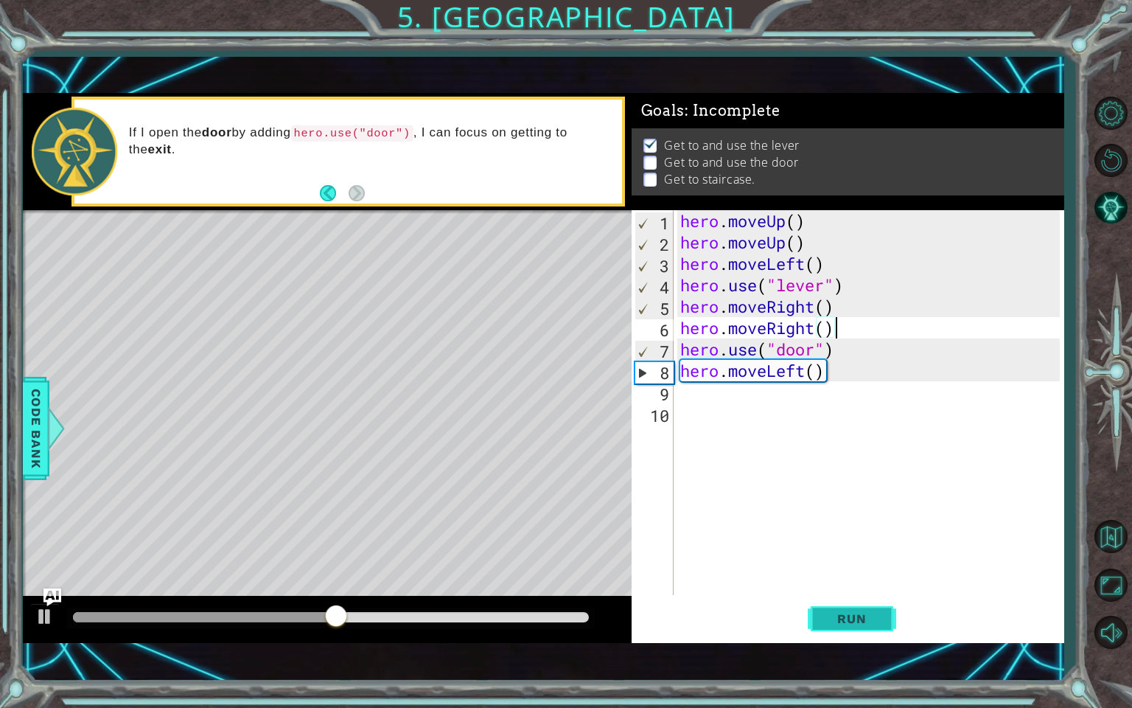
click at [847, 608] on button "Run" at bounding box center [852, 617] width 88 height 43
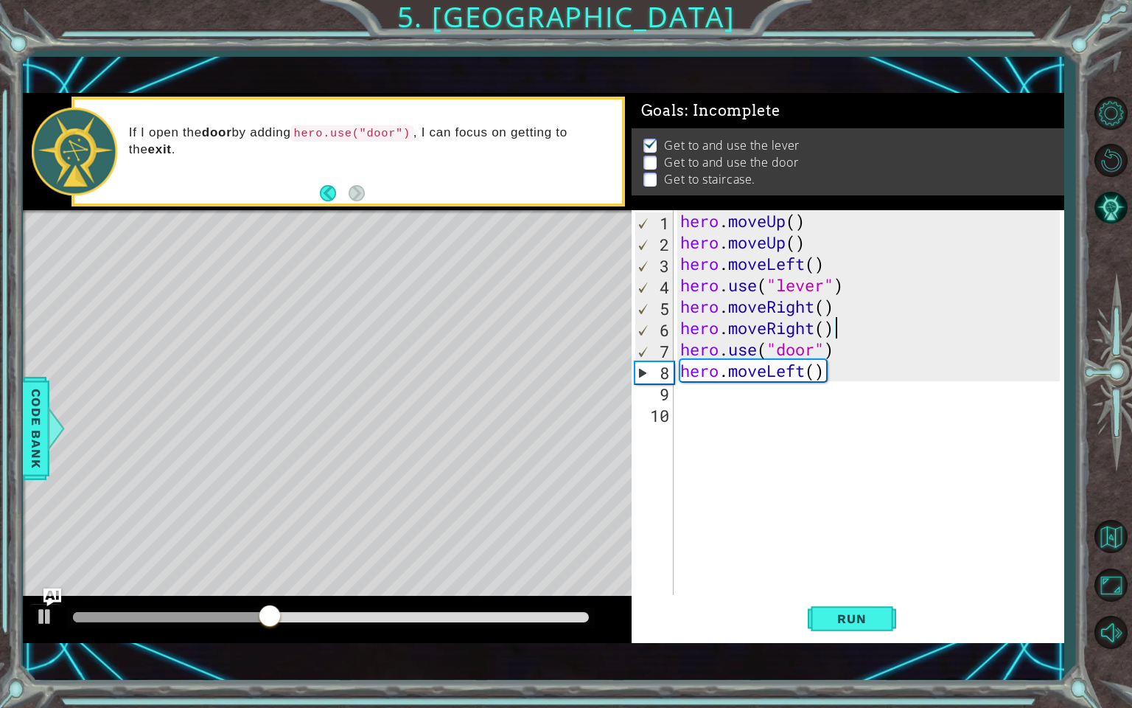
click at [839, 373] on div "hero . moveUp ( ) hero . moveUp ( ) hero . moveLeft ( ) hero . use ( "lever" ) …" at bounding box center [872, 424] width 390 height 428
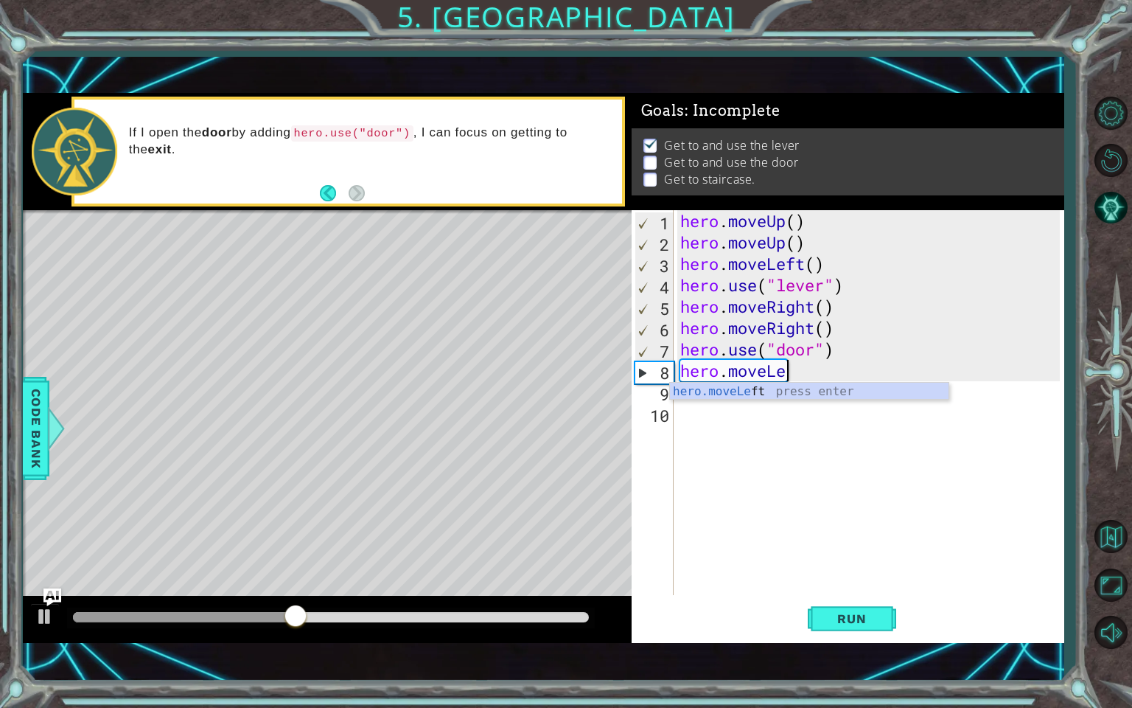
type textarea "h"
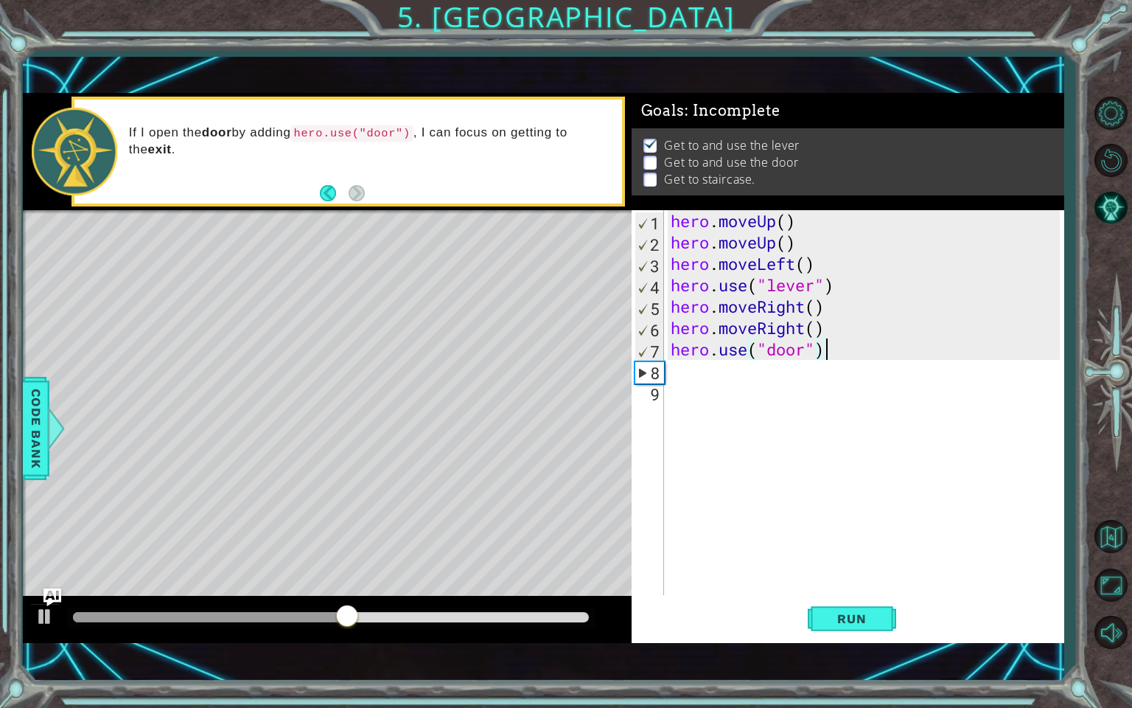
scroll to position [0, 6]
click at [844, 322] on div "hero . moveUp ( ) hero . moveUp ( ) hero . moveLeft ( ) hero . use ( "lever" ) …" at bounding box center [868, 424] width 400 height 428
type textarea "hero.moveRight()"
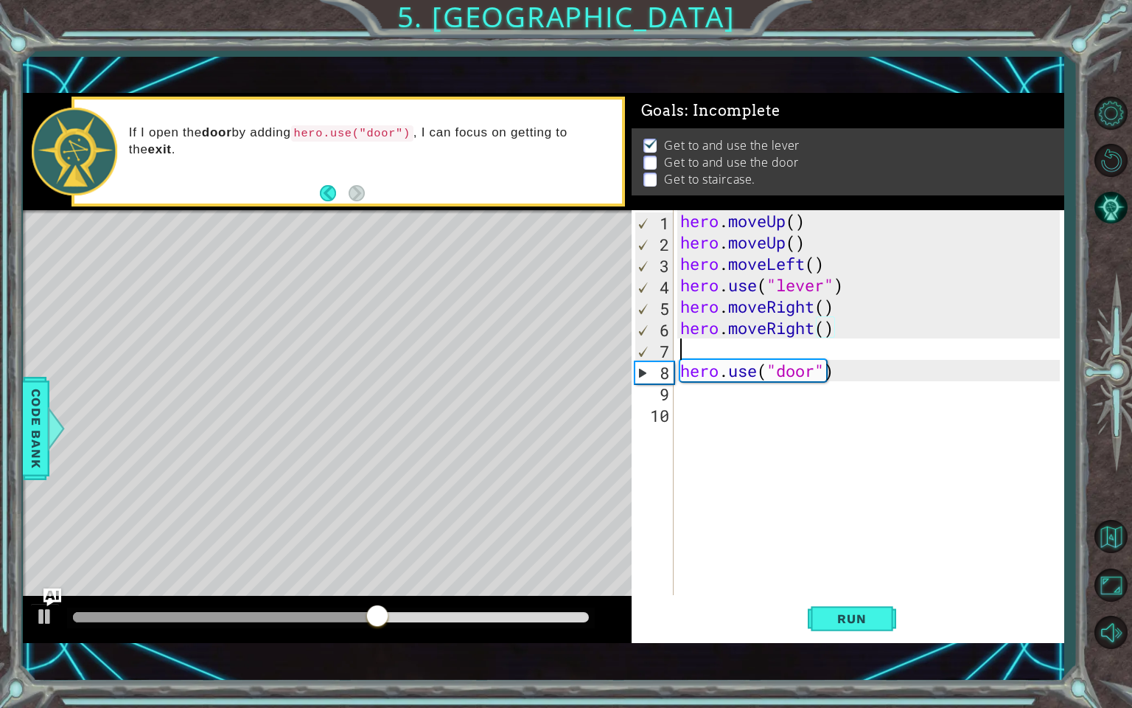
scroll to position [0, 0]
type textarea "h"
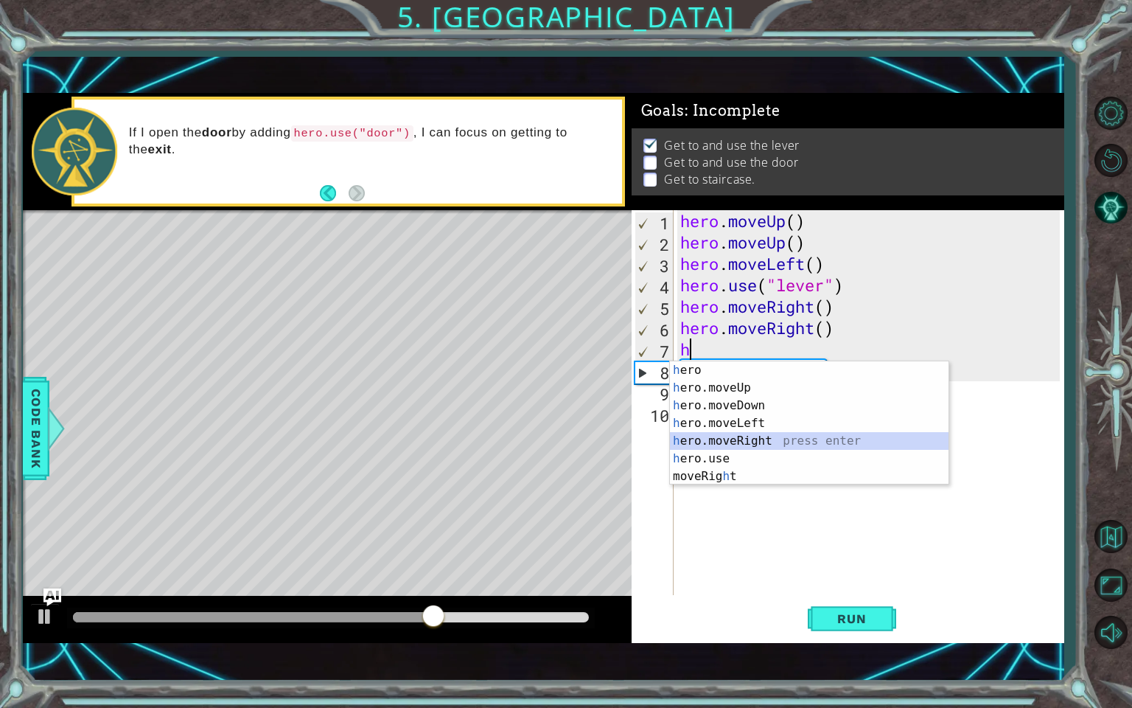
click at [753, 439] on div "h ero press enter h ero.moveUp press enter h ero.moveDown press enter h ero.mov…" at bounding box center [809, 440] width 279 height 159
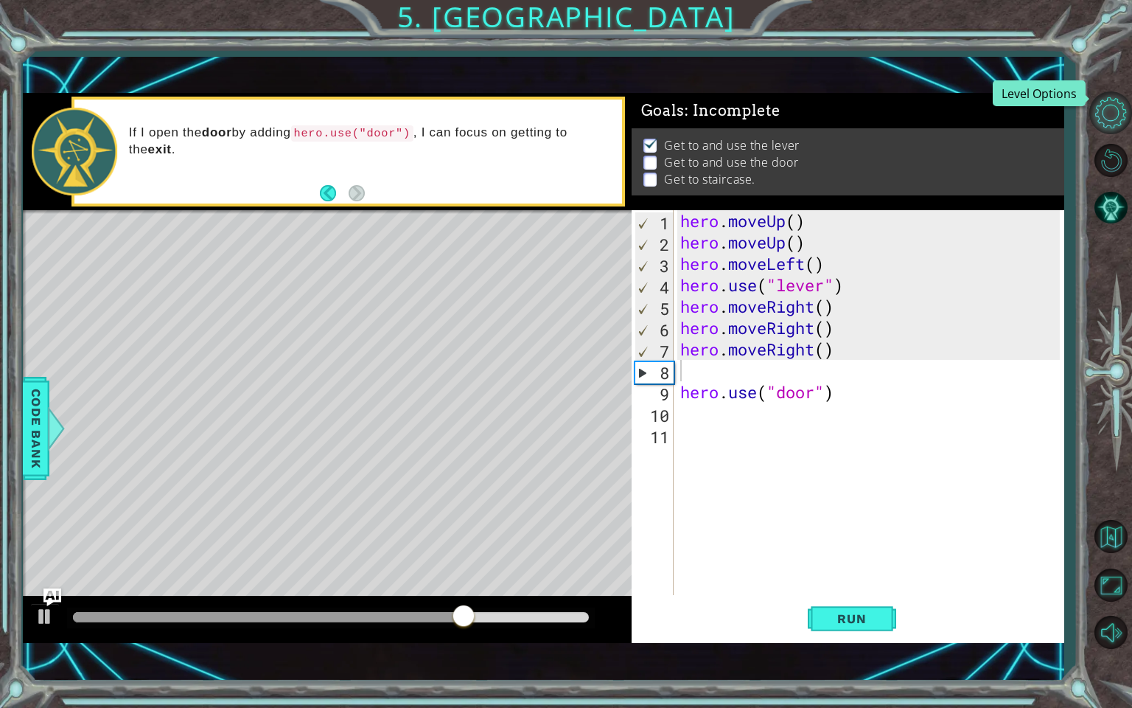
click at [1101, 112] on button "Level Options" at bounding box center [1110, 112] width 43 height 43
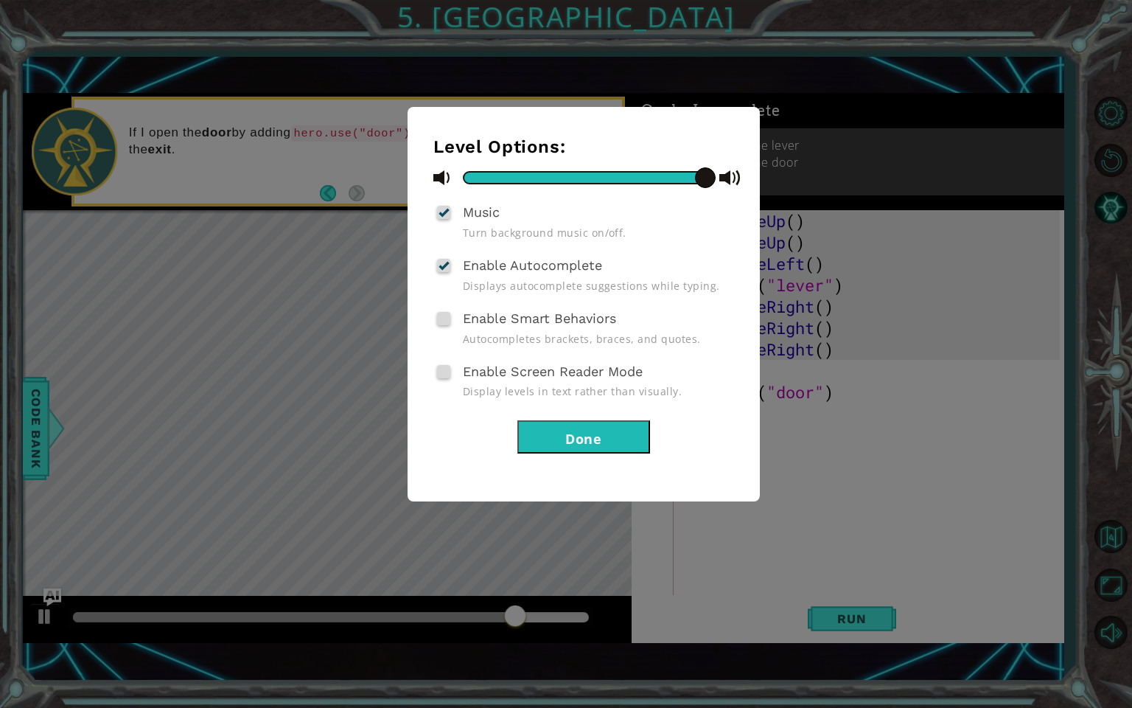
click at [607, 442] on button "Done" at bounding box center [583, 436] width 133 height 33
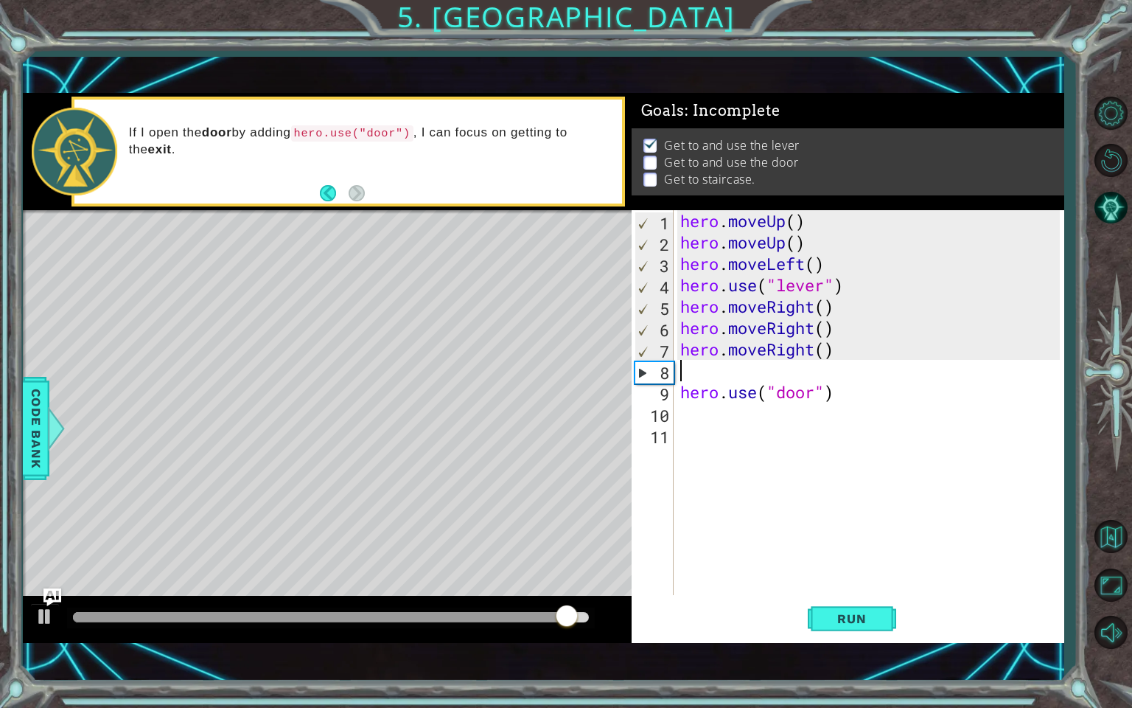
type textarea "h"
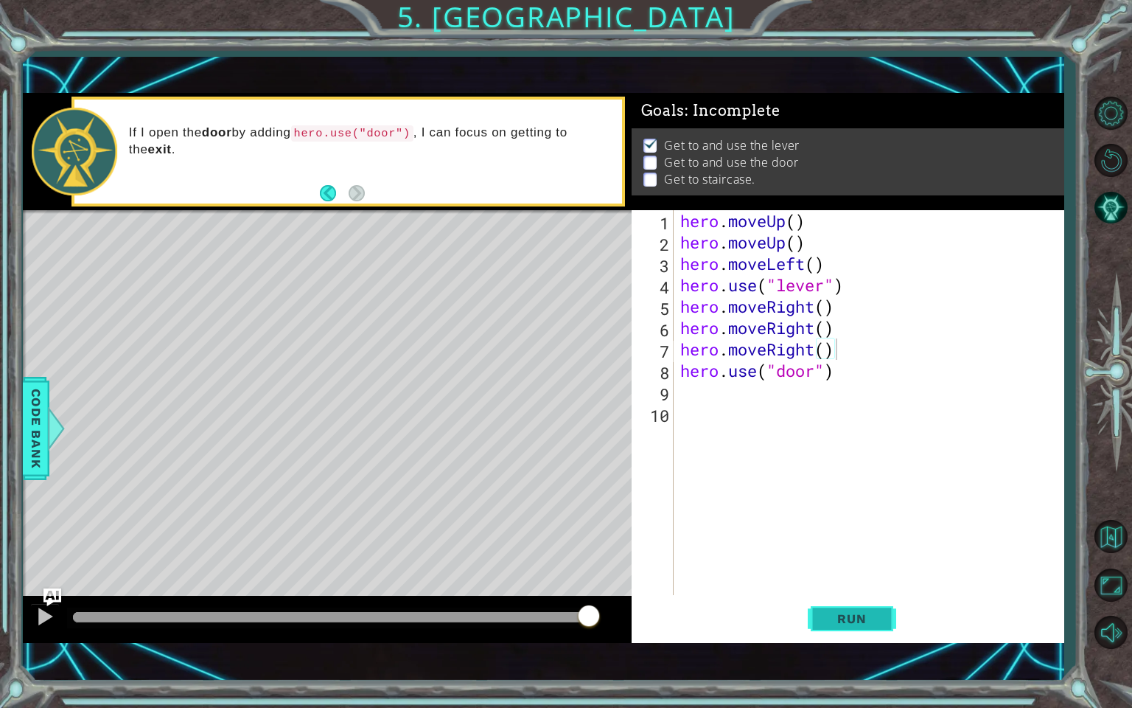
click at [864, 608] on span "Run" at bounding box center [852, 618] width 58 height 15
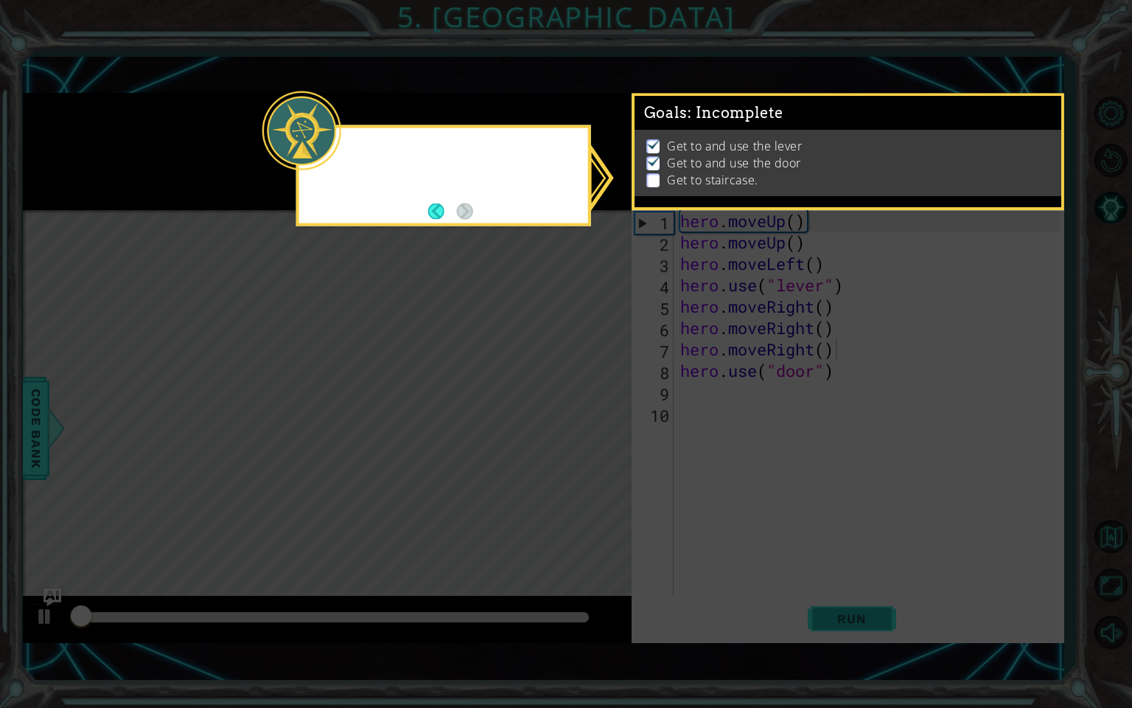
scroll to position [1, 0]
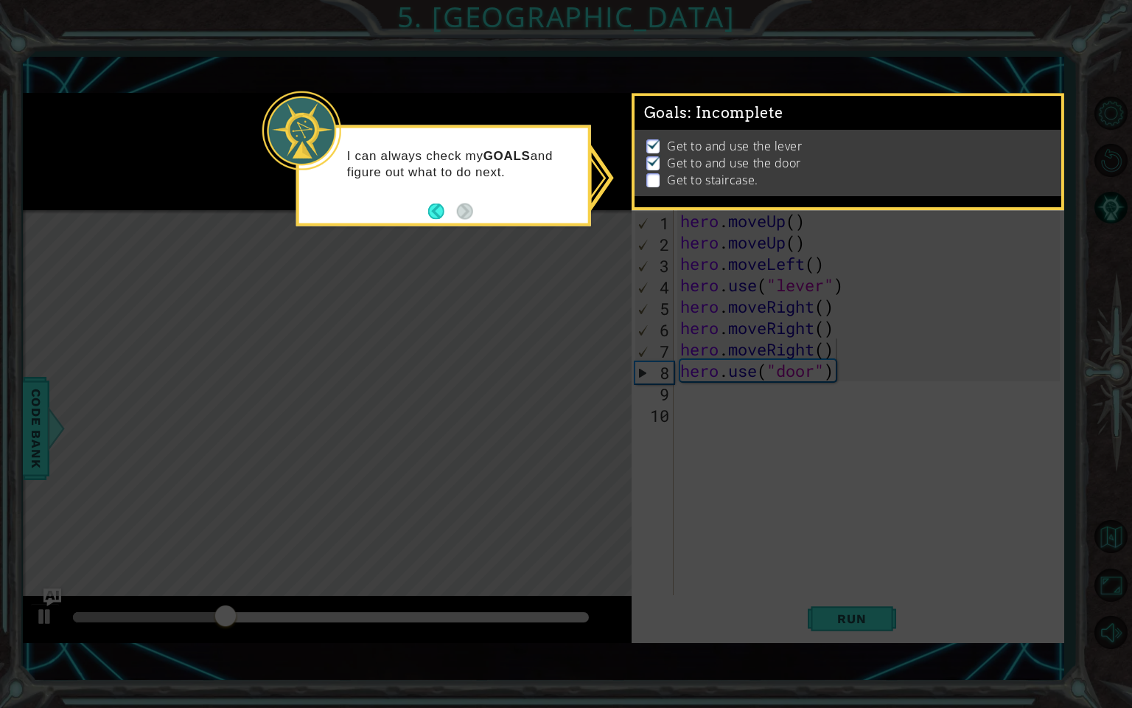
click at [497, 315] on icon at bounding box center [566, 354] width 1132 height 708
click at [649, 175] on p at bounding box center [652, 180] width 13 height 14
click at [631, 188] on icon at bounding box center [566, 354] width 1132 height 708
click at [654, 173] on p at bounding box center [652, 180] width 13 height 14
drag, startPoint x: 652, startPoint y: 175, endPoint x: 657, endPoint y: 116, distance: 59.9
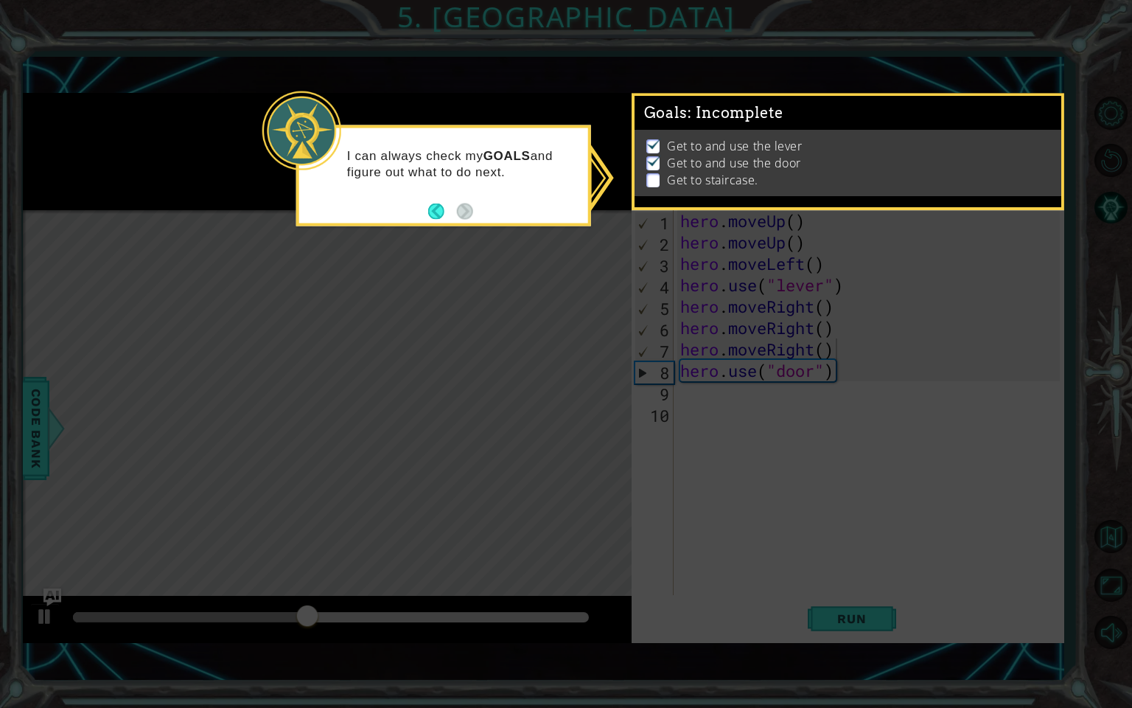
click at [657, 96] on div "Goals : Incomplete Get to and use the lever Get to and use the door Get to stai…" at bounding box center [848, 96] width 427 height 0
click at [493, 231] on icon at bounding box center [566, 354] width 1132 height 708
click at [759, 191] on div "Get to and use the lever Get to and use the door Get to staircase." at bounding box center [848, 163] width 427 height 67
drag, startPoint x: 759, startPoint y: 191, endPoint x: 652, endPoint y: 183, distance: 107.9
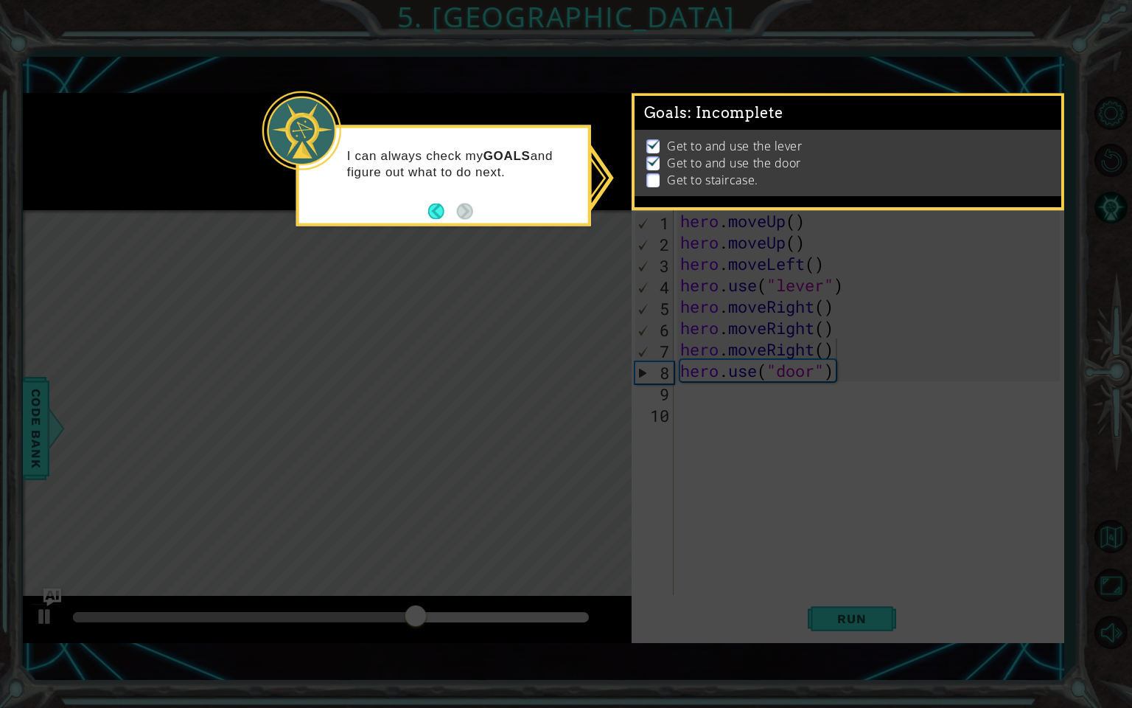
click at [652, 183] on div "Get to and use the lever Get to and use the door Get to staircase." at bounding box center [848, 163] width 427 height 67
click at [653, 181] on p at bounding box center [652, 180] width 13 height 14
drag, startPoint x: 653, startPoint y: 181, endPoint x: 633, endPoint y: 177, distance: 20.4
click at [633, 177] on div "Goals : Incomplete Get to and use the lever Get to and use the door Get to stai…" at bounding box center [848, 151] width 433 height 117
click at [694, 155] on p "Get to and use the door" at bounding box center [734, 163] width 134 height 16
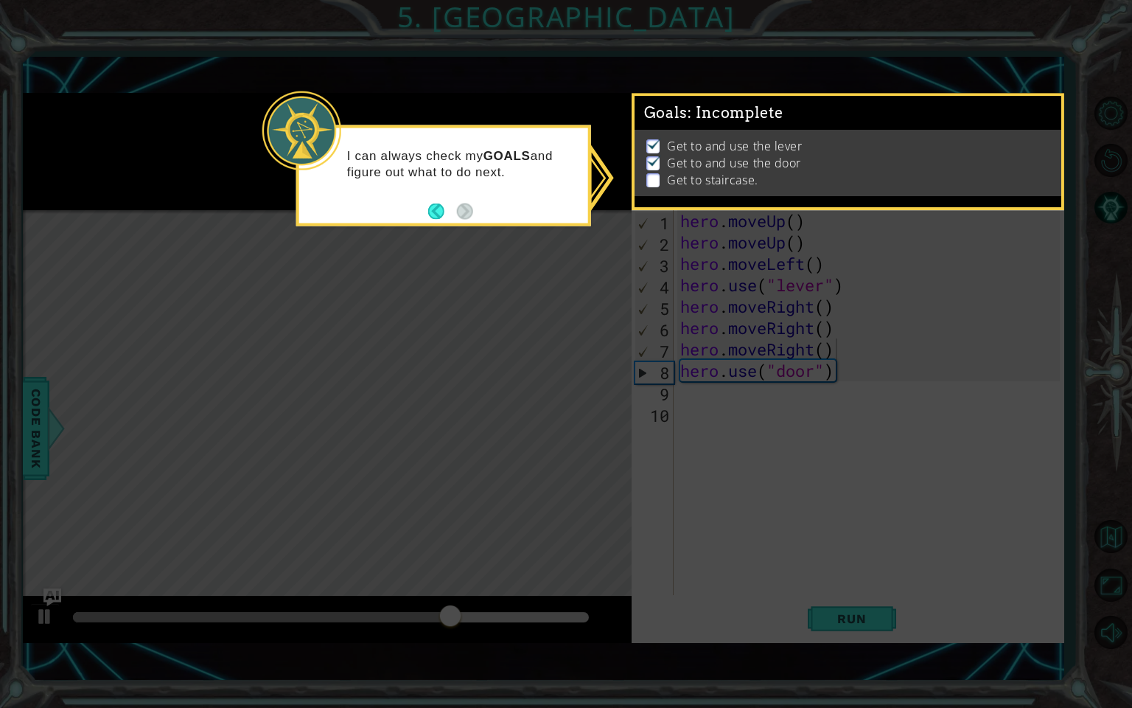
click at [694, 155] on p "Get to and use the door" at bounding box center [734, 163] width 134 height 16
click at [428, 206] on footer at bounding box center [450, 211] width 45 height 22
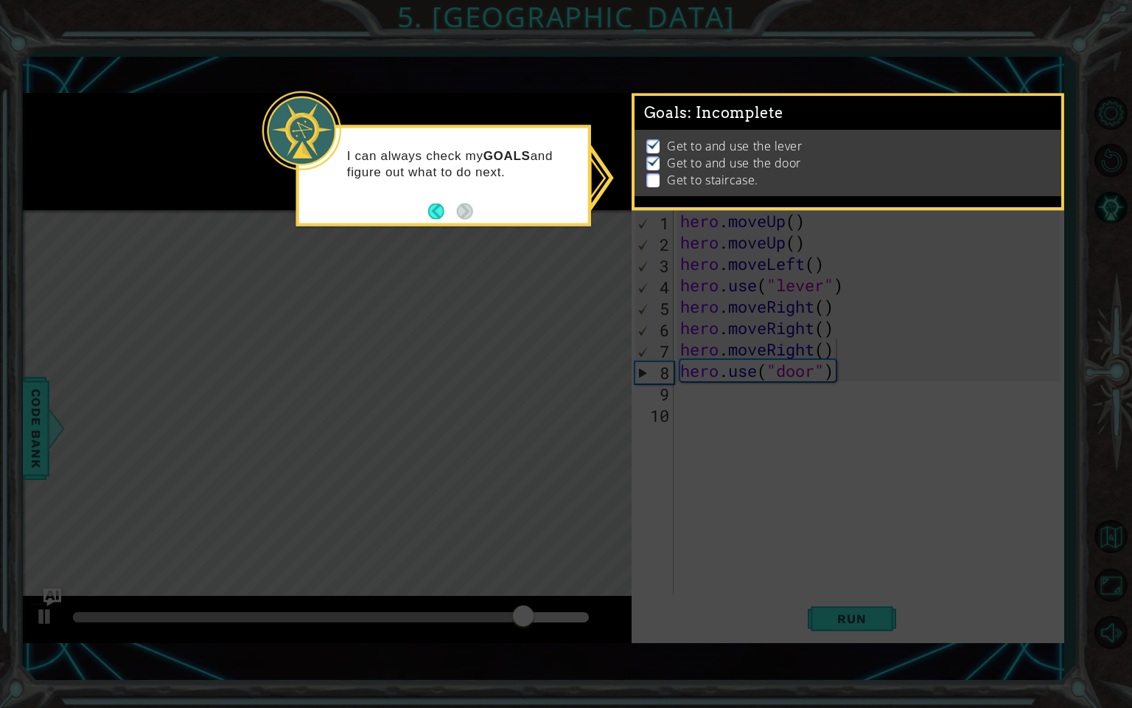
click at [859, 581] on icon at bounding box center [566, 354] width 1132 height 708
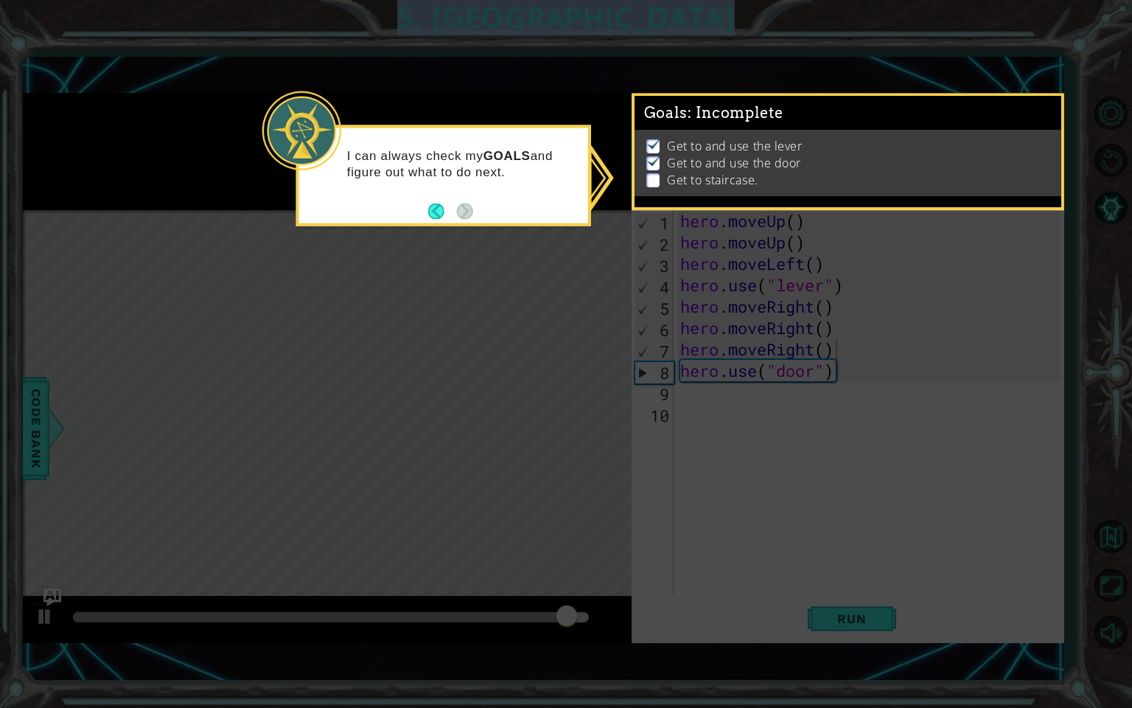
drag, startPoint x: 678, startPoint y: 301, endPoint x: 723, endPoint y: 180, distance: 129.0
click at [723, 180] on body "1 ההההההההההההההההההההההההההההההההההההההההההההההההההההההההההההההההההההההההההההה…" at bounding box center [566, 354] width 1132 height 708
click at [653, 173] on p at bounding box center [652, 180] width 13 height 14
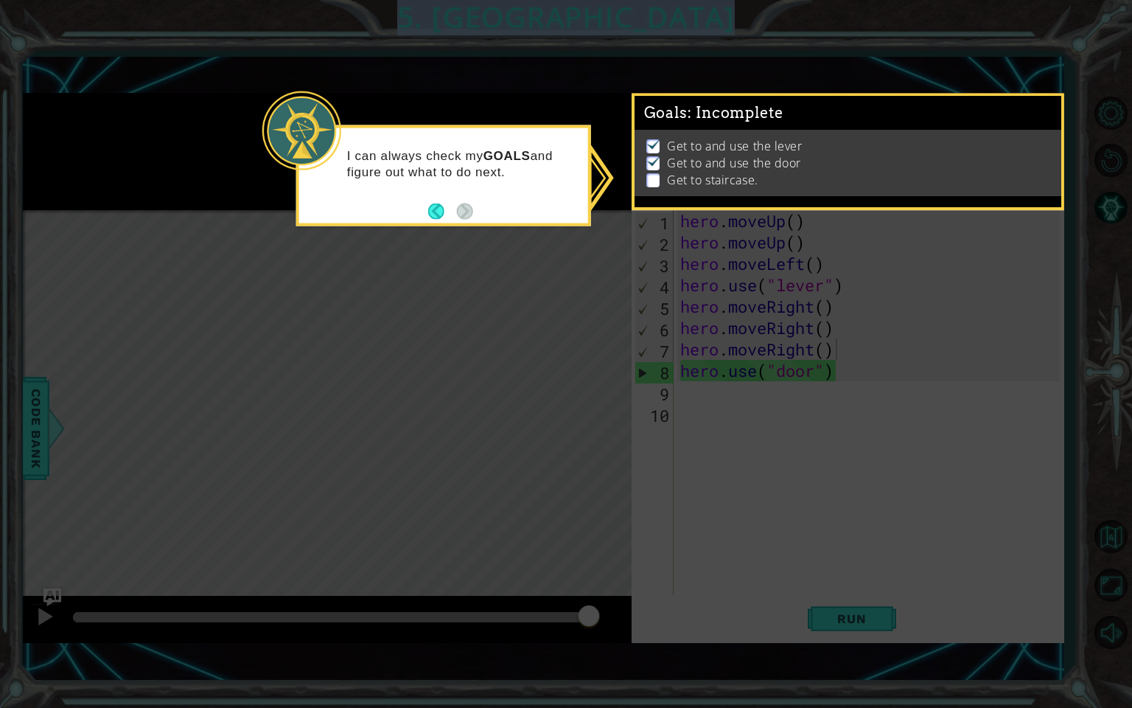
click at [654, 173] on p at bounding box center [652, 180] width 13 height 14
click at [652, 164] on p at bounding box center [652, 163] width 13 height 14
drag, startPoint x: 652, startPoint y: 164, endPoint x: 652, endPoint y: 144, distance: 19.9
click at [652, 144] on ul "Get to and use the lever Get to and use the door Get to staircase." at bounding box center [848, 163] width 410 height 51
click at [652, 144] on img at bounding box center [653, 144] width 15 height 12
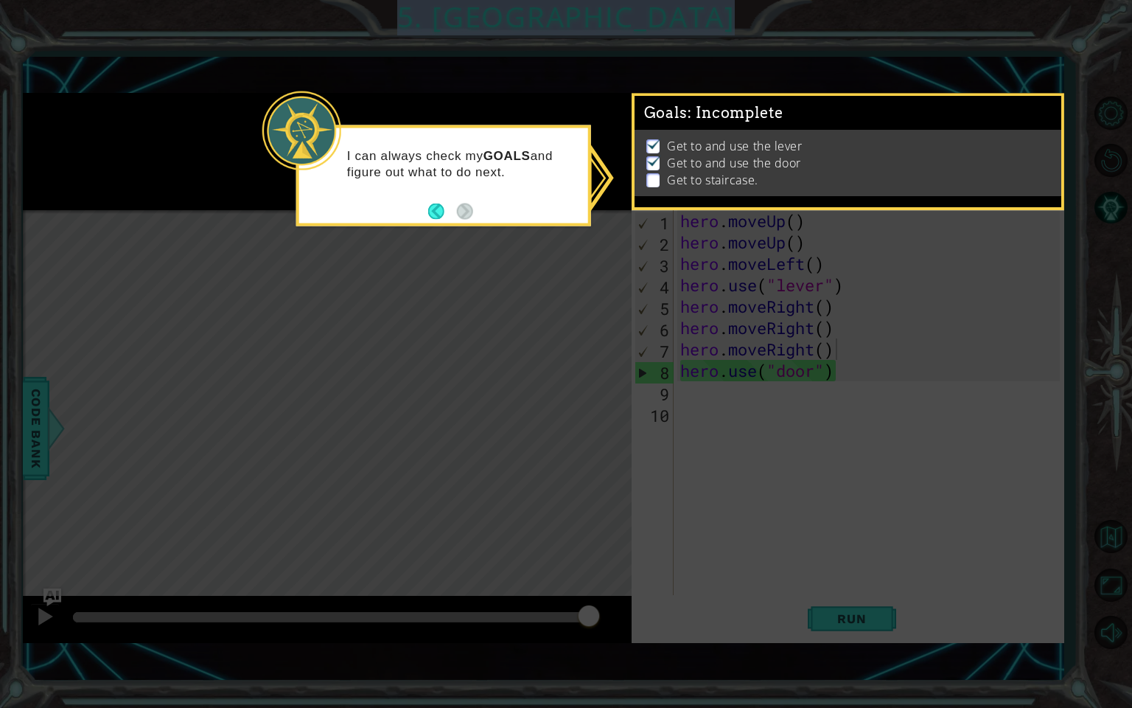
drag, startPoint x: 652, startPoint y: 144, endPoint x: 643, endPoint y: 157, distance: 15.8
click at [643, 157] on ul "Get to and use the lever Get to and use the door Get to staircase." at bounding box center [848, 163] width 410 height 51
drag, startPoint x: 643, startPoint y: 157, endPoint x: 592, endPoint y: 196, distance: 64.1
click at [592, 196] on body "1 ההההההההההההההההההההההההההההההההההההההההההההההההההההההההההההההההההההההההההההה…" at bounding box center [566, 354] width 1132 height 708
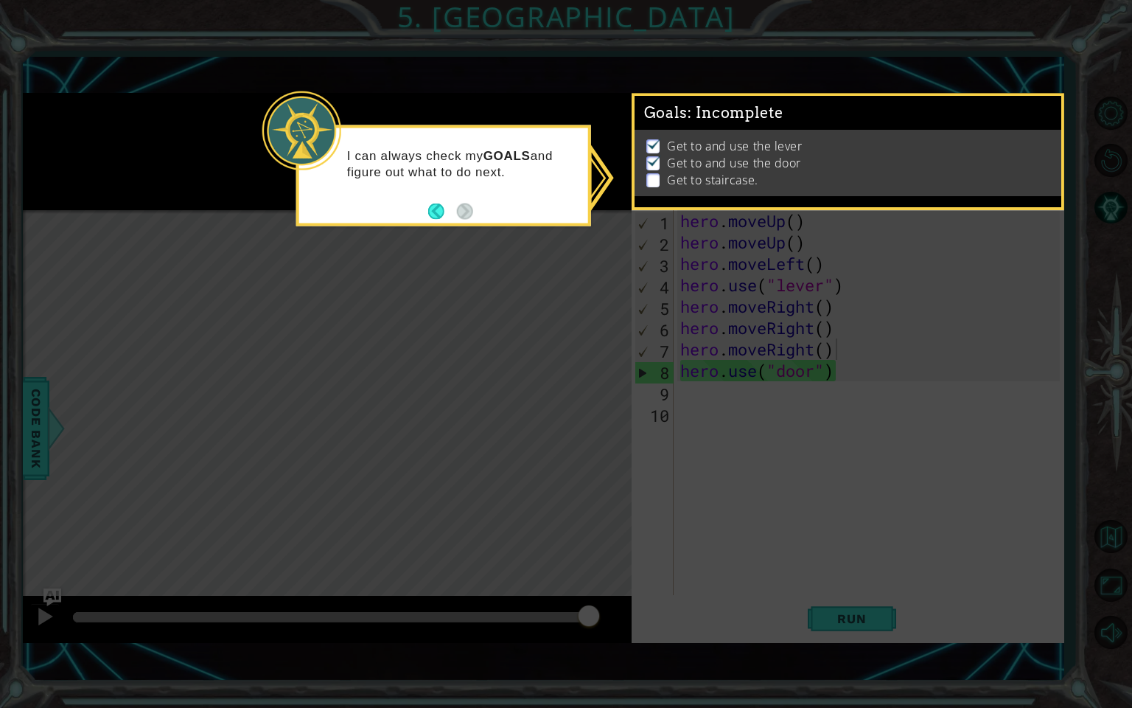
click at [592, 196] on icon at bounding box center [566, 354] width 1132 height 708
click at [650, 180] on p at bounding box center [652, 180] width 13 height 14
click at [425, 215] on div "I can always check my GOALS and figure out what to do next." at bounding box center [443, 175] width 295 height 101
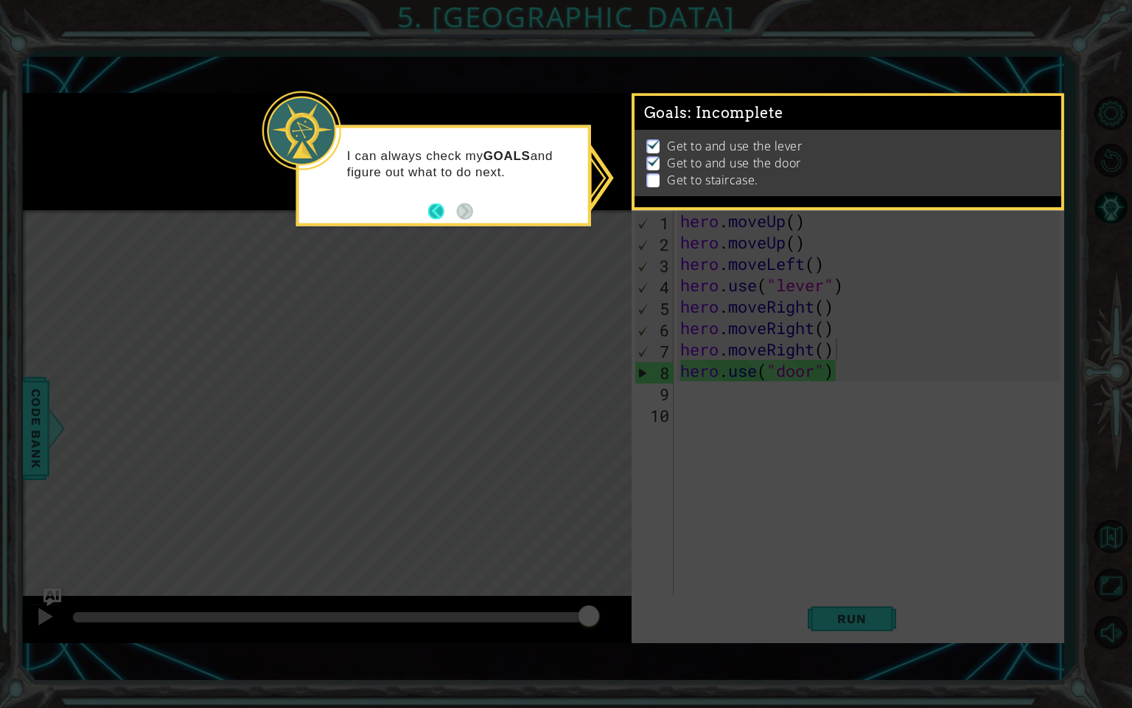
click at [430, 213] on button "Back" at bounding box center [442, 211] width 29 height 16
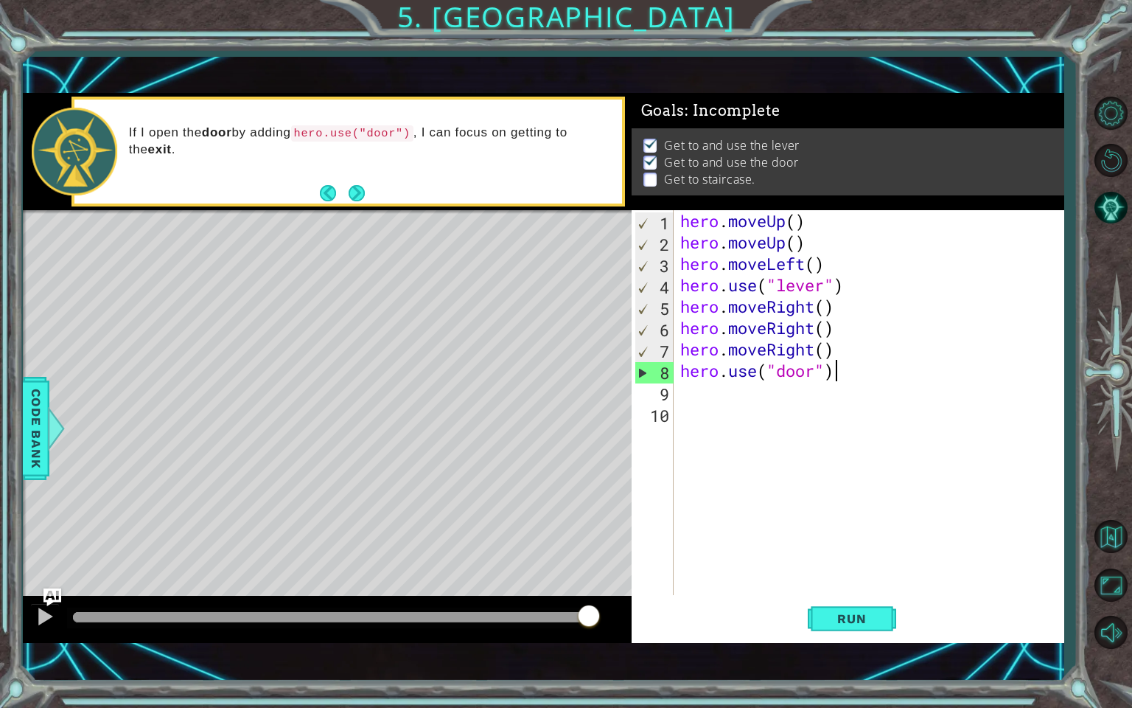
click at [847, 360] on div "hero . moveUp ( ) hero . moveUp ( ) hero . moveLeft ( ) hero . use ( "lever" ) …" at bounding box center [872, 424] width 390 height 428
type textarea "hero.use("door")"
type textarea "h"
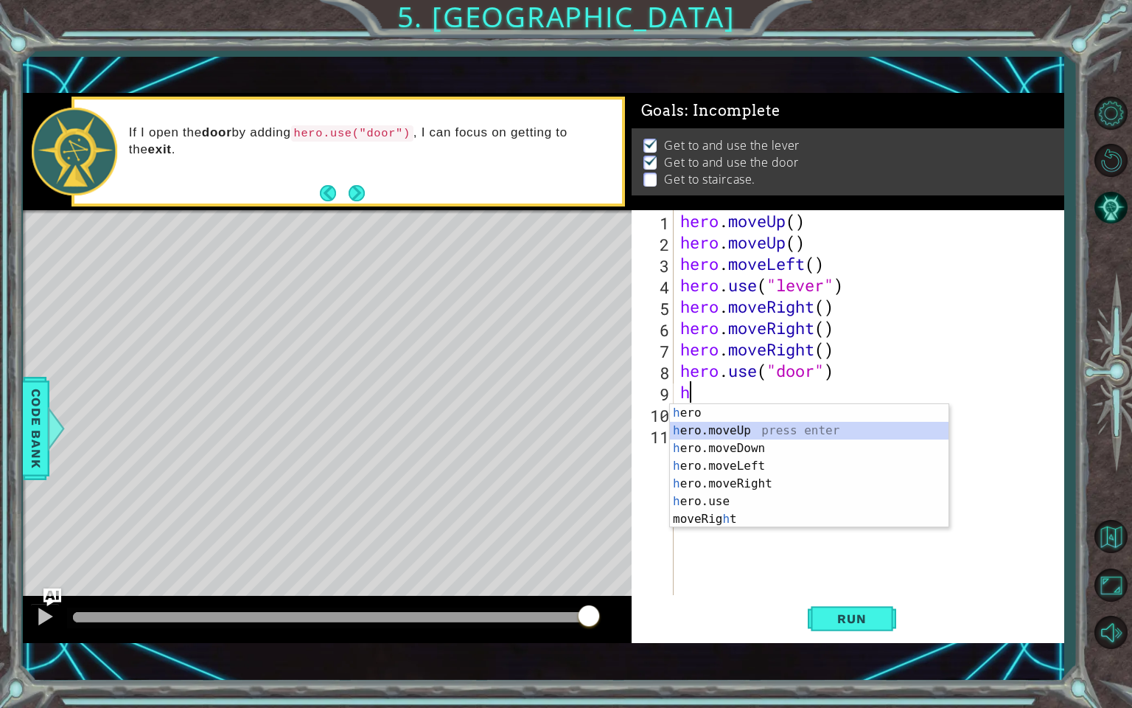
click at [745, 431] on div "h ero press enter h ero.moveUp press enter h ero.moveDown press enter h ero.mov…" at bounding box center [809, 483] width 279 height 159
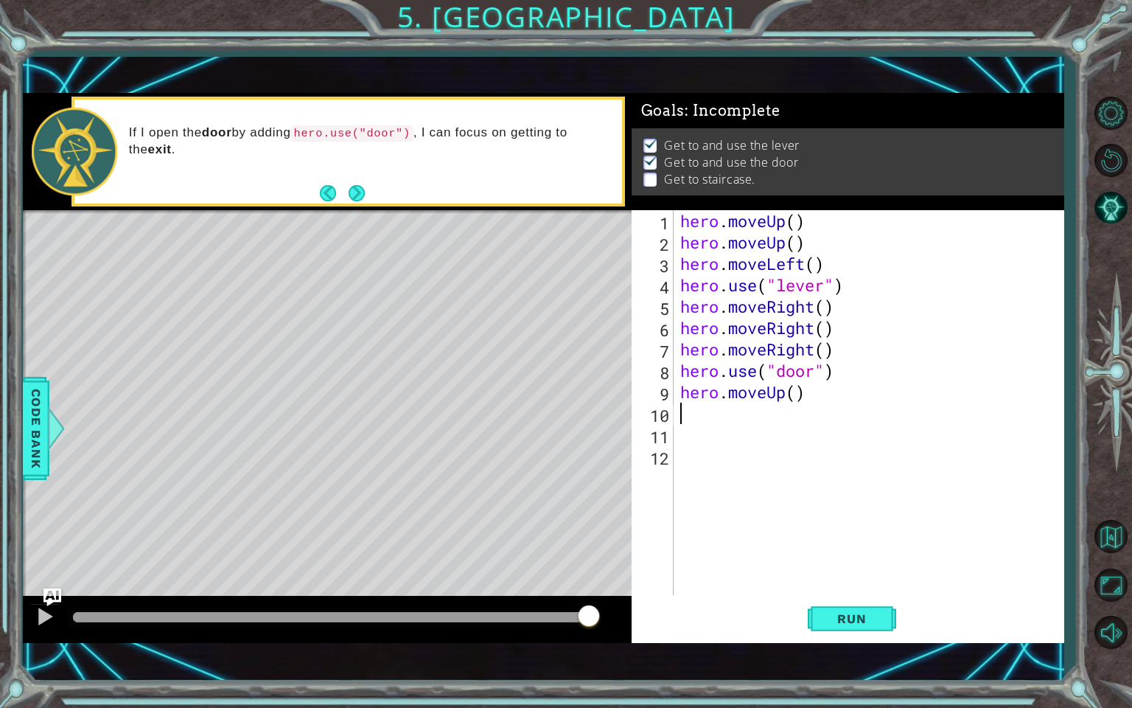
type textarea "h"
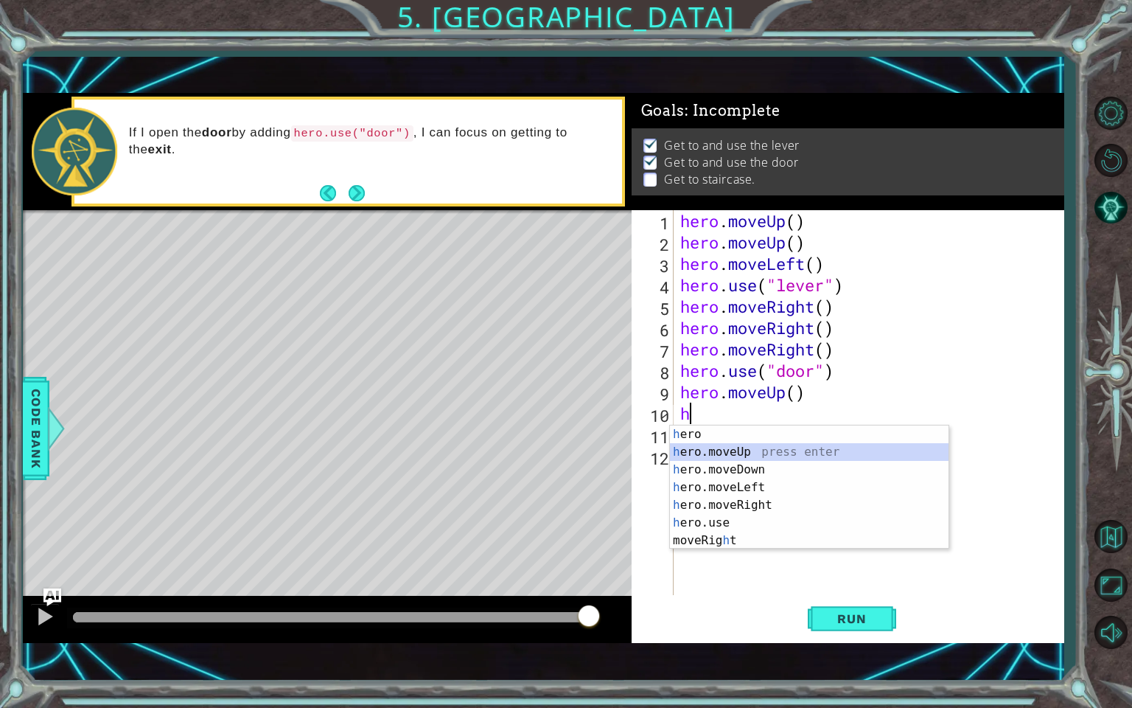
click at [744, 456] on div "h ero press enter h ero.moveUp press enter h ero.moveDown press enter h ero.mov…" at bounding box center [809, 504] width 279 height 159
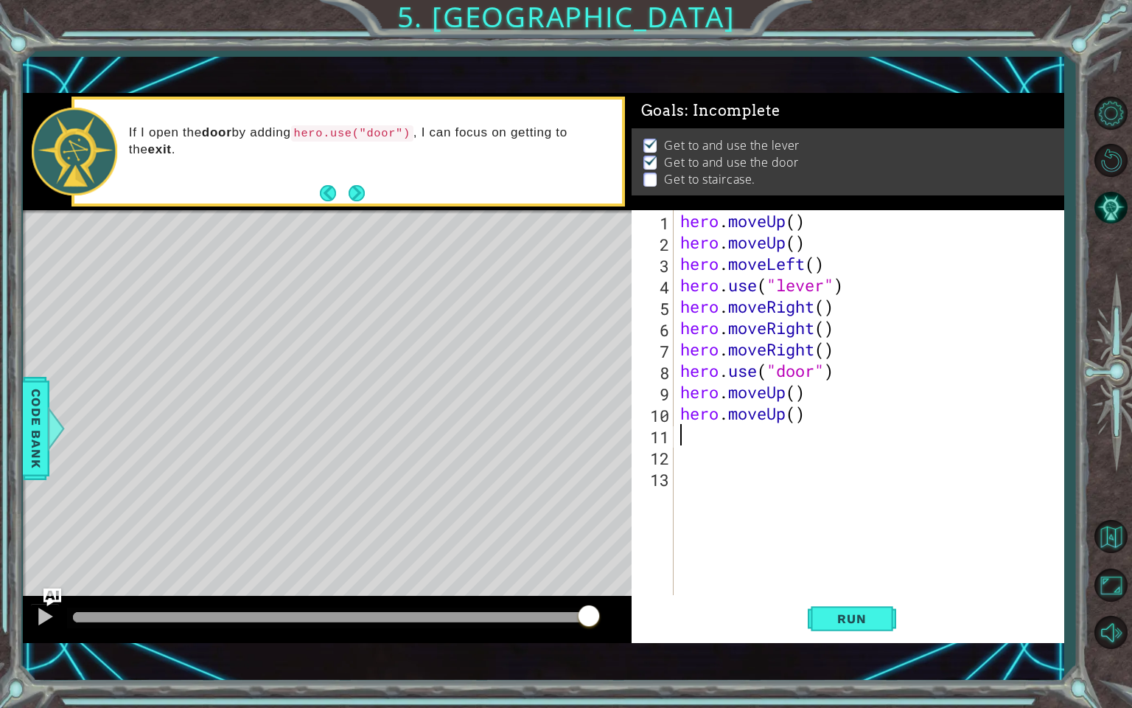
type textarea "h"
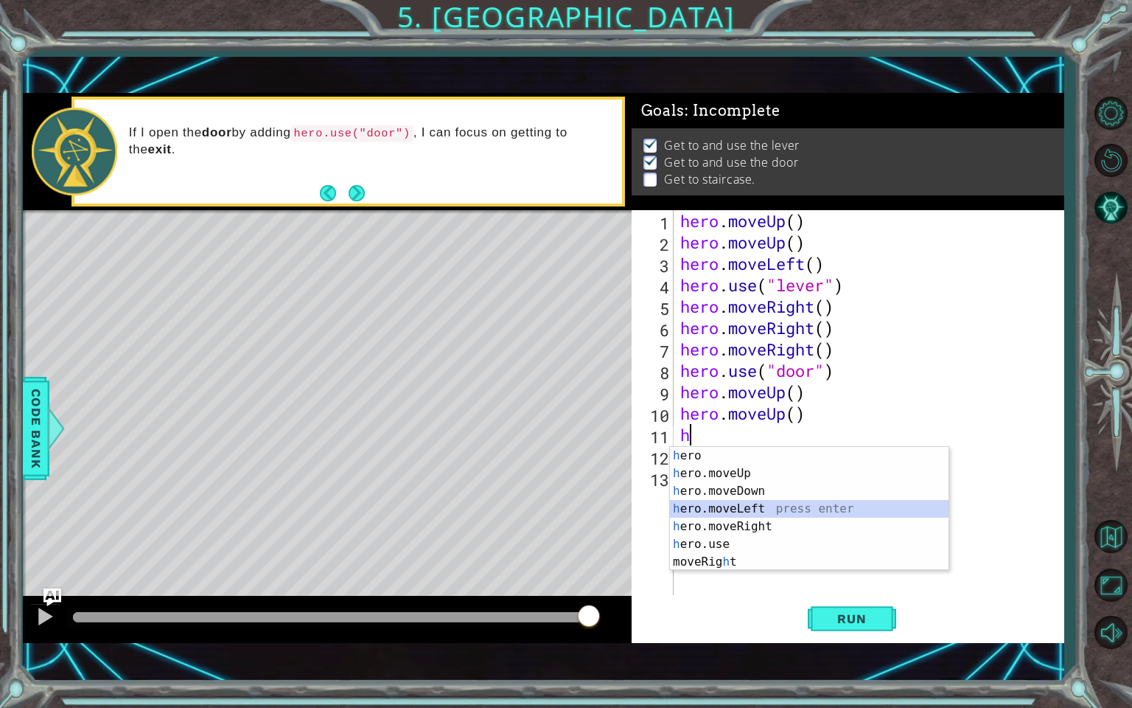
click at [743, 506] on div "h ero press enter h ero.moveUp press enter h ero.moveDown press enter h ero.mov…" at bounding box center [809, 526] width 279 height 159
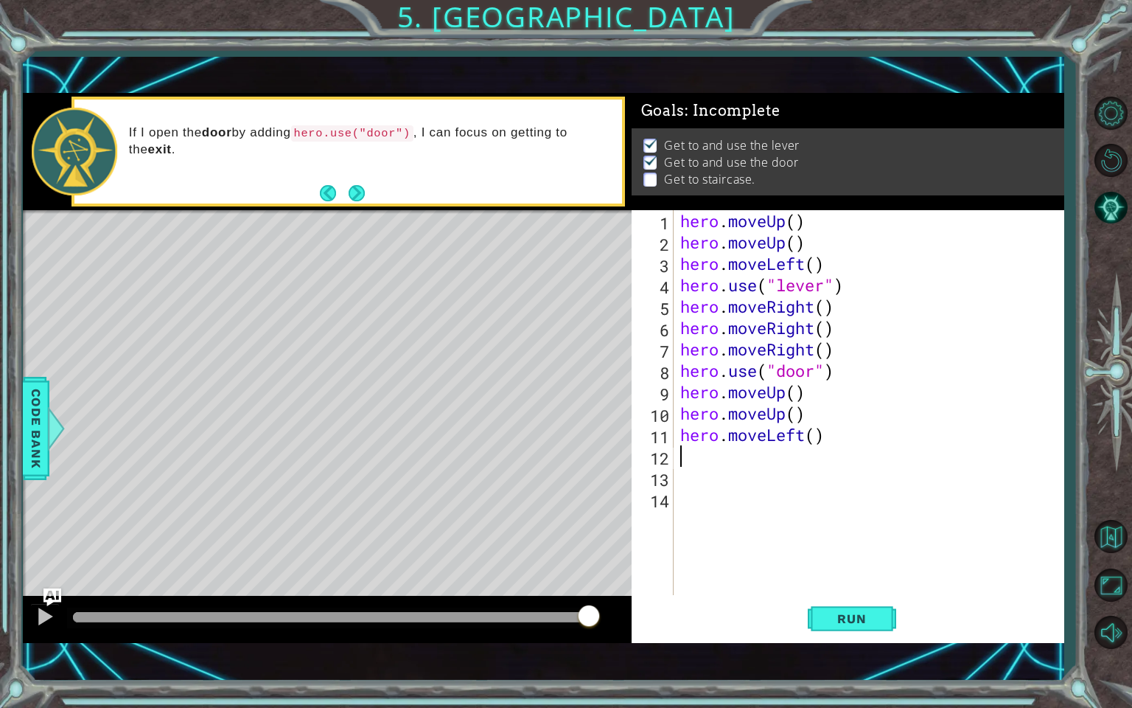
type textarea "h"
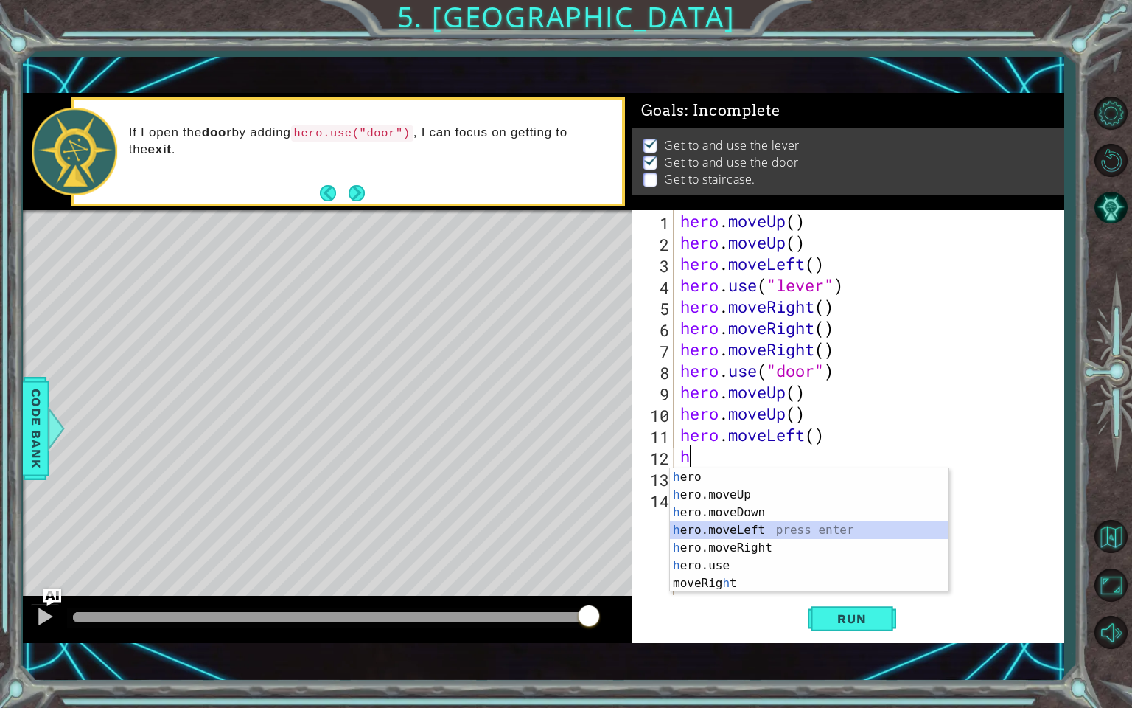
click at [743, 526] on div "h ero press enter h ero.moveUp press enter h ero.moveDown press enter h ero.mov…" at bounding box center [809, 547] width 279 height 159
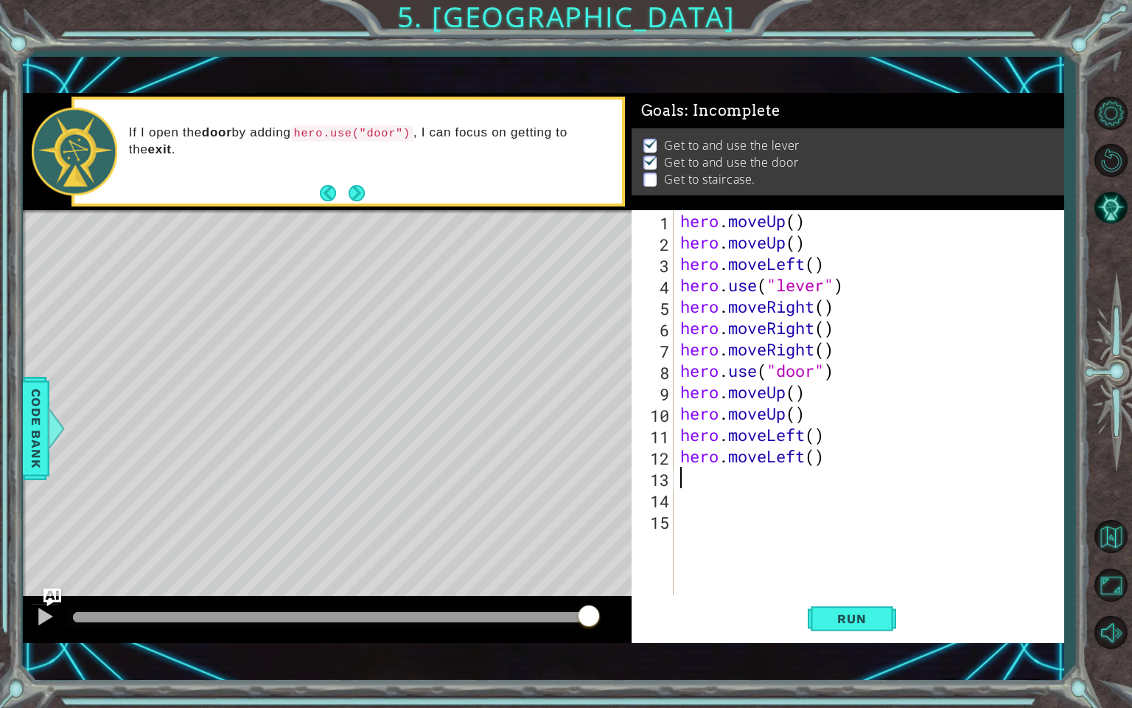
type textarea "h"
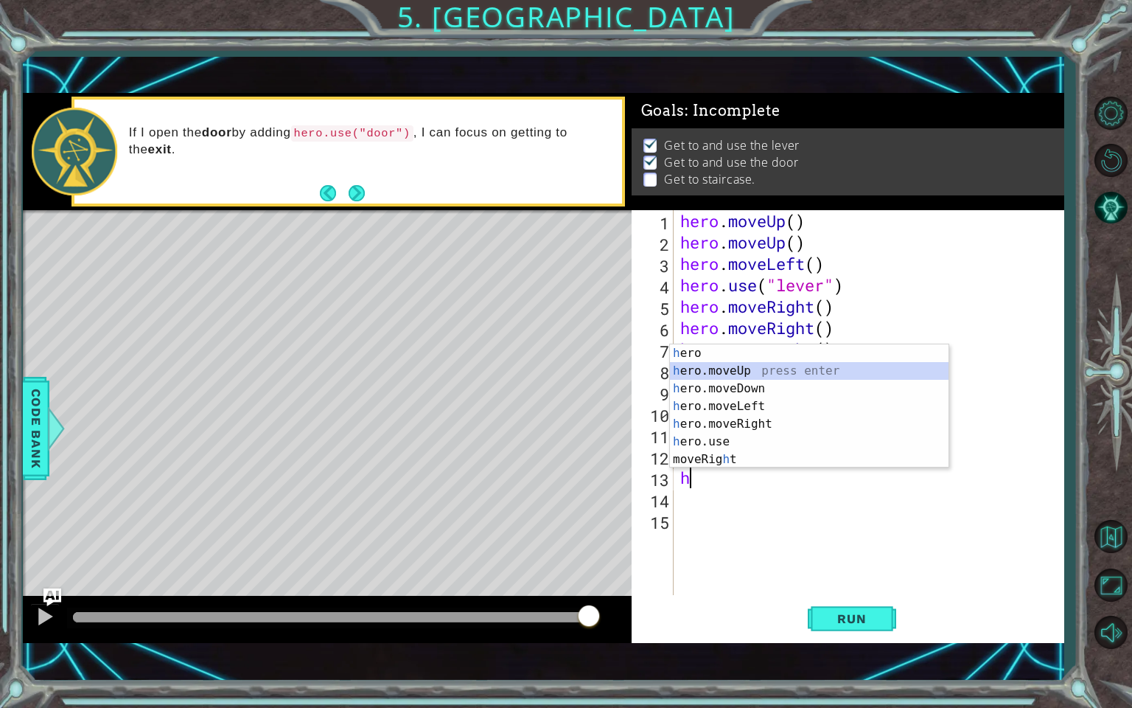
click at [749, 367] on div "h ero press enter h ero.moveUp press enter h ero.moveDown press enter h ero.mov…" at bounding box center [809, 423] width 279 height 159
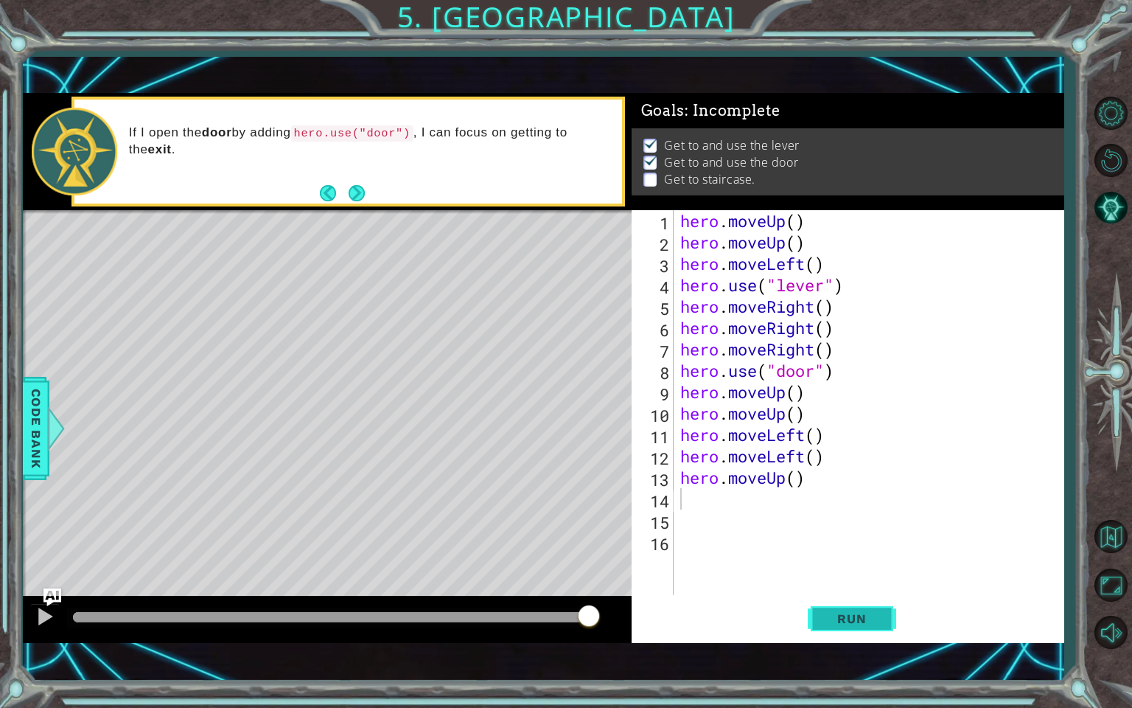
click at [859, 608] on span "Run" at bounding box center [852, 618] width 58 height 15
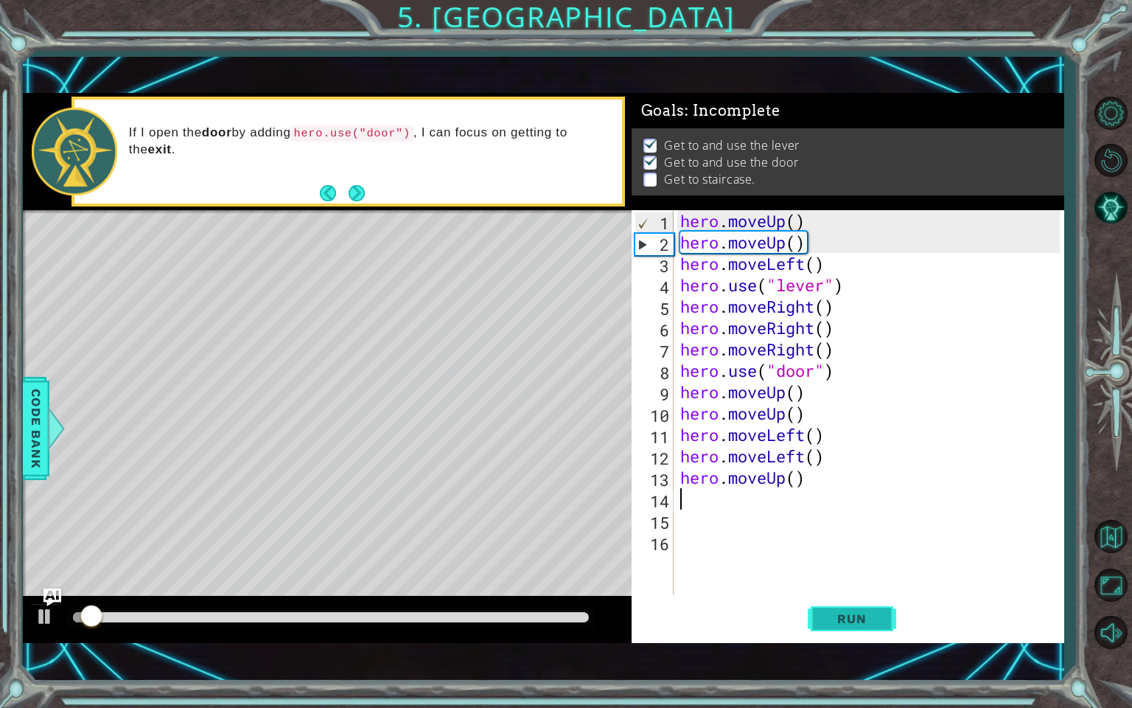
scroll to position [1, 0]
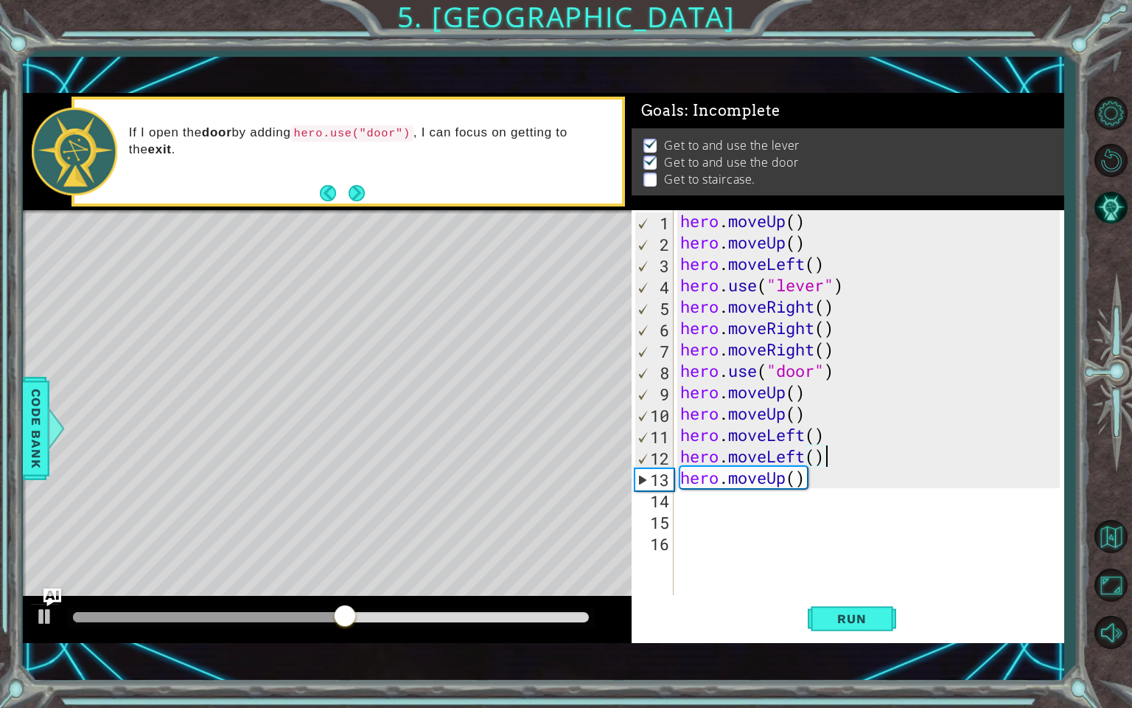
click at [860, 467] on div "hero . moveUp ( ) hero . moveUp ( ) hero . moveLeft ( ) hero . use ( "lever" ) …" at bounding box center [872, 424] width 390 height 428
type textarea "hero.moveLeft()"
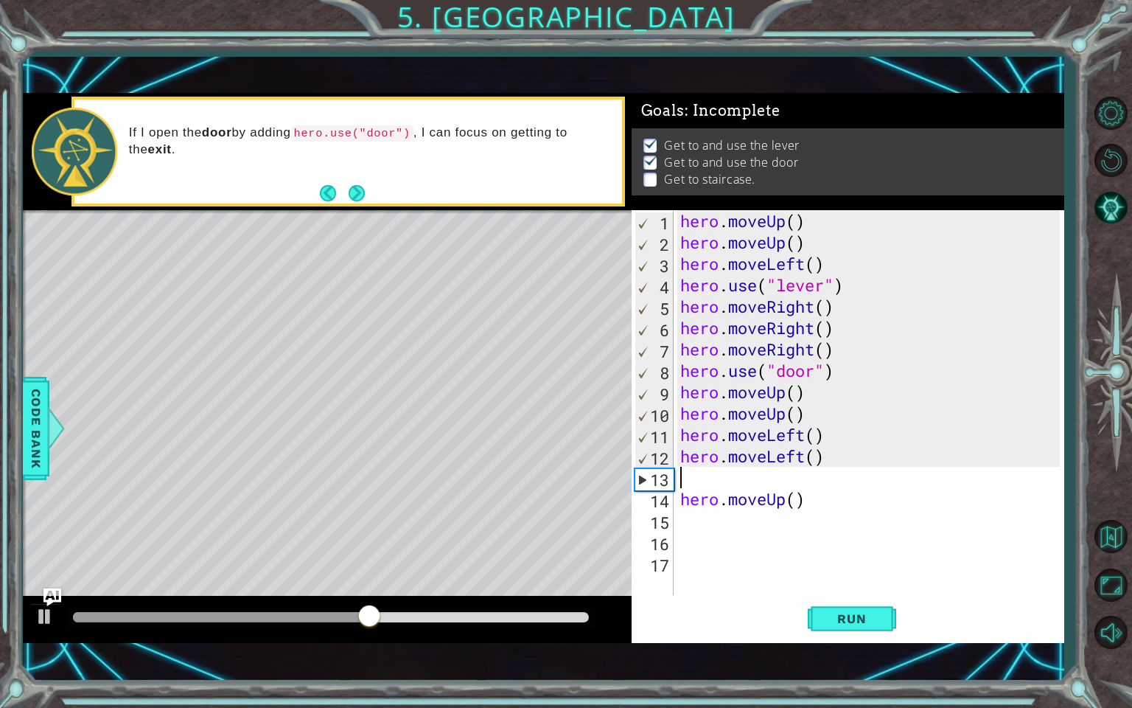
type textarea "h"
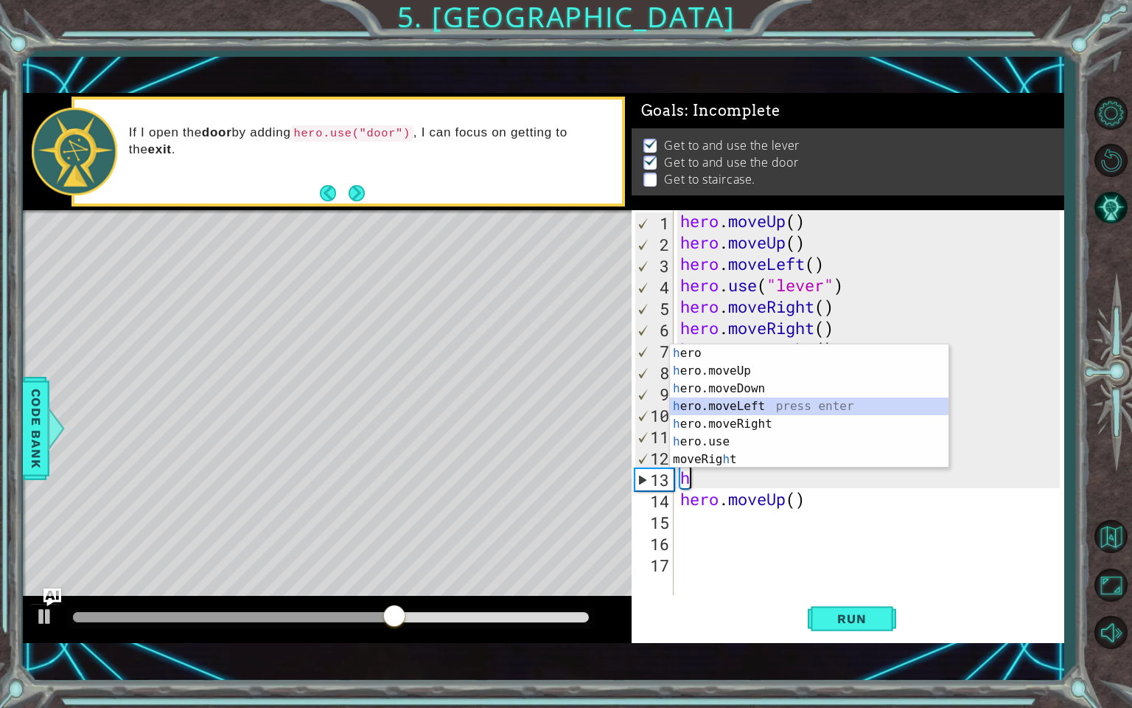
click at [791, 405] on div "h ero press enter h ero.moveUp press enter h ero.moveDown press enter h ero.mov…" at bounding box center [809, 423] width 279 height 159
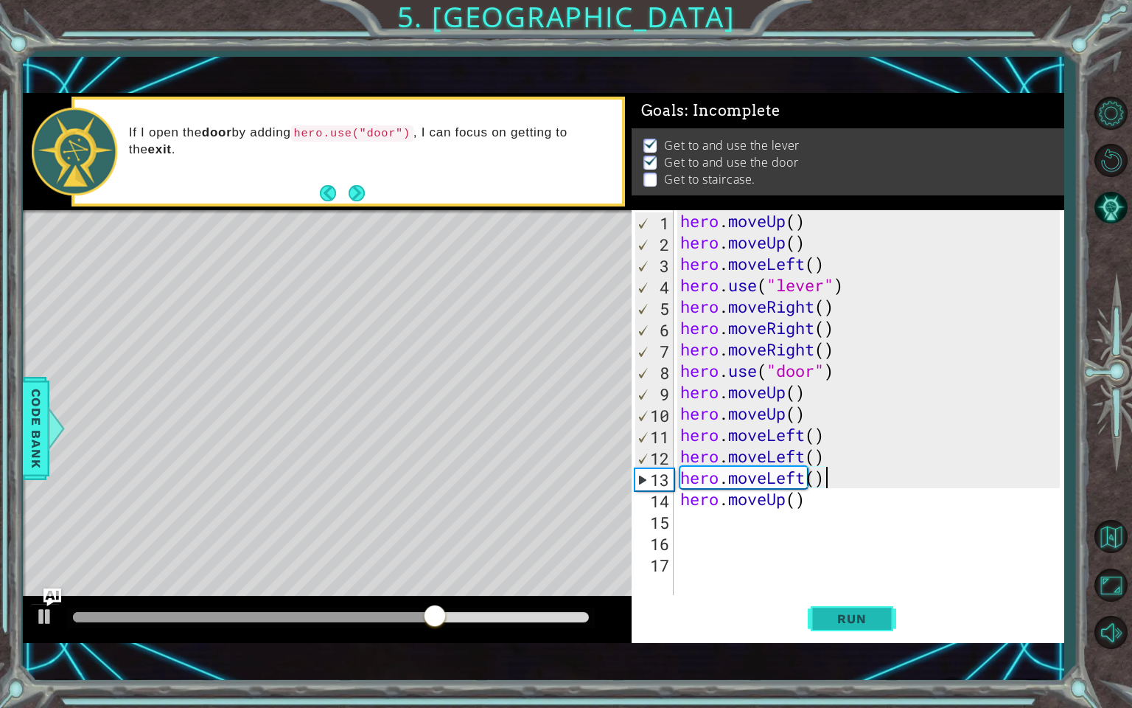
type textarea "hero.moveLeft()"
click at [849, 608] on button "Run" at bounding box center [852, 617] width 88 height 43
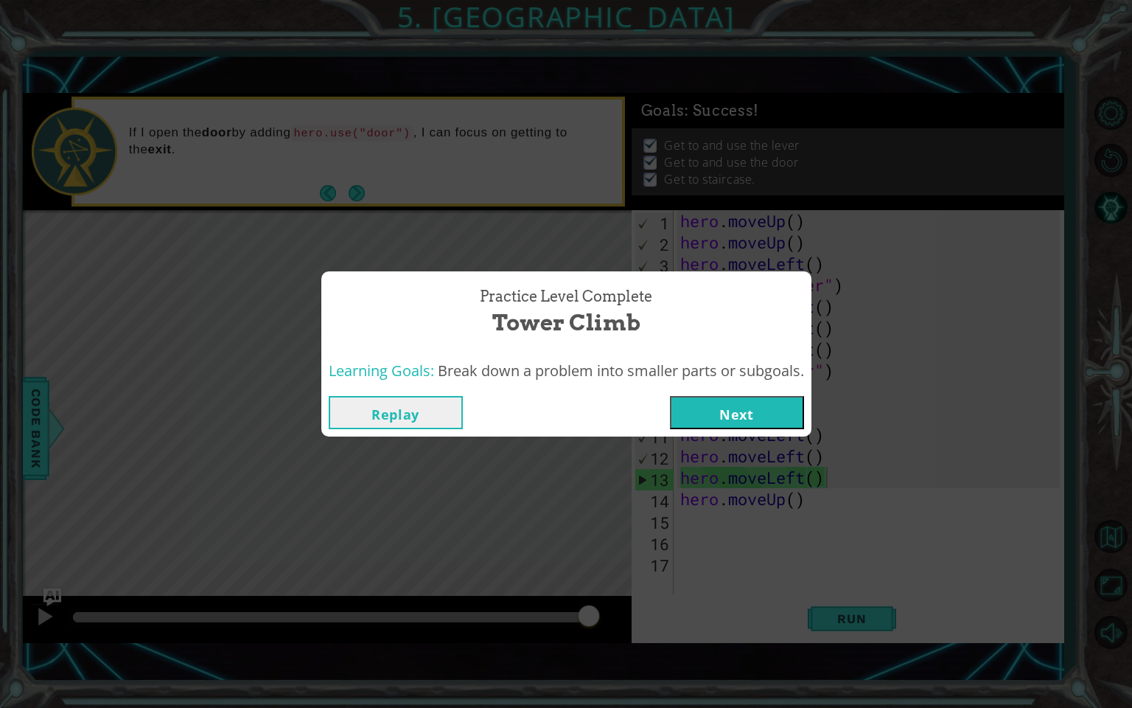
click at [773, 400] on button "Next" at bounding box center [737, 412] width 134 height 33
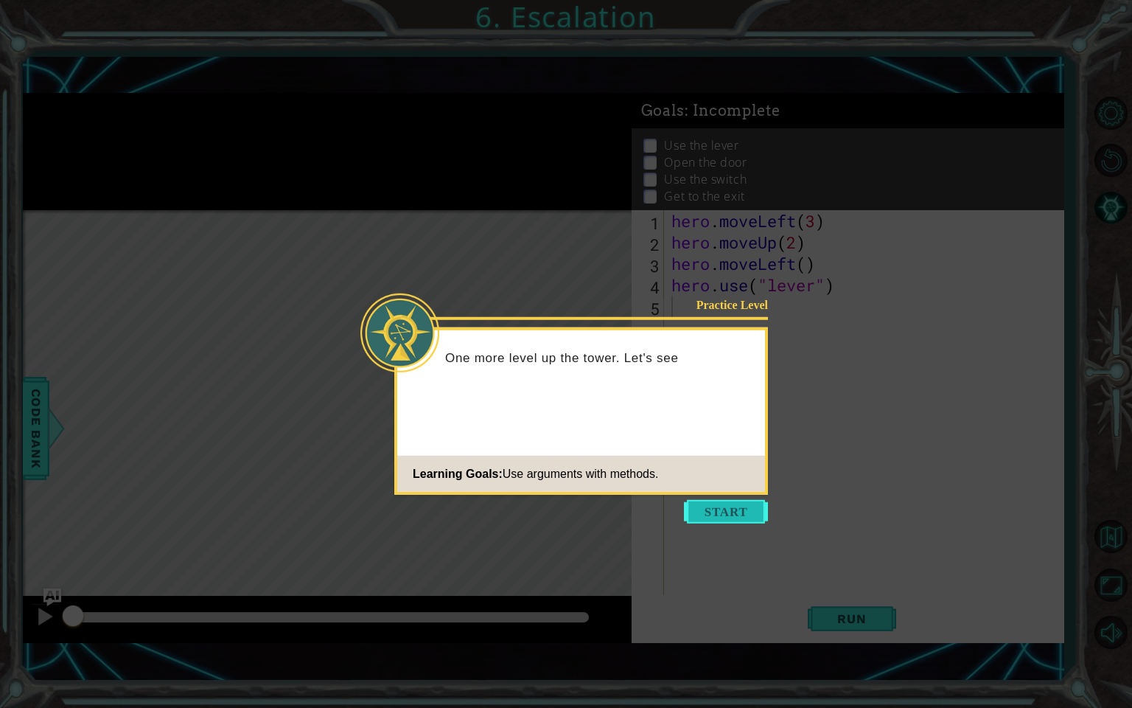
click at [732, 522] on button "Start" at bounding box center [726, 512] width 84 height 24
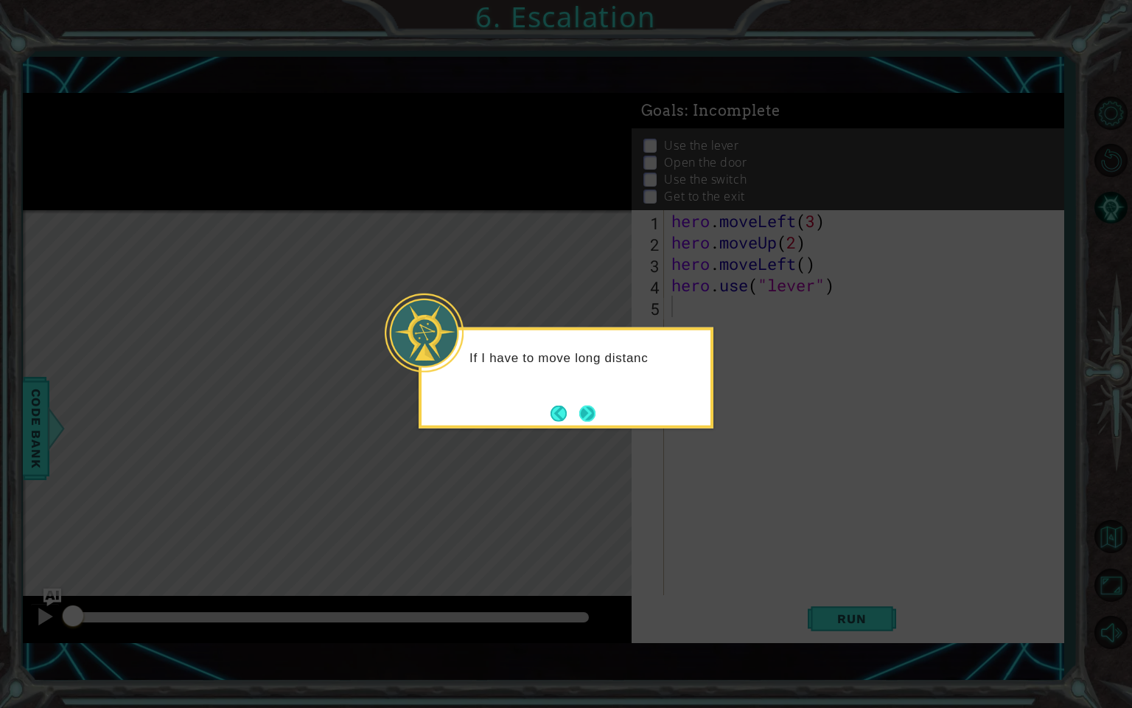
click at [591, 407] on button "Next" at bounding box center [587, 413] width 20 height 20
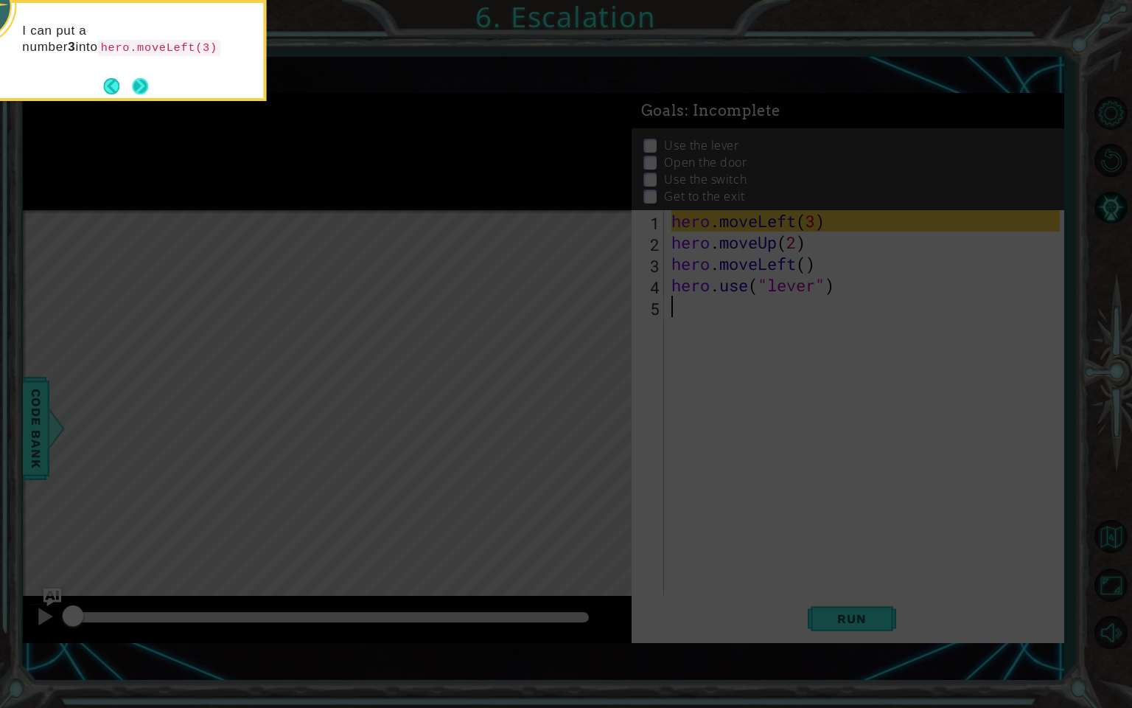
click at [135, 86] on button "Next" at bounding box center [140, 86] width 24 height 24
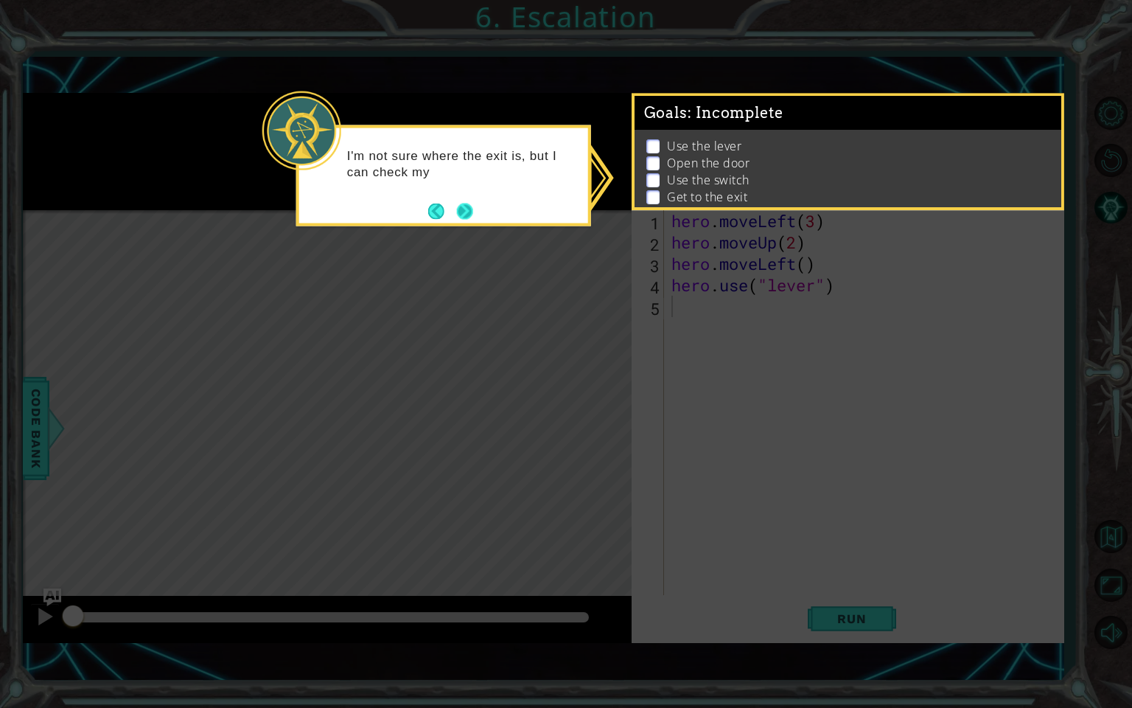
click at [463, 204] on button "Next" at bounding box center [464, 211] width 17 height 17
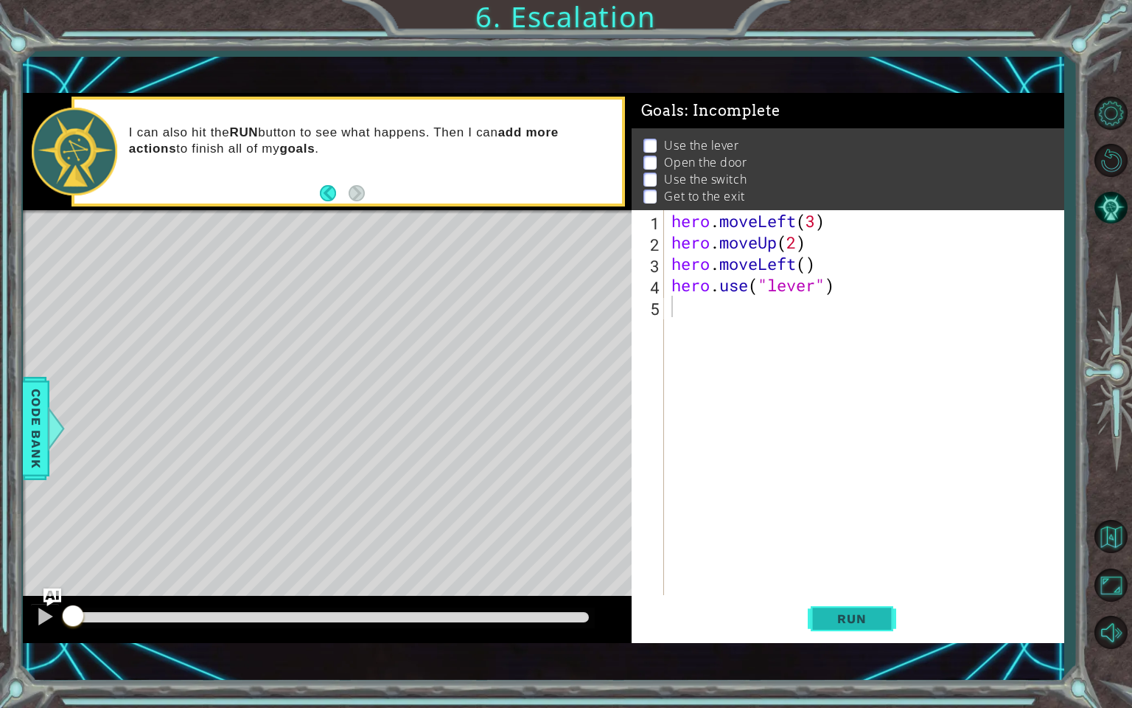
click at [837, 608] on span "Run" at bounding box center [852, 618] width 58 height 15
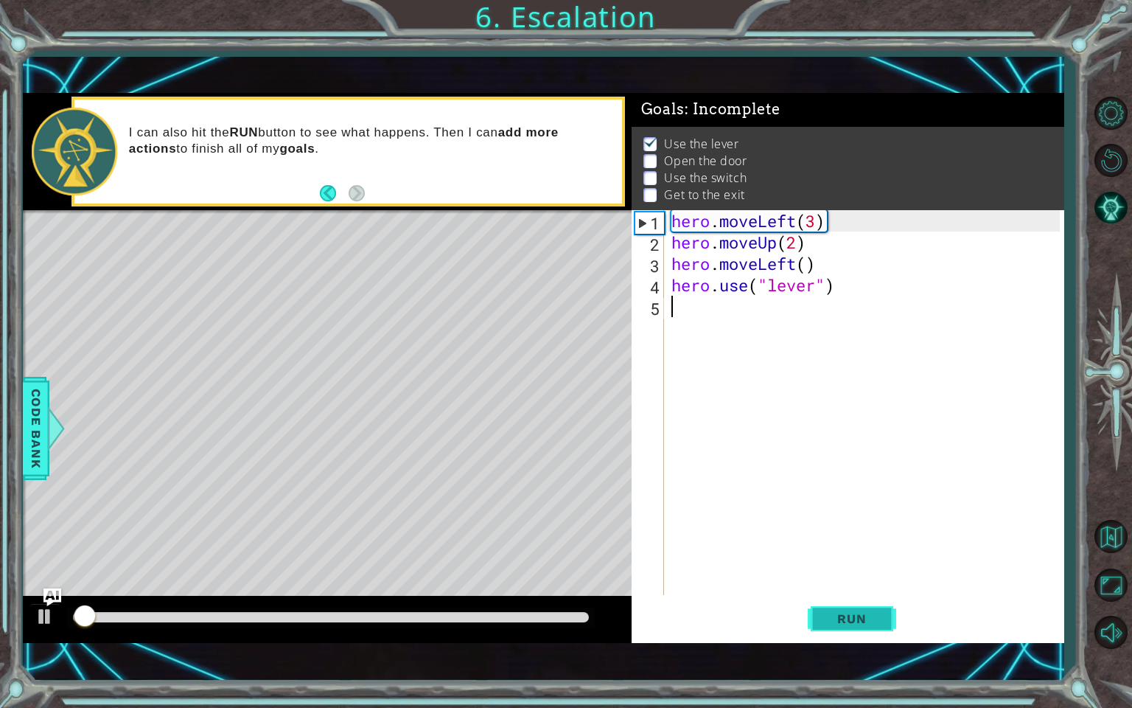
scroll to position [10, 0]
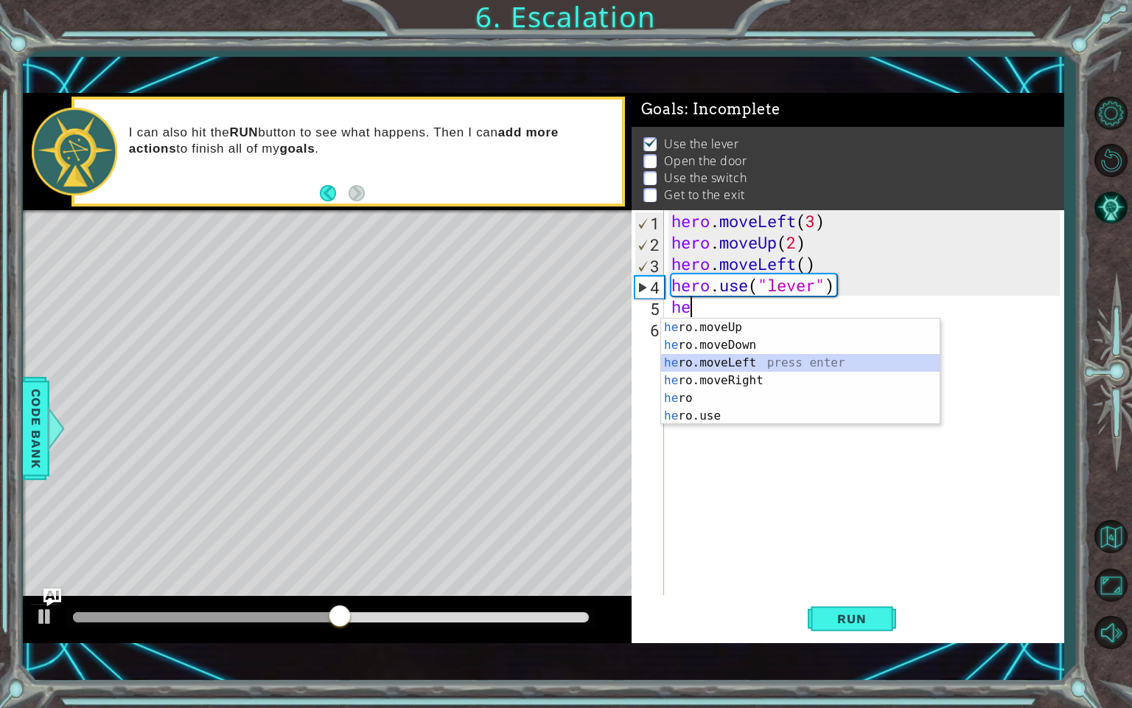
click at [731, 355] on div "he ro.moveUp press enter he ro.moveDown press enter he ro.moveLeft press enter …" at bounding box center [800, 389] width 279 height 142
type textarea "hero.moveLeft(1)"
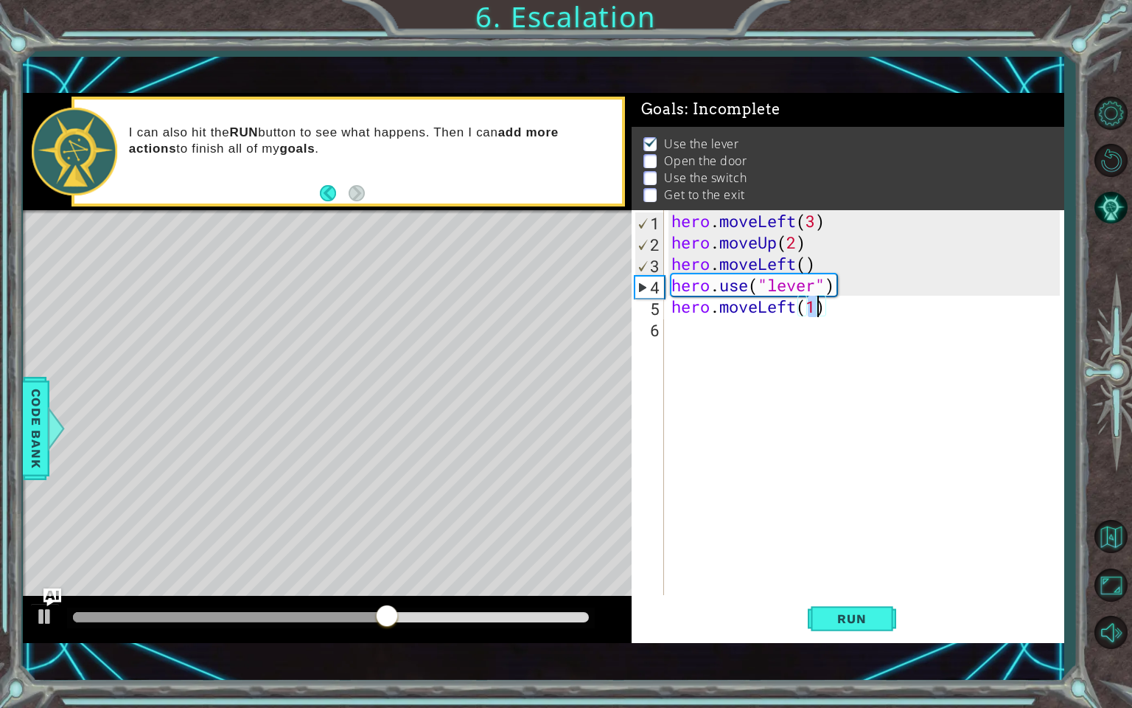
click at [838, 315] on div "hero . moveLeft ( 3 ) hero . moveUp ( 2 ) hero . moveLeft ( ) hero . use ( "lev…" at bounding box center [868, 424] width 399 height 428
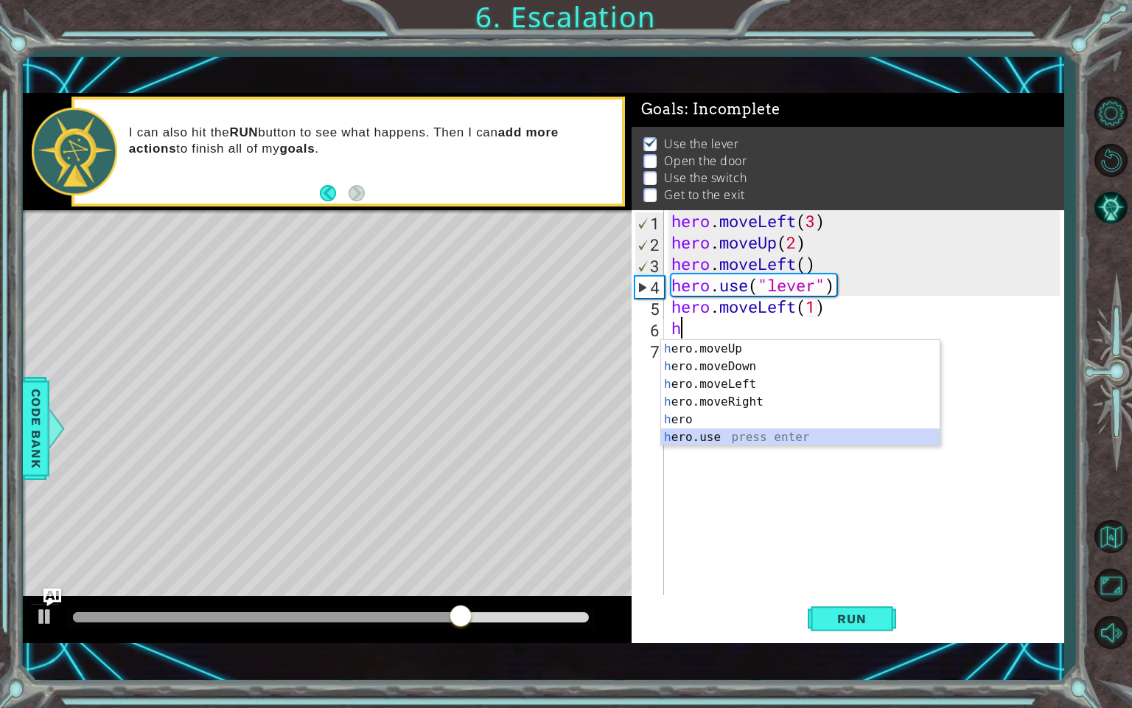
click at [730, 434] on div "h ero.moveUp press enter h ero.moveDown press enter h ero.moveLeft press enter …" at bounding box center [800, 411] width 279 height 142
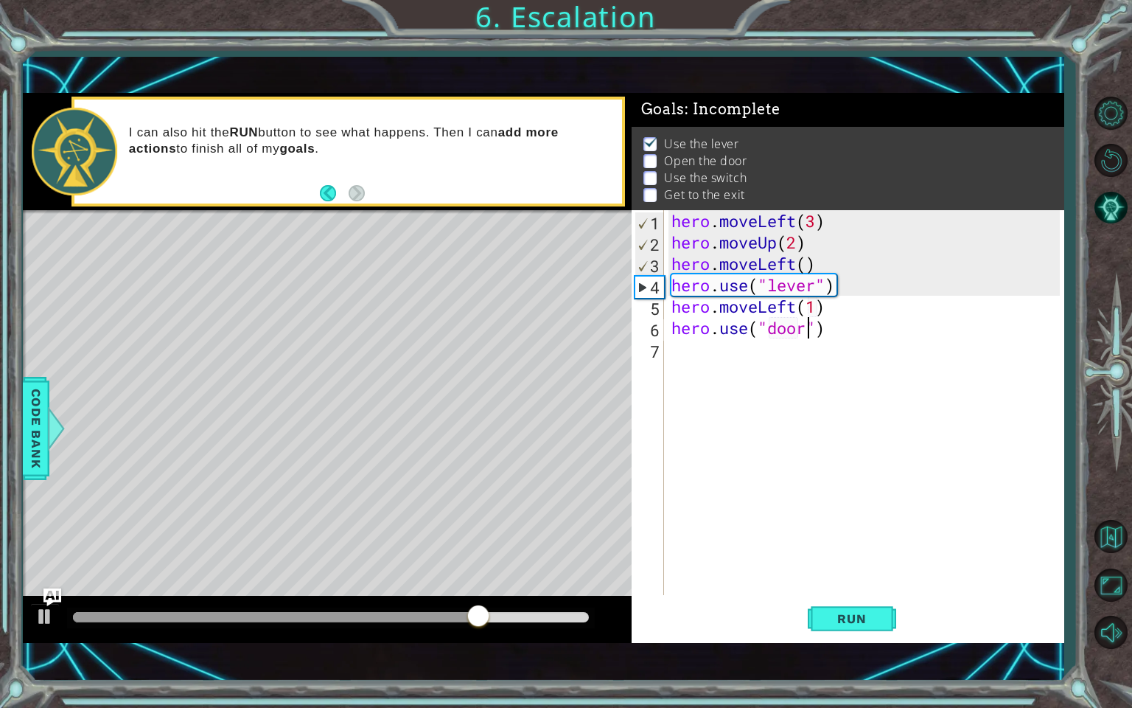
type textarea "hero.use("door")"
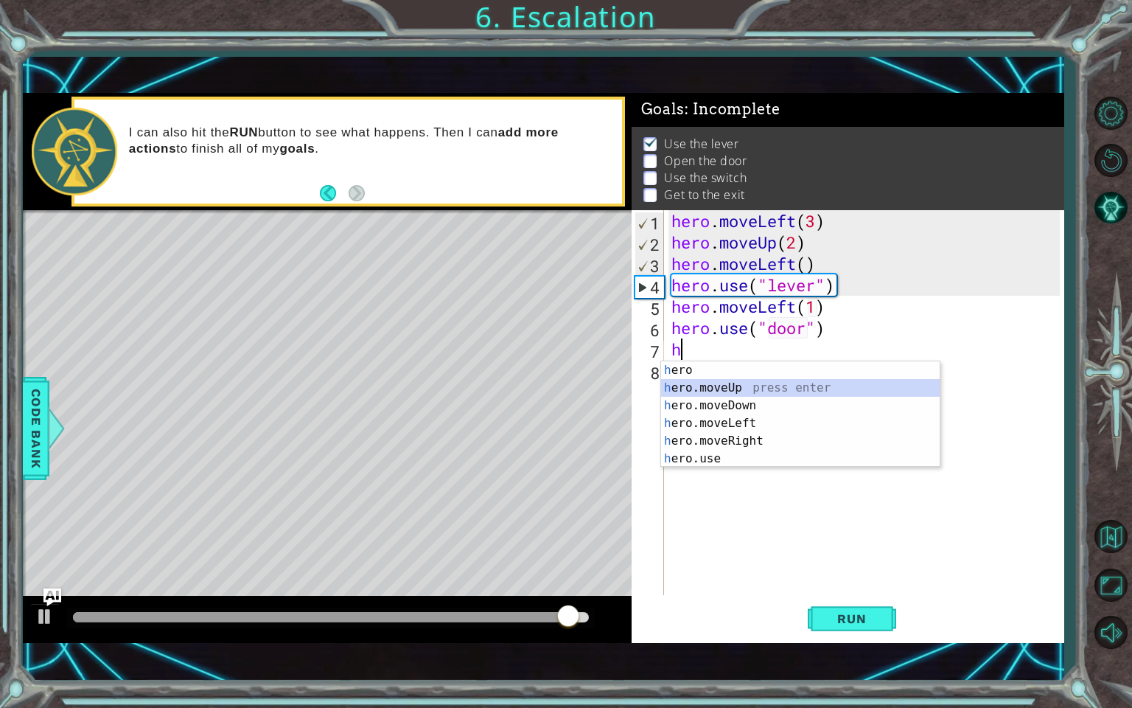
click at [730, 388] on div "h ero press enter h ero.moveUp press enter h ero.moveDown press enter h ero.mov…" at bounding box center [800, 432] width 279 height 142
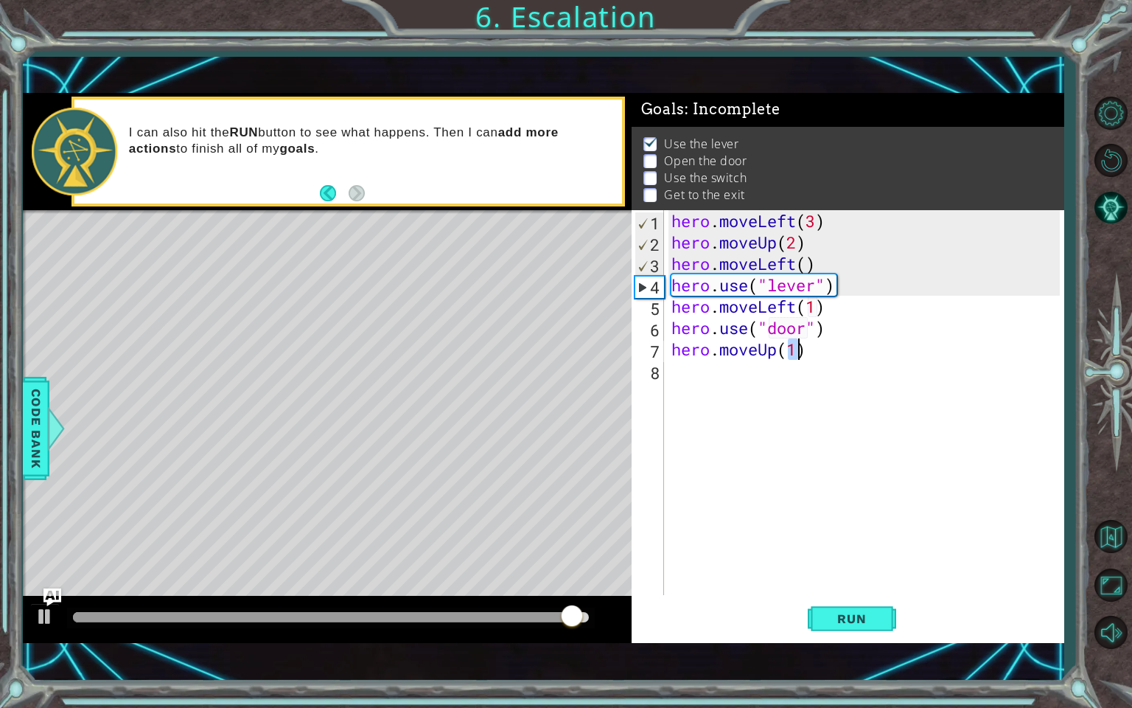
type textarea "hero.moveUp(1)"
click at [730, 388] on div "hero . moveLeft ( 3 ) hero . moveUp ( 2 ) hero . moveLeft ( ) hero . use ( "lev…" at bounding box center [868, 424] width 399 height 428
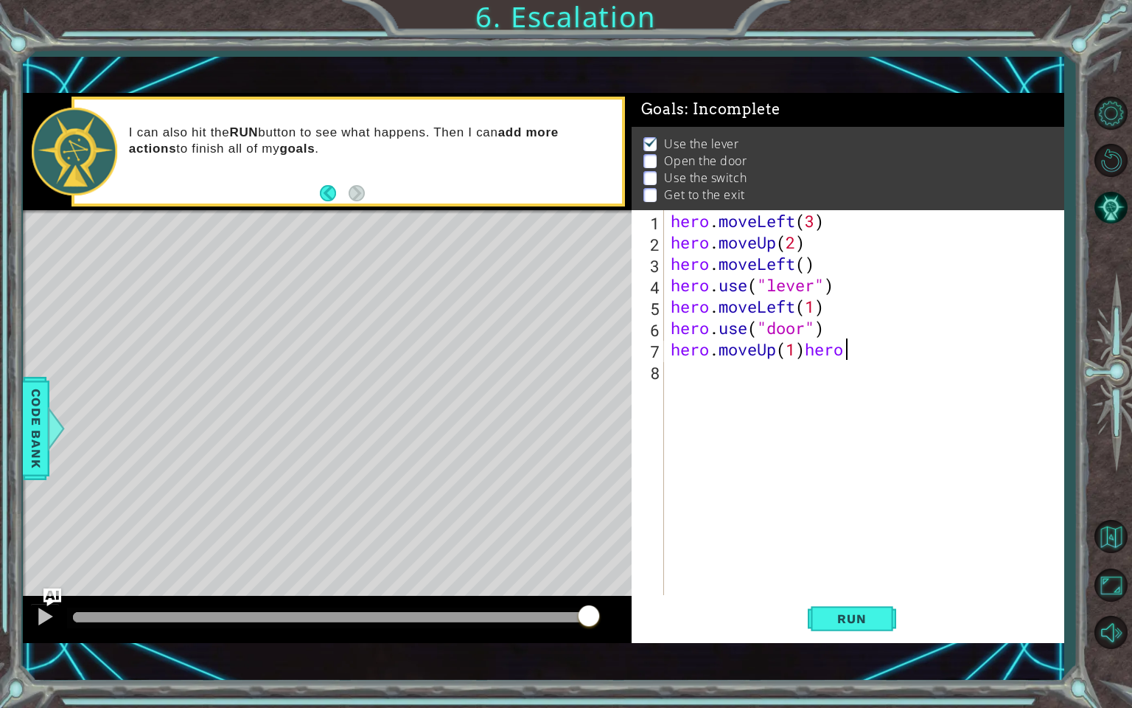
scroll to position [0, 7]
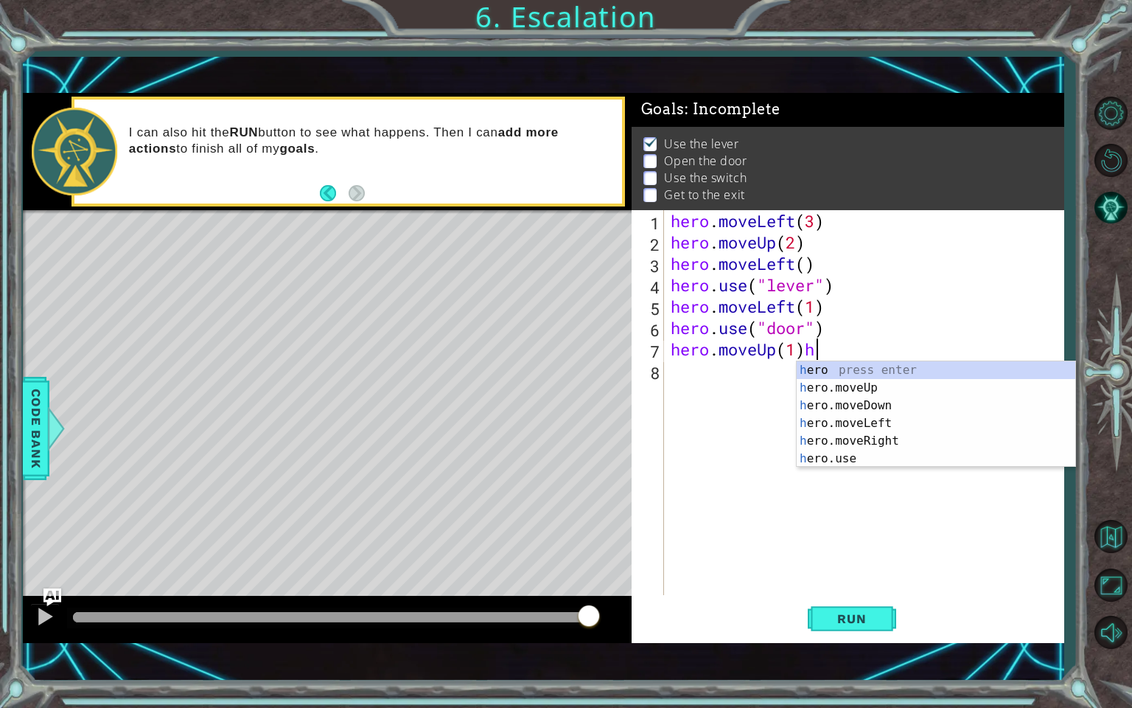
type textarea "hero.moveUp(1)"
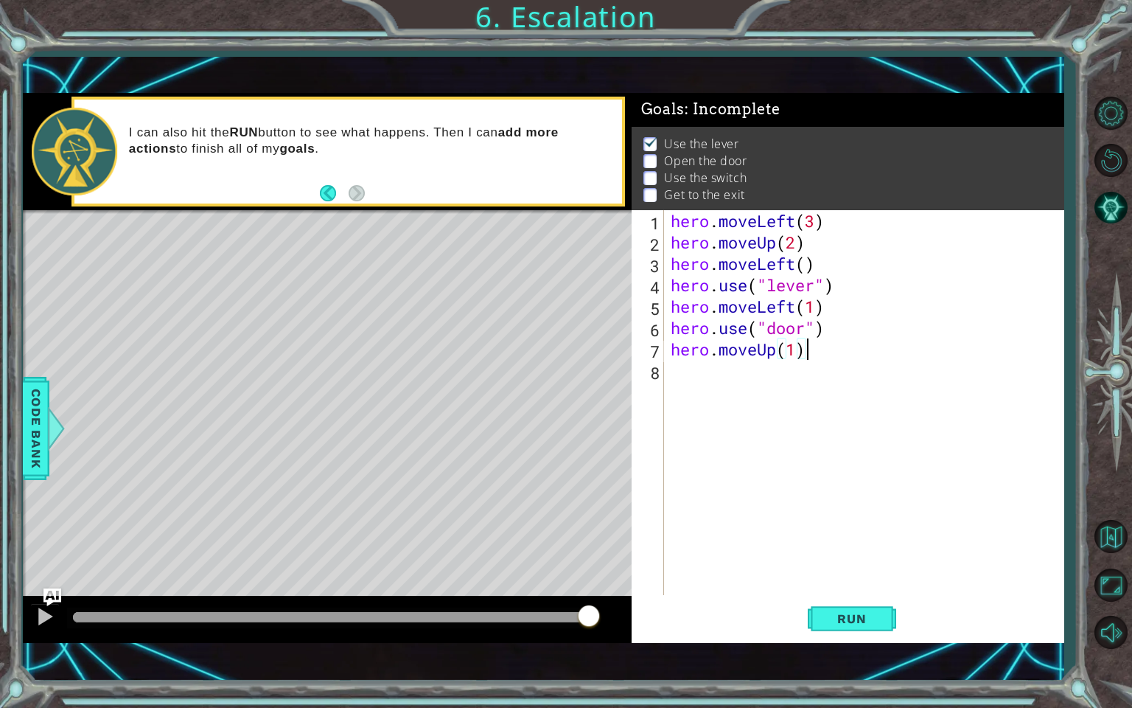
scroll to position [0, 0]
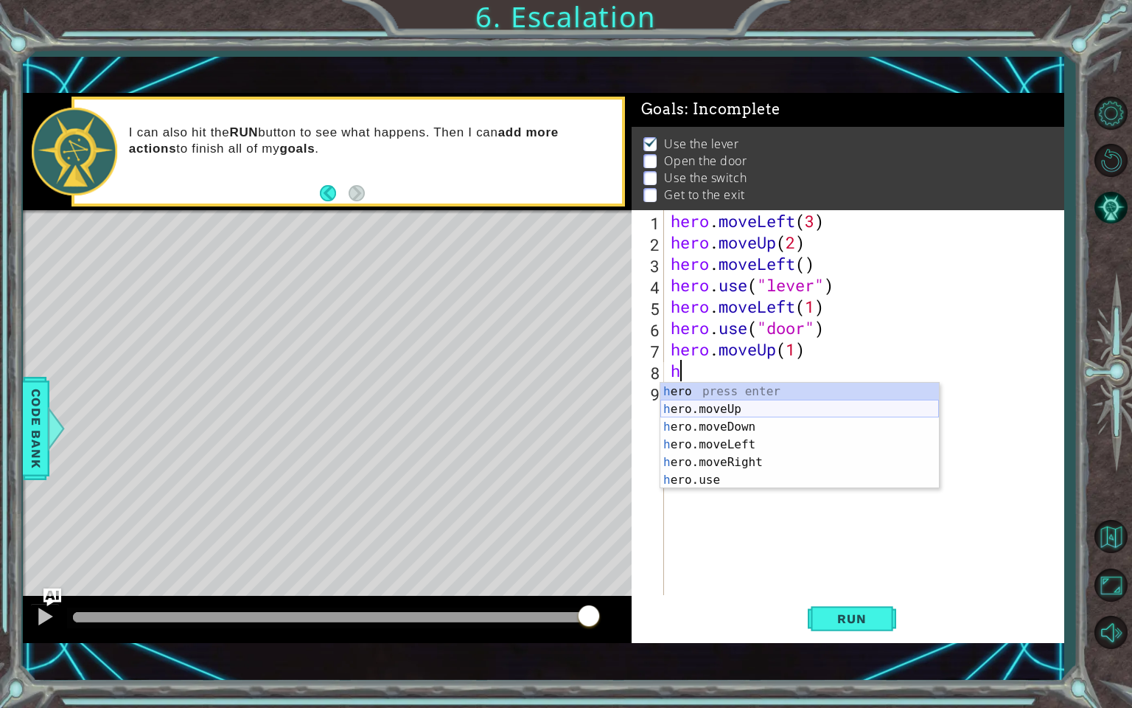
click at [729, 413] on div "h ero press enter h ero.moveUp press enter h ero.moveDown press enter h ero.mov…" at bounding box center [799, 454] width 279 height 142
type textarea "hero.moveUp(1)"
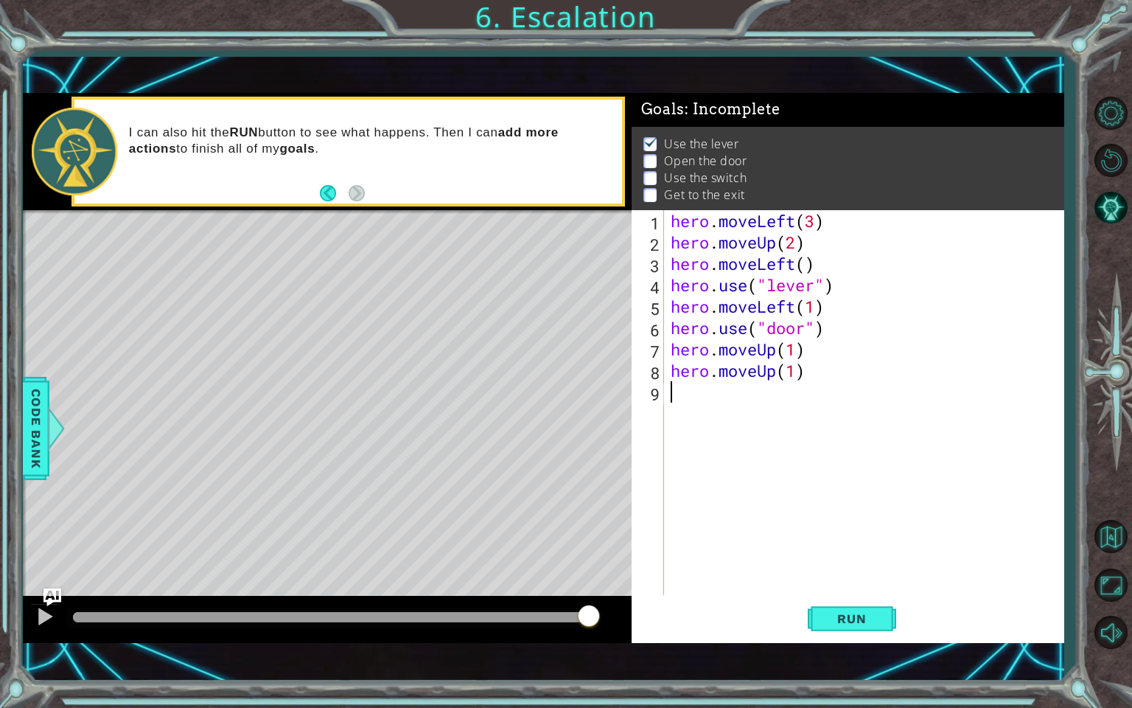
click at [835, 386] on div "hero . moveLeft ( 3 ) hero . moveUp ( 2 ) hero . moveLeft ( ) hero . use ( "lev…" at bounding box center [868, 424] width 400 height 428
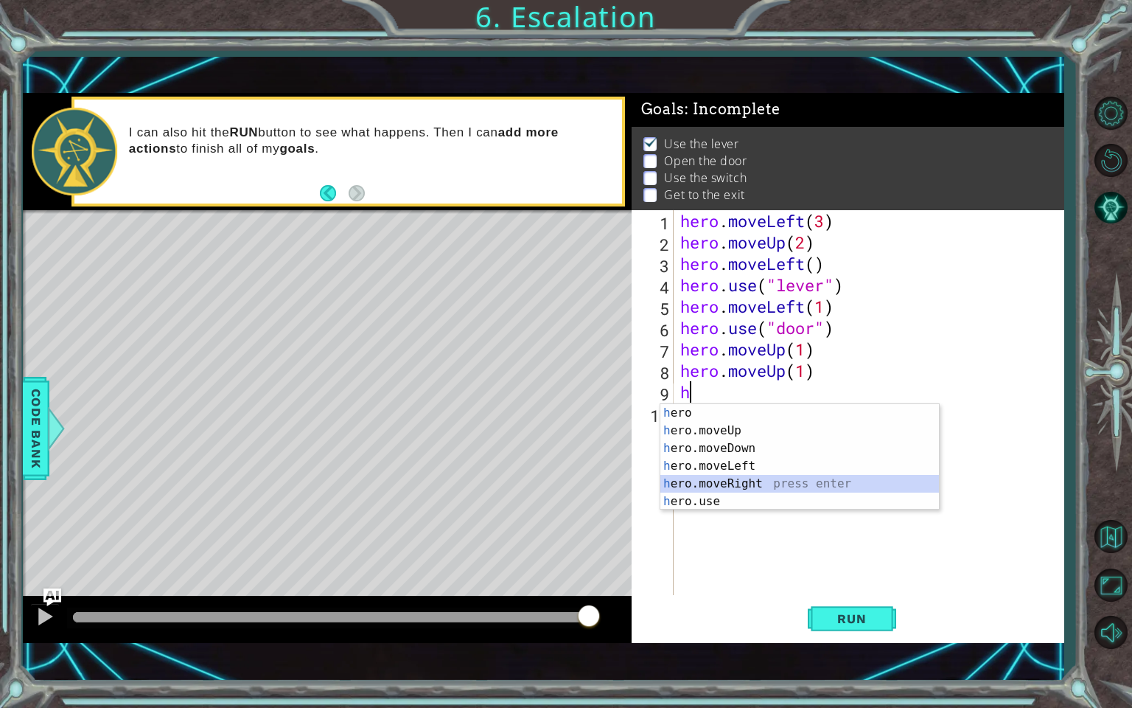
click at [789, 481] on div "h ero press enter h ero.moveUp press enter h ero.moveDown press enter h ero.mov…" at bounding box center [799, 475] width 279 height 142
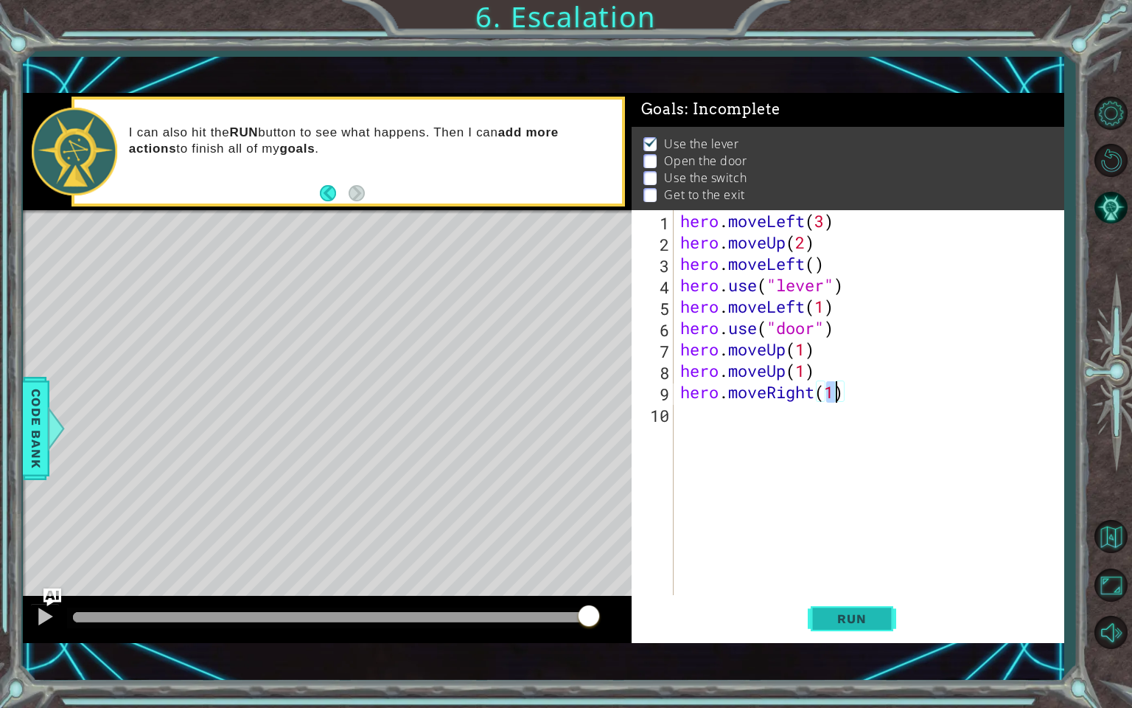
type textarea "hero.moveRight(1)"
click at [887, 608] on button "Run" at bounding box center [852, 617] width 88 height 43
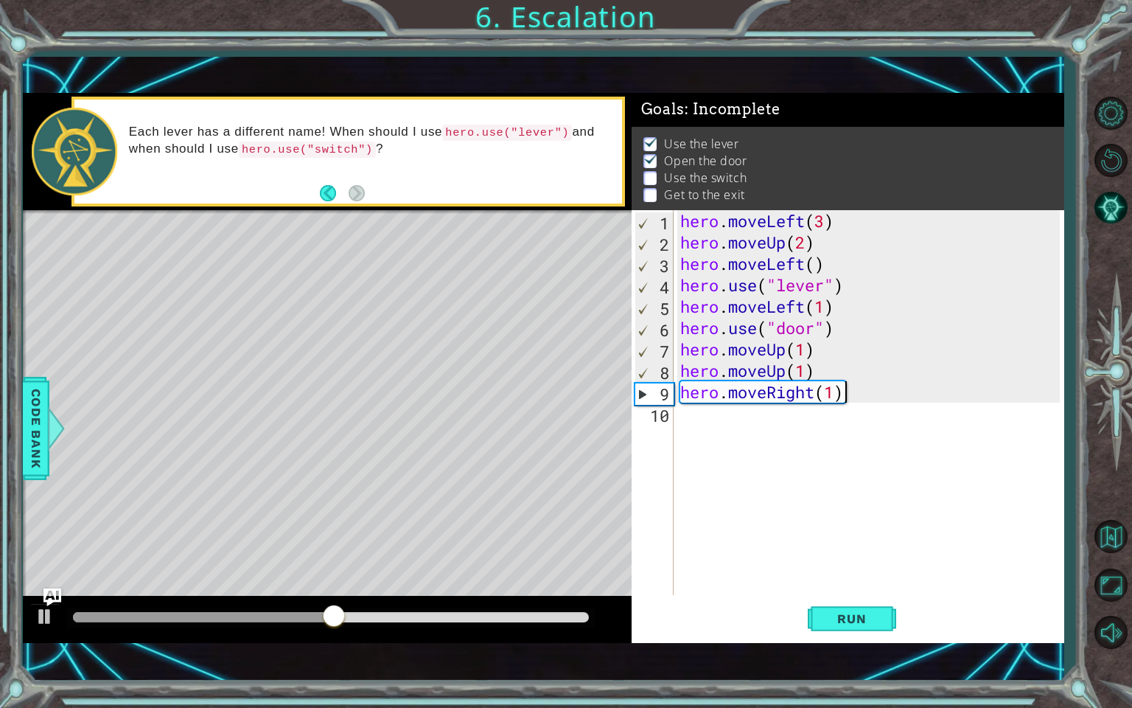
click at [915, 386] on div "hero . moveLeft ( 3 ) hero . moveUp ( 2 ) hero . moveLeft ( ) hero . use ( "lev…" at bounding box center [872, 424] width 390 height 428
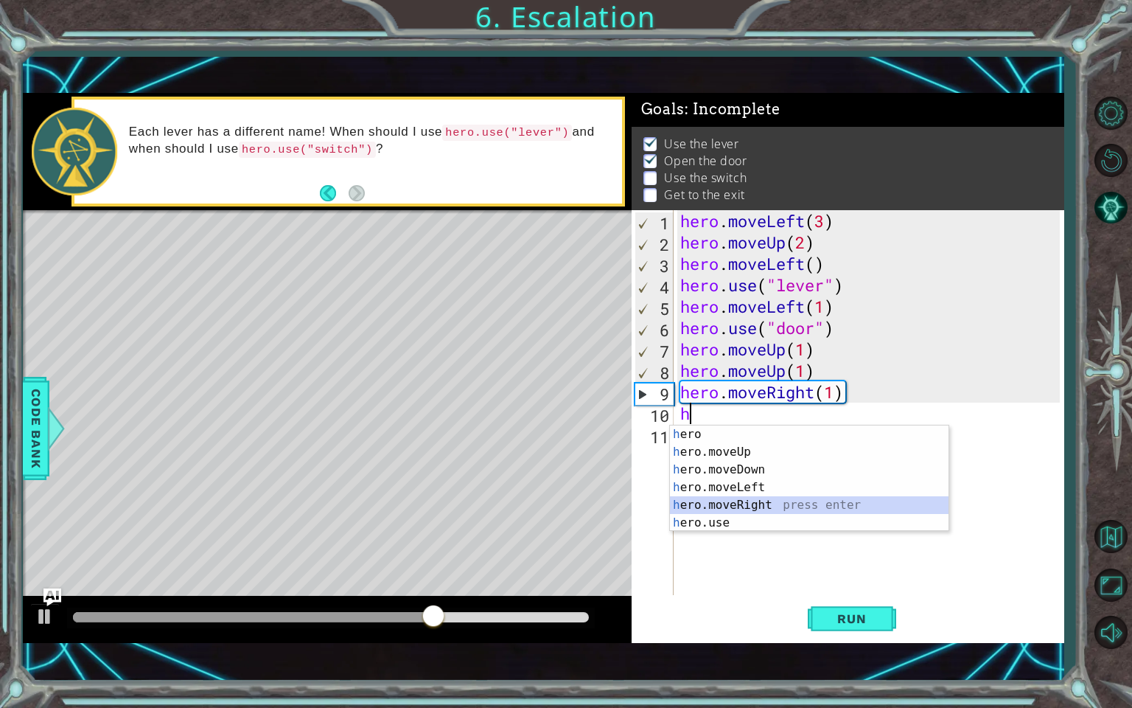
click at [743, 501] on div "h ero press enter h ero.moveUp press enter h ero.moveDown press enter h ero.mov…" at bounding box center [809, 496] width 279 height 142
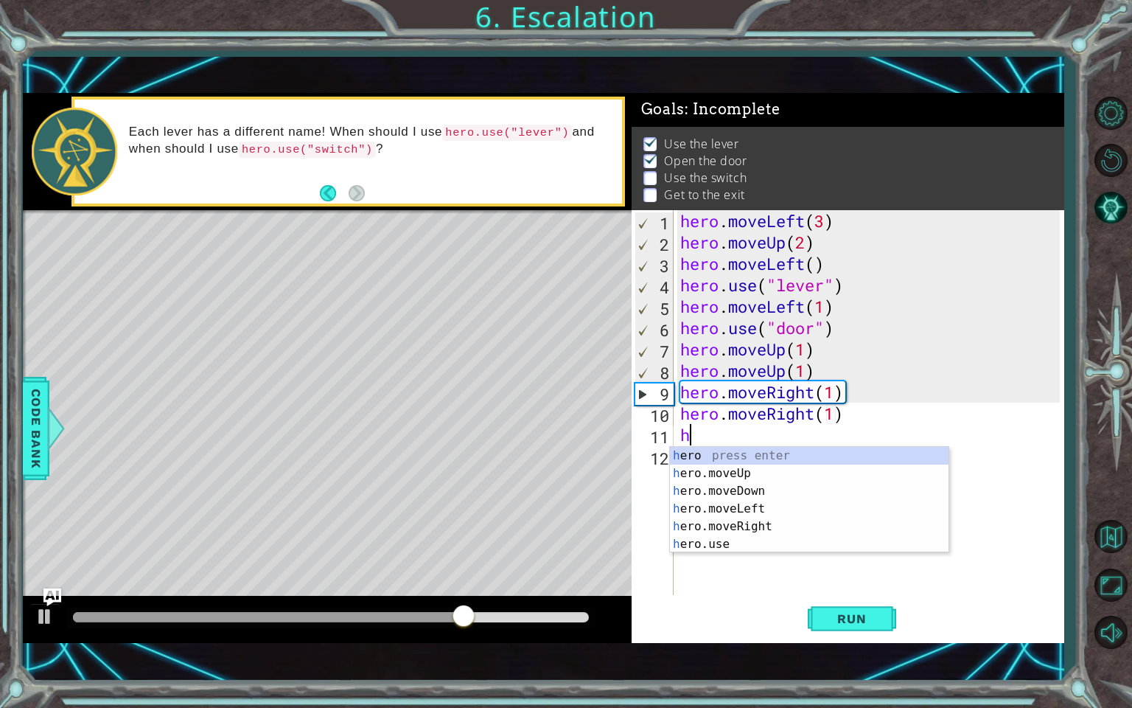
scroll to position [0, 7]
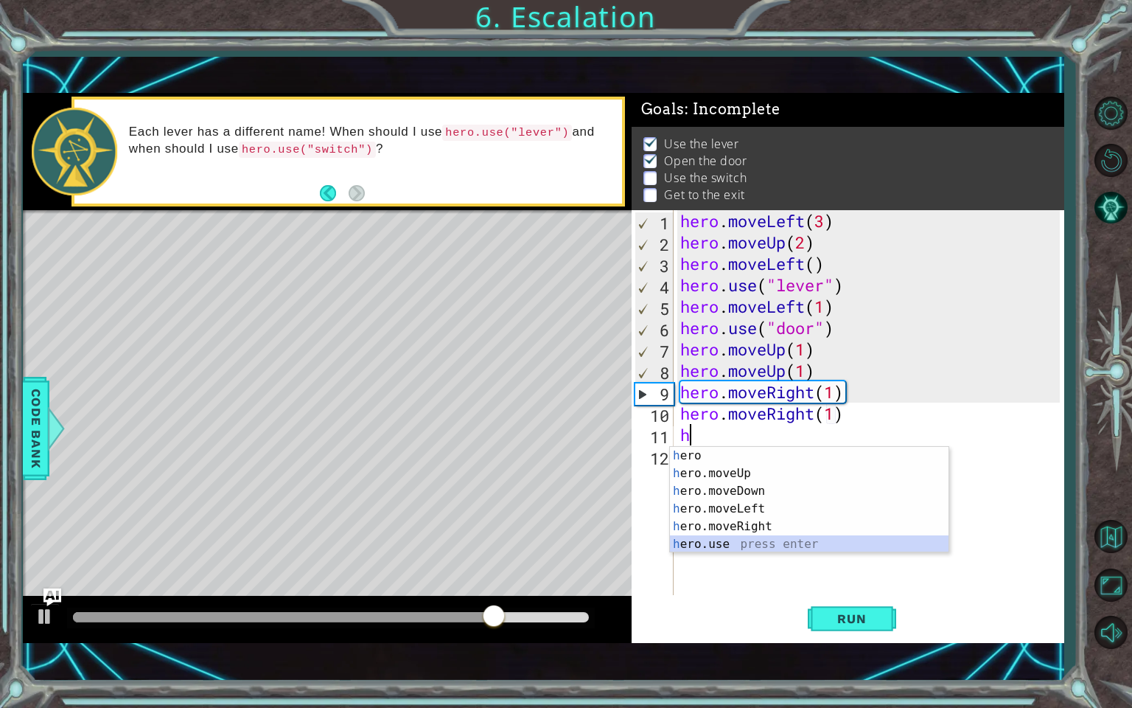
click at [728, 548] on div "h ero press enter h ero.moveUp press enter h ero.moveDown press enter h ero.mov…" at bounding box center [809, 518] width 279 height 142
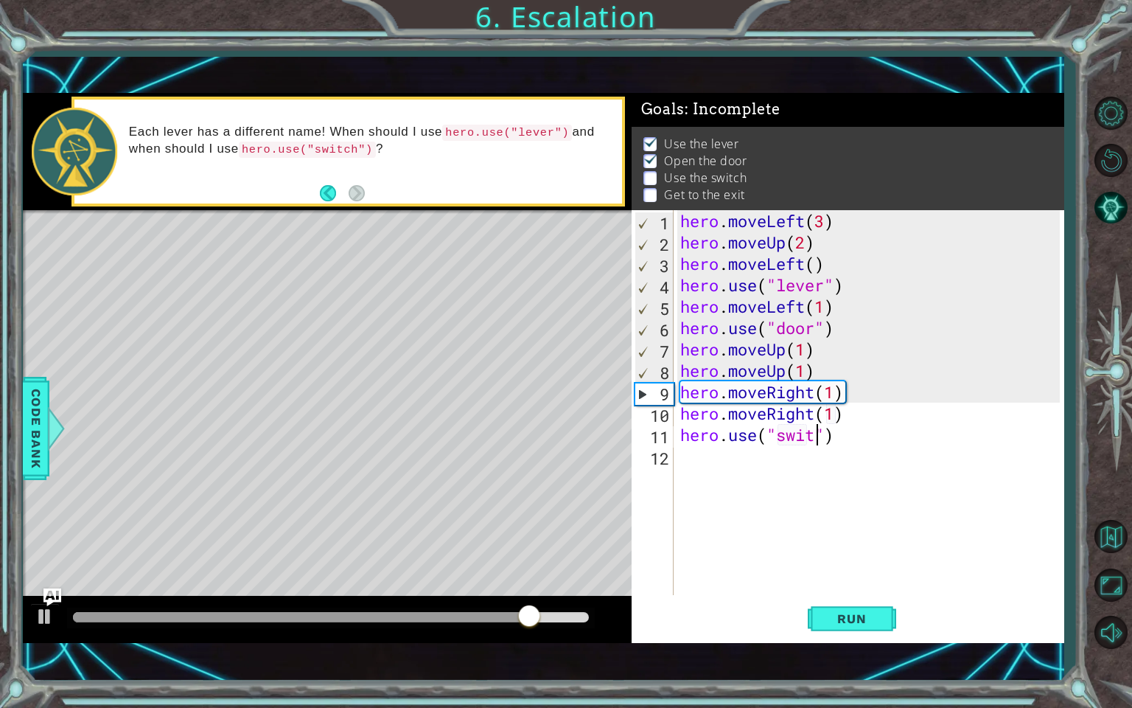
scroll to position [0, 6]
type textarea "hero.use("switch")"
click at [863, 444] on div "hero . moveLeft ( 3 ) hero . moveUp ( 2 ) hero . moveLeft ( ) hero . use ( "lev…" at bounding box center [872, 424] width 390 height 428
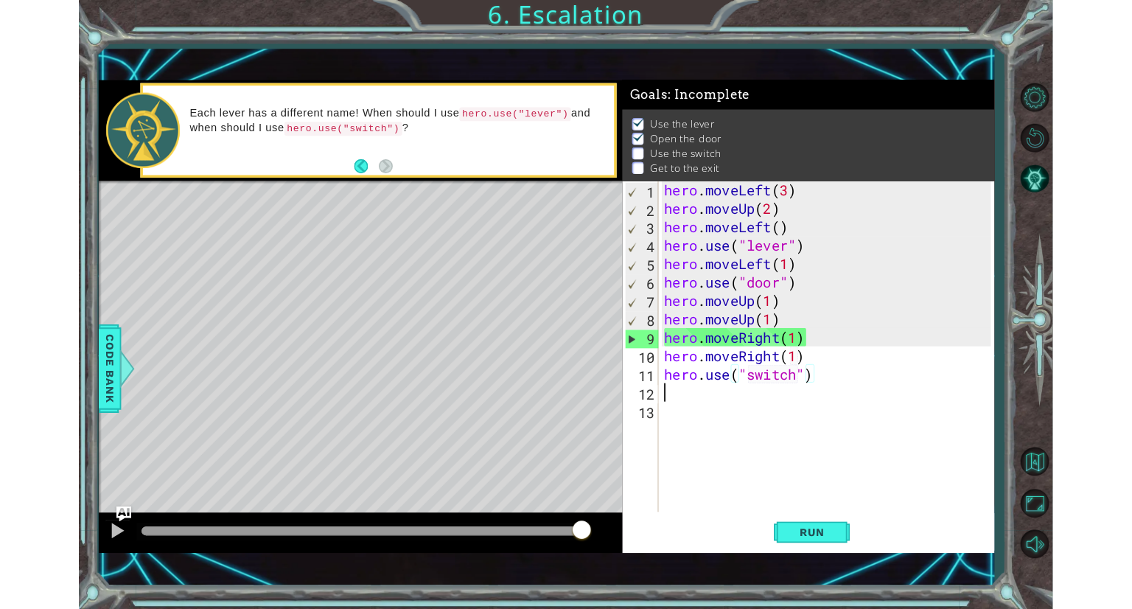
scroll to position [0, 0]
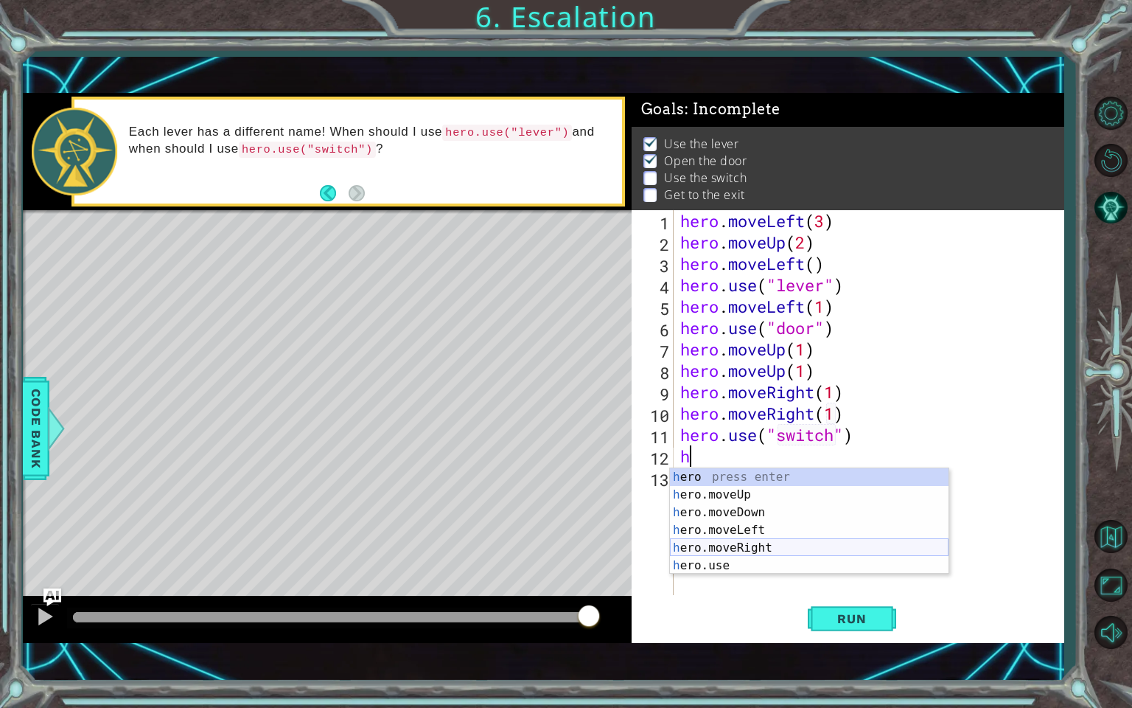
click at [761, 543] on div "h ero press enter h ero.moveUp press enter h ero.moveDown press enter h ero.mov…" at bounding box center [809, 539] width 279 height 142
type textarea "hero.moveRight(1)"
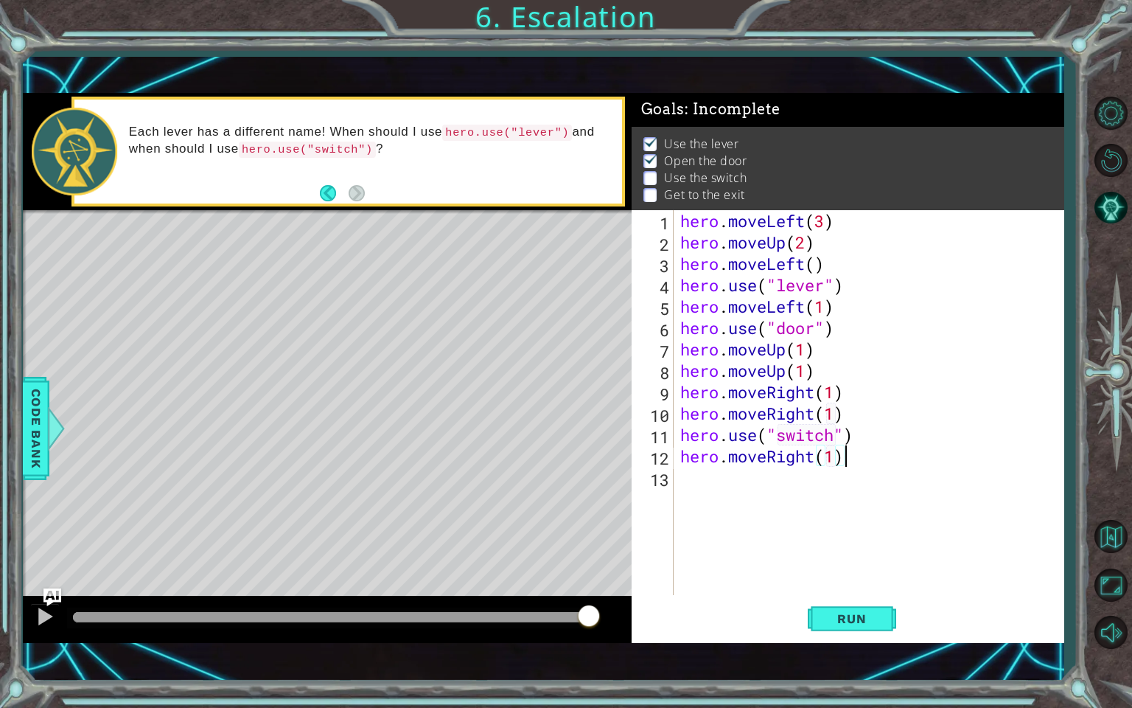
click at [885, 464] on div "hero . moveLeft ( 3 ) hero . moveUp ( 2 ) hero . moveLeft ( ) hero . use ( "lev…" at bounding box center [872, 424] width 390 height 428
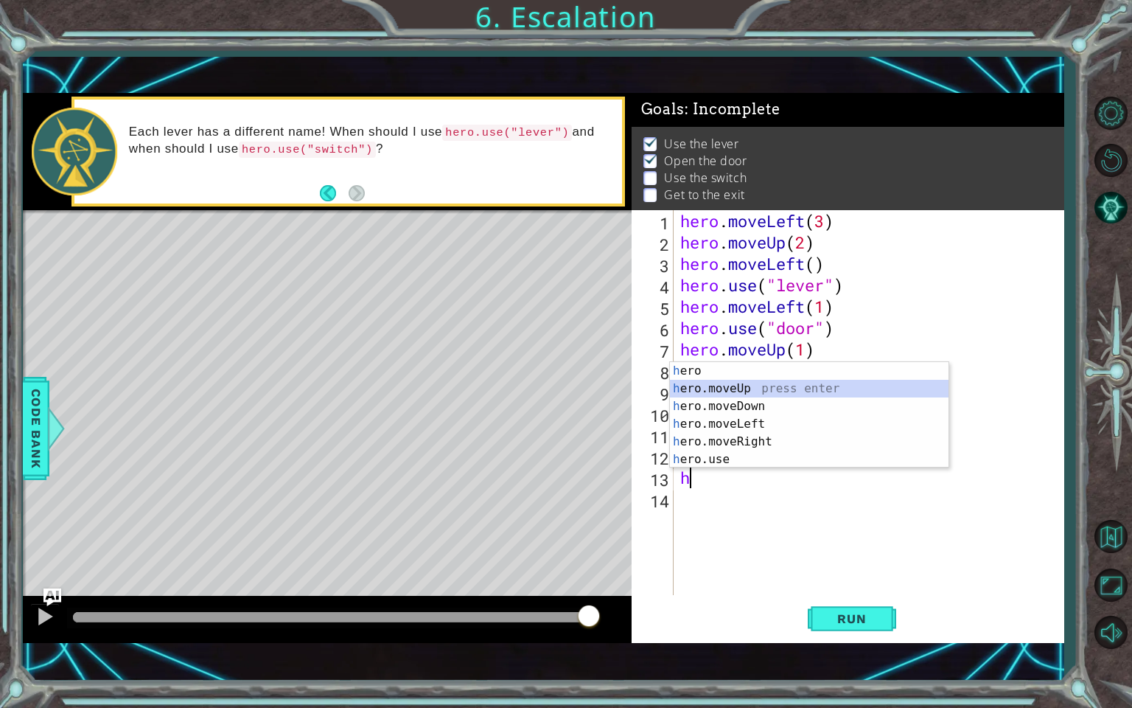
click at [788, 390] on div "h ero press enter h ero.moveUp press enter h ero.moveDown press enter h ero.mov…" at bounding box center [809, 433] width 279 height 142
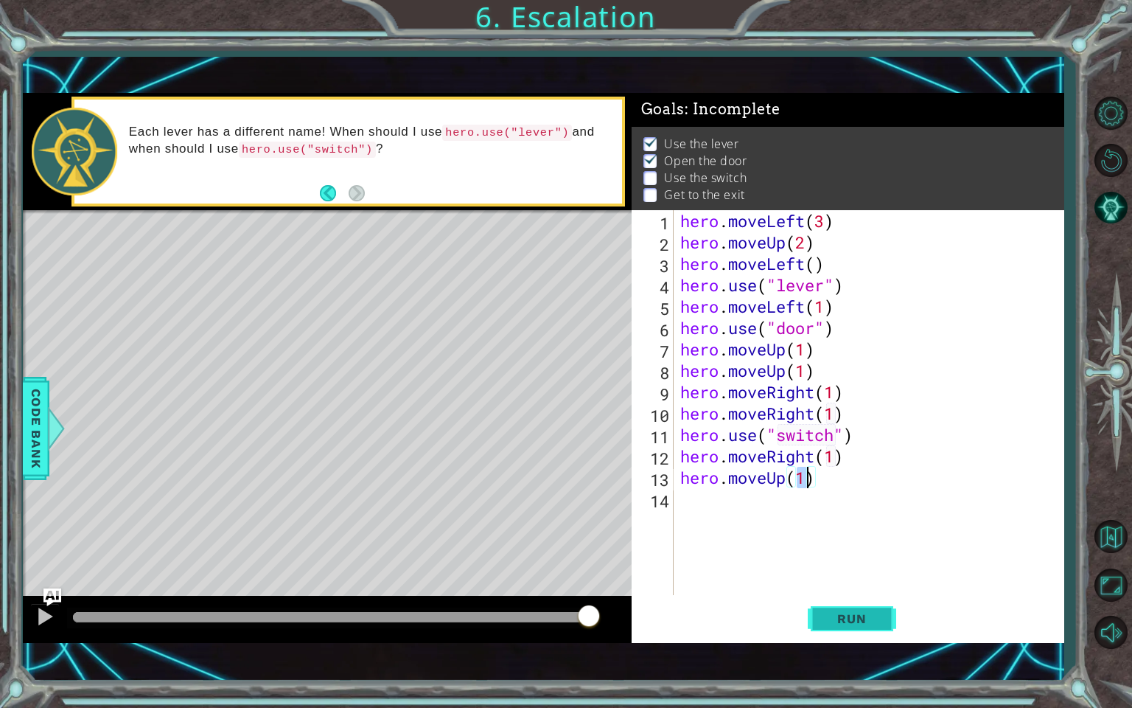
type textarea "hero.moveUp(1)"
click at [814, 608] on button "Run" at bounding box center [852, 617] width 88 height 43
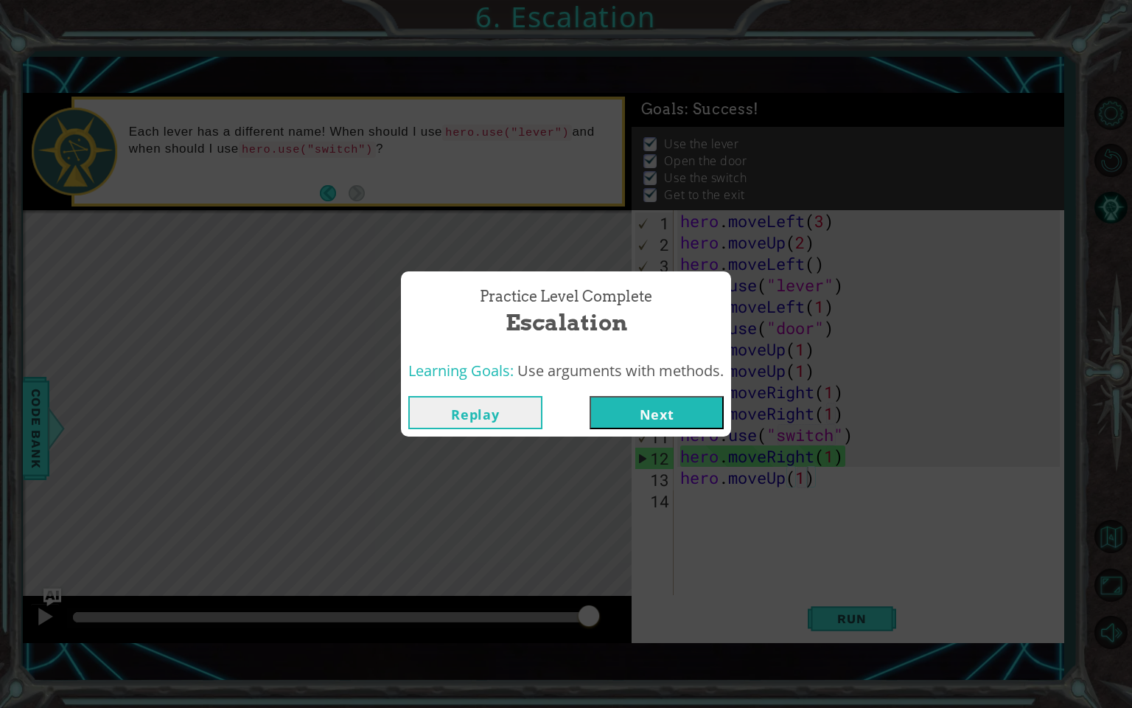
click at [689, 399] on button "Next" at bounding box center [657, 412] width 134 height 33
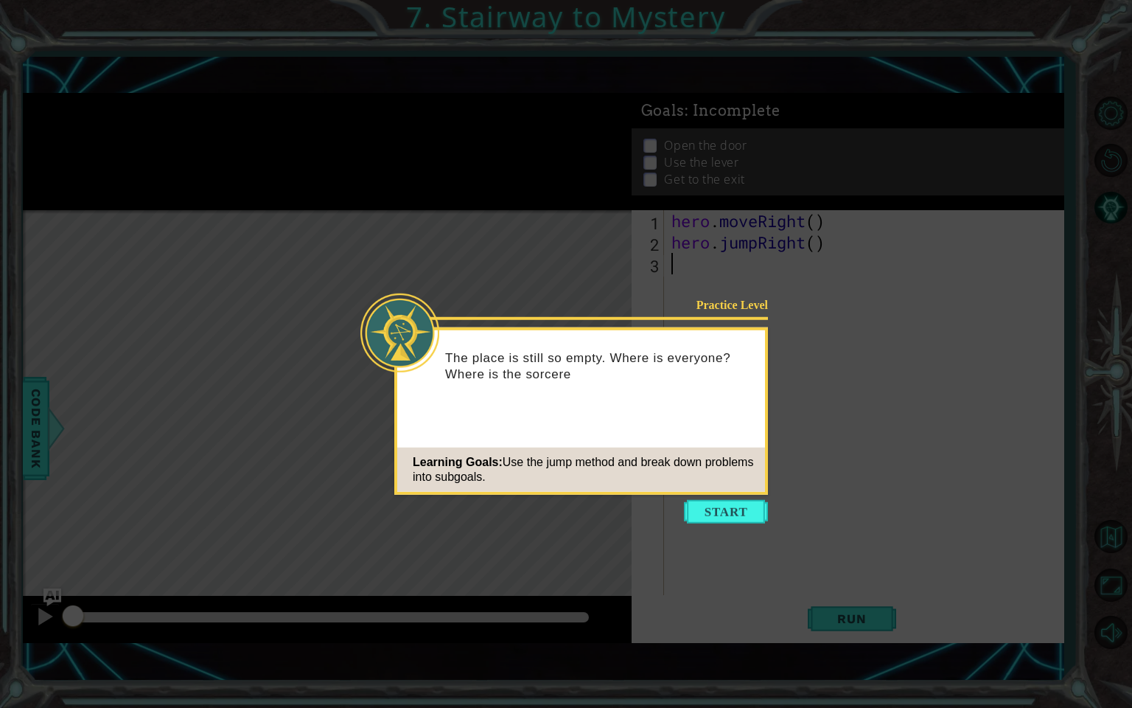
click at [858, 415] on icon at bounding box center [566, 354] width 1132 height 708
click at [706, 298] on div "Practice Level" at bounding box center [721, 304] width 94 height 15
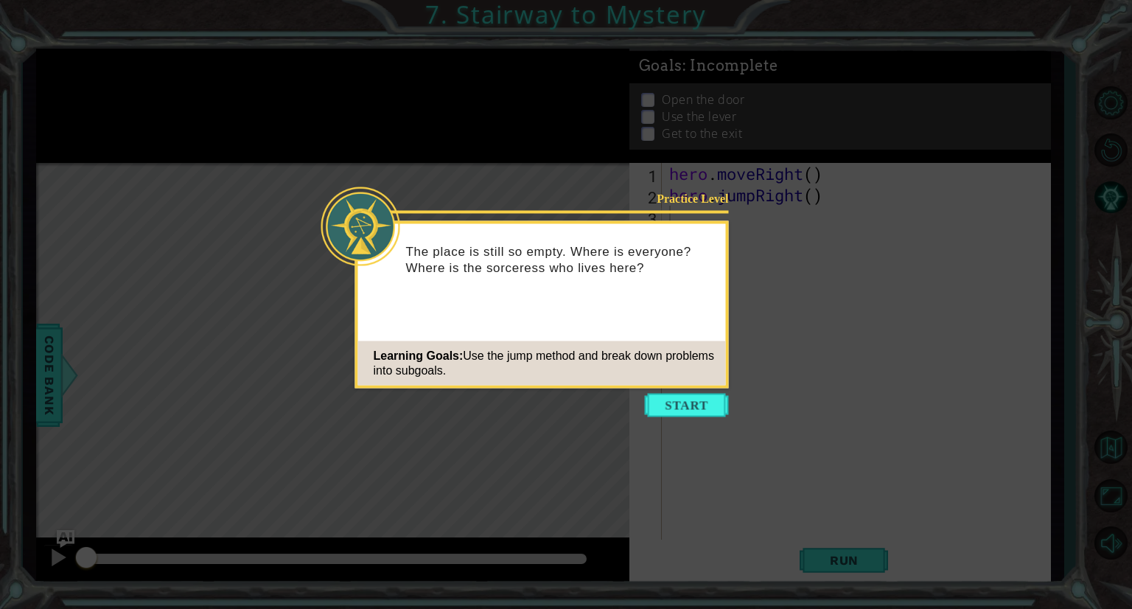
click at [711, 416] on icon at bounding box center [566, 354] width 1132 height 708
click at [705, 409] on button "Start" at bounding box center [687, 406] width 84 height 24
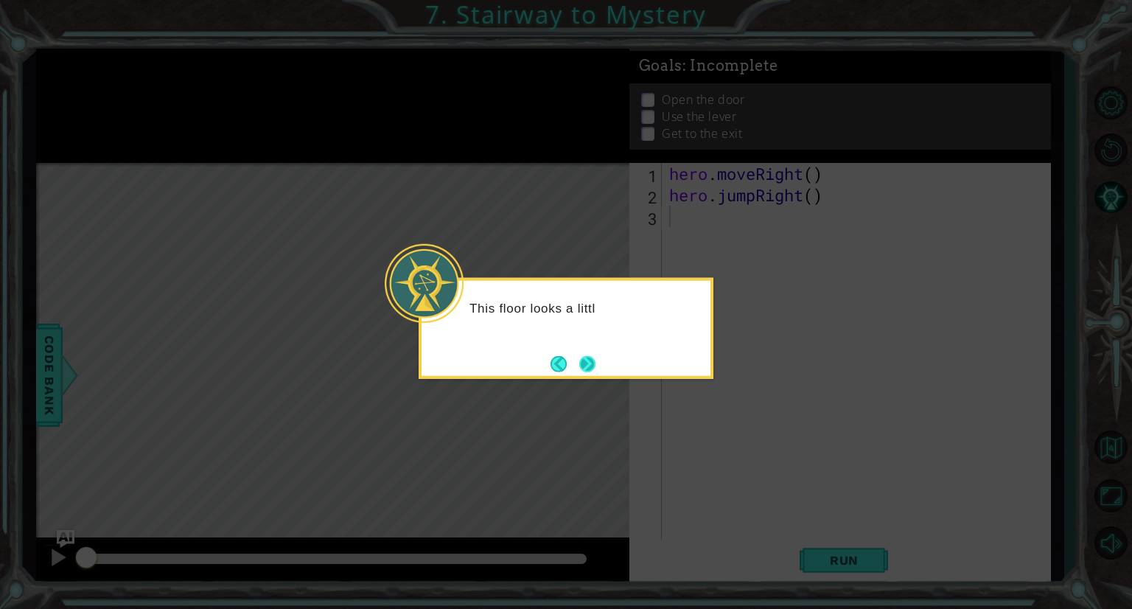
click at [581, 360] on button "Next" at bounding box center [587, 364] width 22 height 22
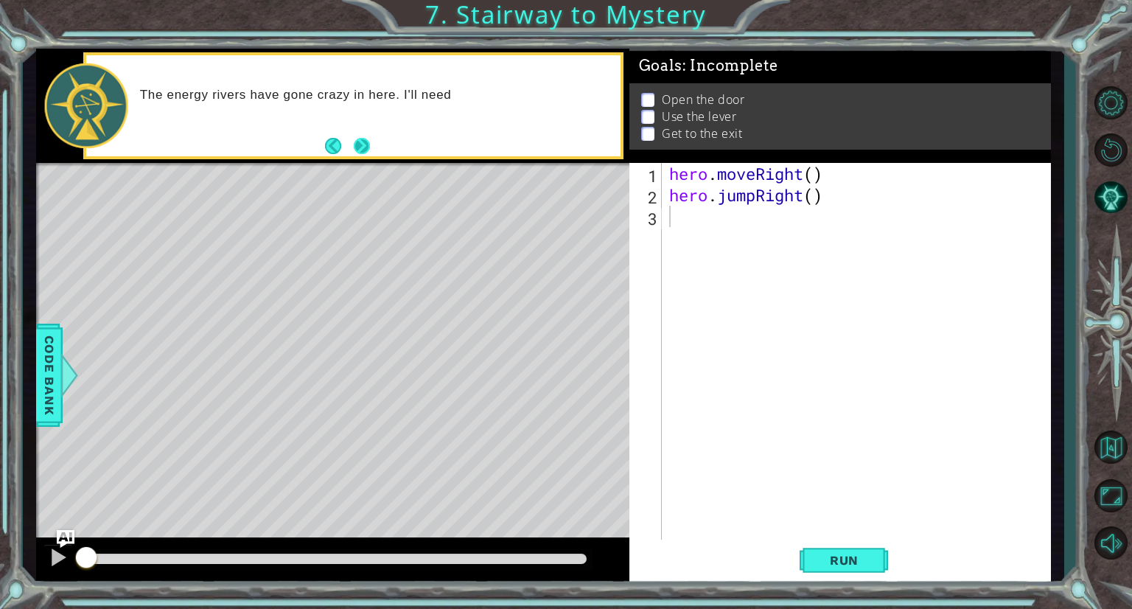
click at [356, 145] on button "Next" at bounding box center [362, 146] width 27 height 27
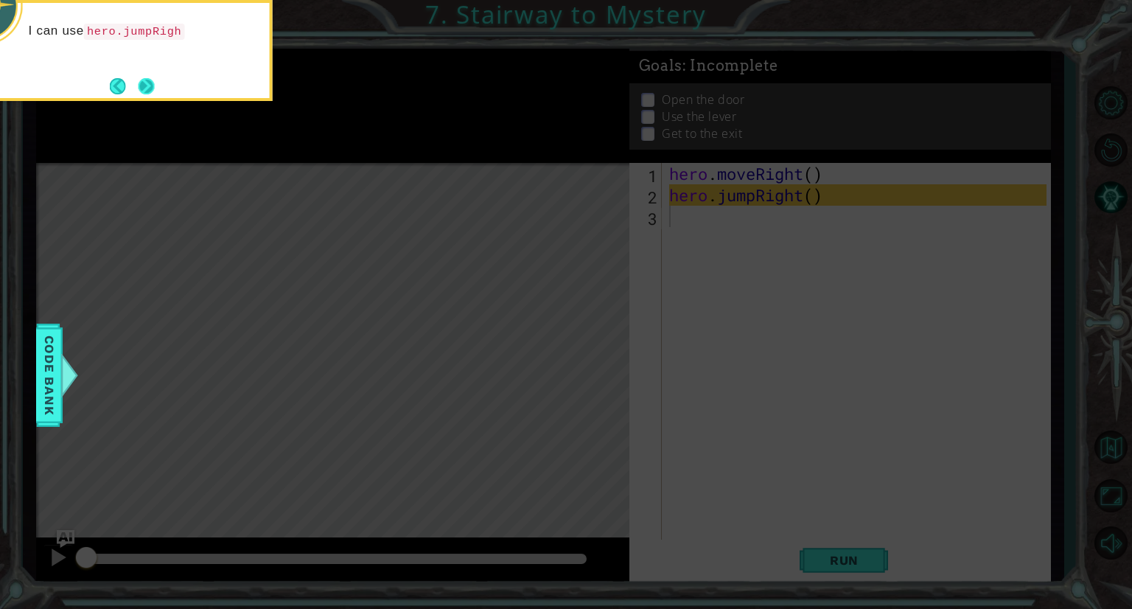
click at [156, 91] on button "Next" at bounding box center [146, 86] width 19 height 19
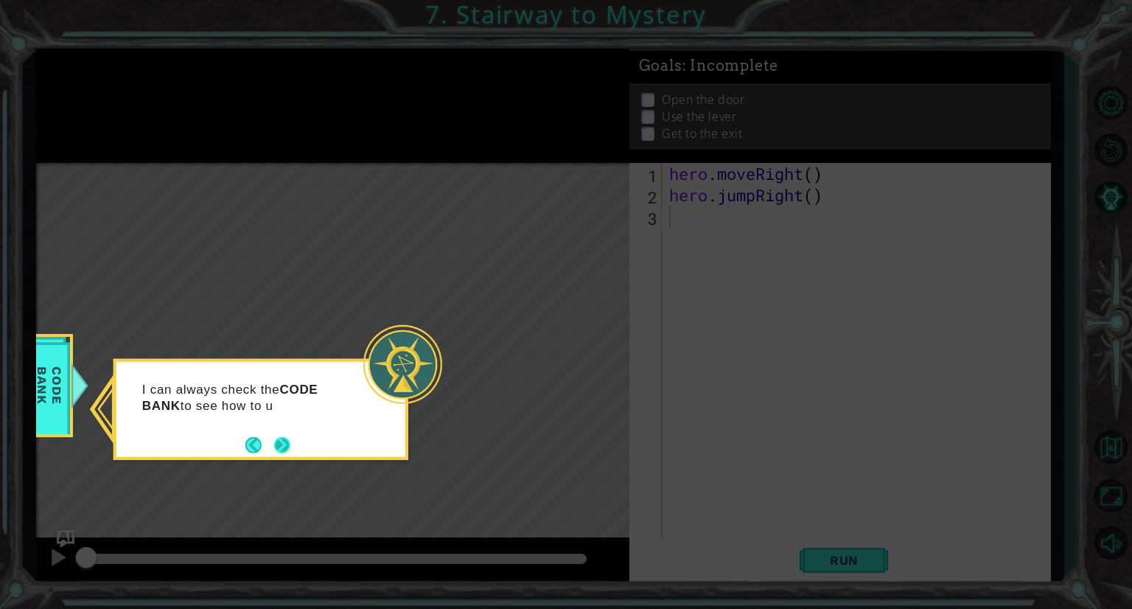
click at [284, 450] on button "Next" at bounding box center [282, 445] width 18 height 18
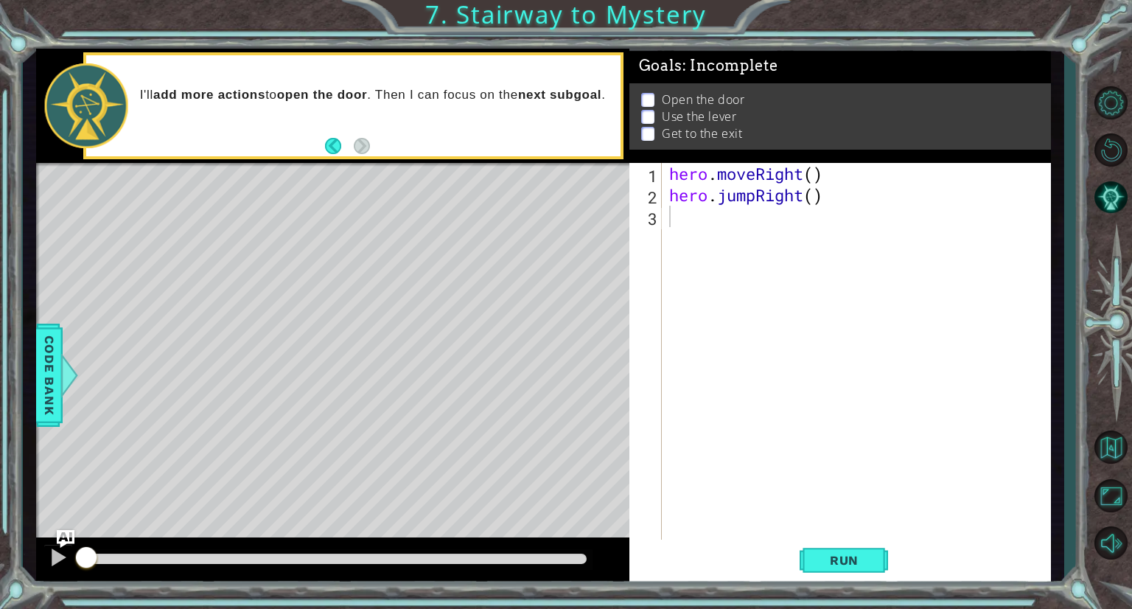
click at [1120, 579] on div "1 ההההההההההההההההההההההההההההההההההההההההההההההההההההההההההההההההההההההההההההה…" at bounding box center [566, 304] width 1132 height 609
click at [1109, 453] on button "Back to Map" at bounding box center [1110, 446] width 43 height 43
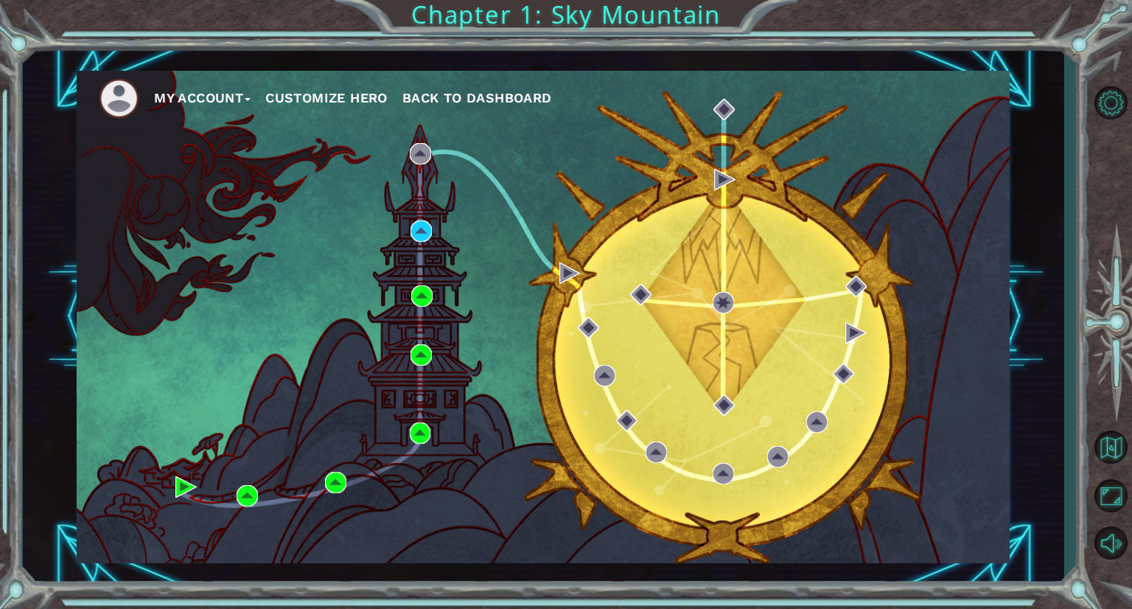
click at [514, 405] on div "My Account Customize Hero Back to Dashboard" at bounding box center [543, 317] width 933 height 492
drag, startPoint x: 335, startPoint y: 232, endPoint x: 618, endPoint y: 151, distance: 294.4
click at [618, 151] on div "My Account Customize Hero Back to Dashboard" at bounding box center [543, 317] width 933 height 492
drag, startPoint x: 189, startPoint y: 140, endPoint x: 525, endPoint y: 161, distance: 336.0
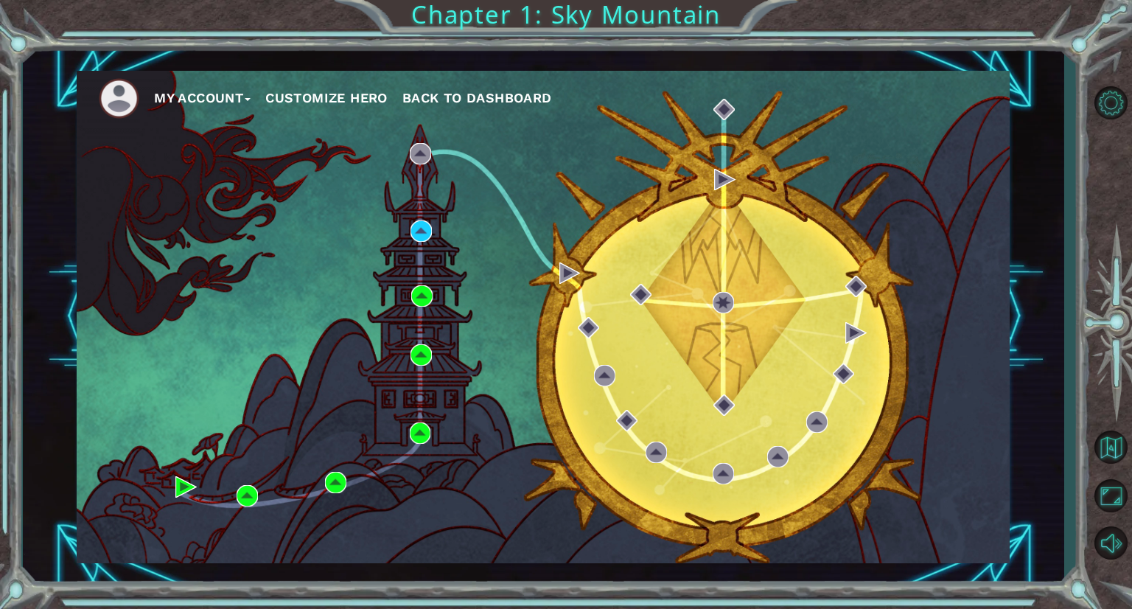
click at [525, 161] on div "My Account Customize Hero Back to Dashboard" at bounding box center [543, 317] width 933 height 492
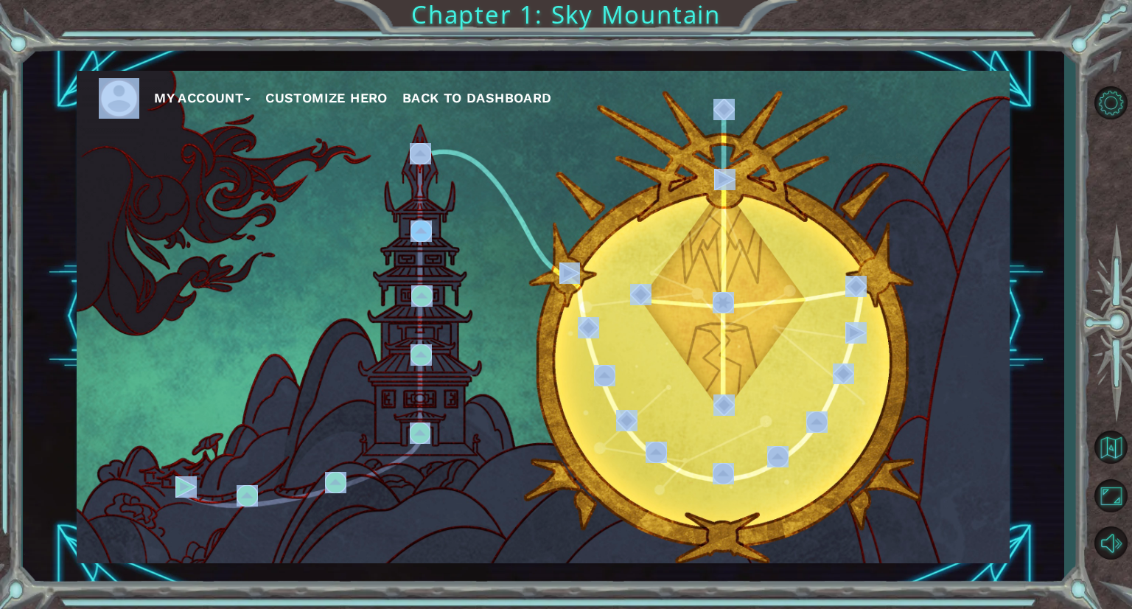
drag, startPoint x: 144, startPoint y: 216, endPoint x: 197, endPoint y: 570, distance: 357.7
click at [197, 570] on div "My Account Customize Hero Back to Dashboard" at bounding box center [544, 317] width 1042 height 536
click at [185, 204] on div "My Account Customize Hero Back to Dashboard" at bounding box center [543, 317] width 933 height 492
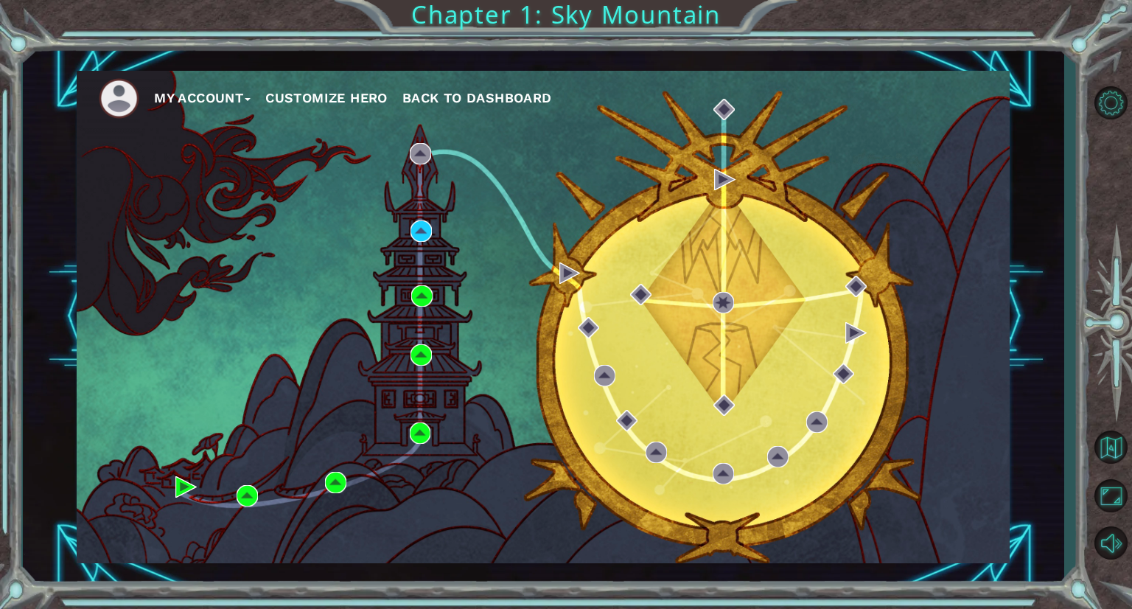
click at [210, 217] on div "My Account Customize Hero Back to Dashboard" at bounding box center [543, 317] width 933 height 492
